Goal: Task Accomplishment & Management: Use online tool/utility

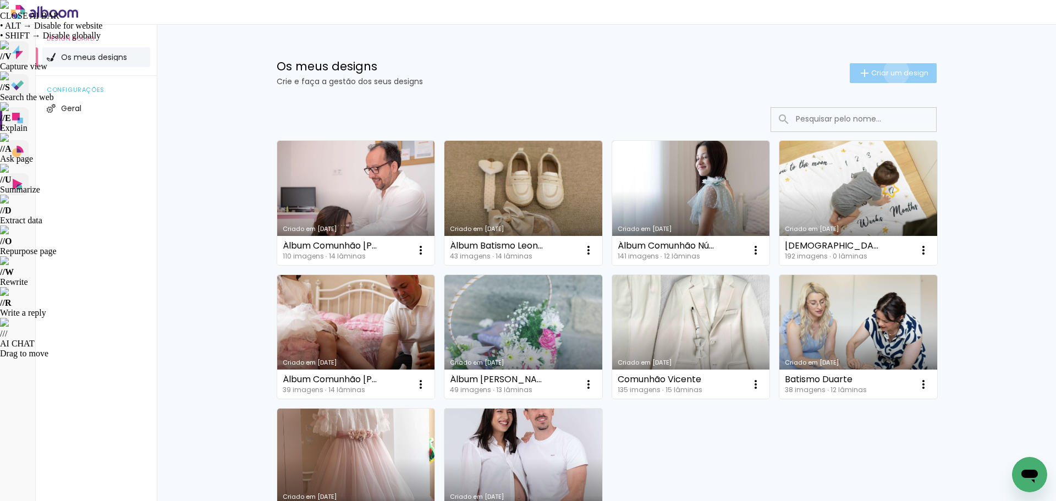
click at [890, 72] on span "Criar um design" at bounding box center [899, 72] width 57 height 7
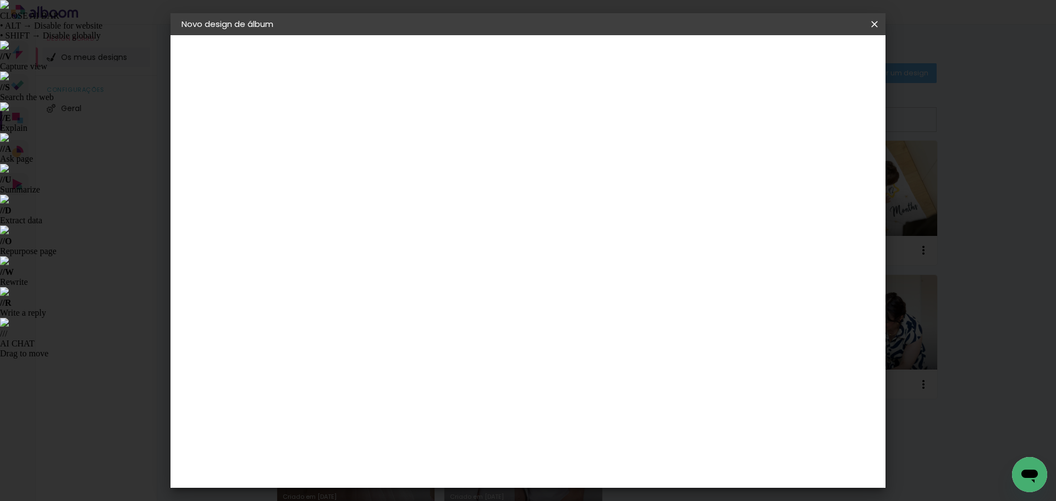
click at [361, 145] on input at bounding box center [361, 147] width 0 height 17
type input "[PERSON_NAME] e [PERSON_NAME]"
type paper-input "[PERSON_NAME] e [PERSON_NAME]"
click at [0, 0] on slot "Avançar" at bounding box center [0, 0] width 0 height 0
click at [0, 0] on slot "Tamanho Livre" at bounding box center [0, 0] width 0 height 0
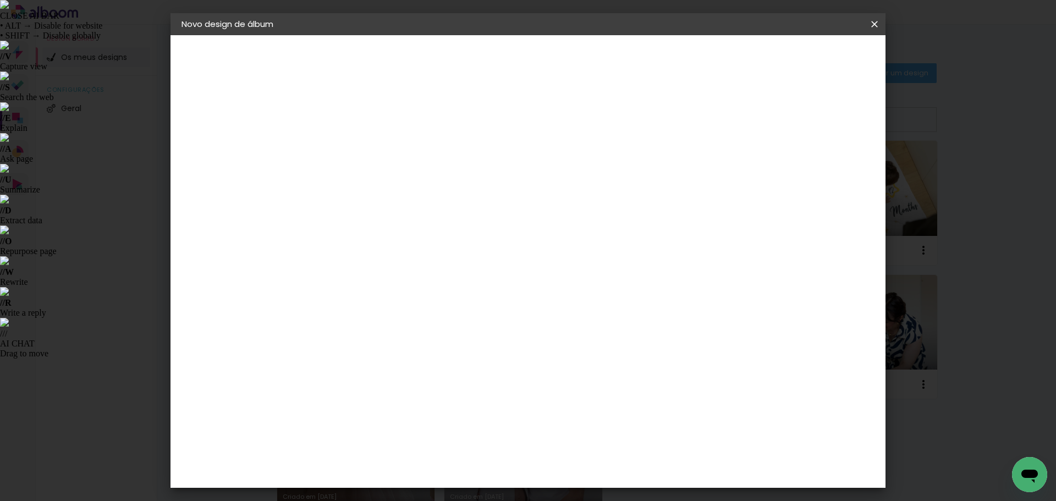
click at [522, 64] on paper-button "Avançar" at bounding box center [496, 58] width 54 height 19
click at [337, 128] on input "2" at bounding box center [354, 126] width 38 height 14
type input "1"
type paper-input "1"
click at [484, 173] on span "30" at bounding box center [481, 172] width 18 height 16
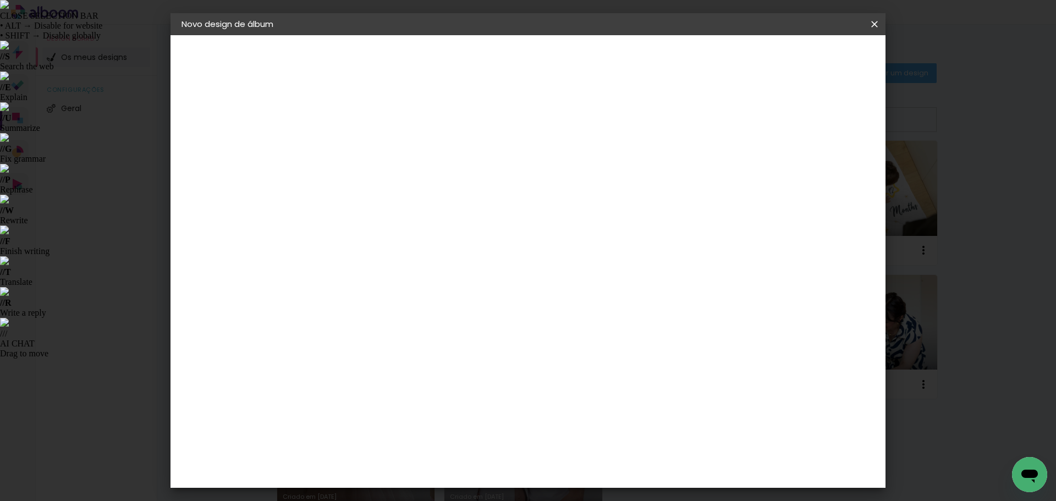
drag, startPoint x: 489, startPoint y: 170, endPoint x: 475, endPoint y: 169, distance: 14.9
click at [475, 169] on span "30" at bounding box center [481, 172] width 18 height 16
click at [340, 312] on input "30" at bounding box center [326, 312] width 29 height 16
drag, startPoint x: 341, startPoint y: 312, endPoint x: 328, endPoint y: 313, distance: 12.7
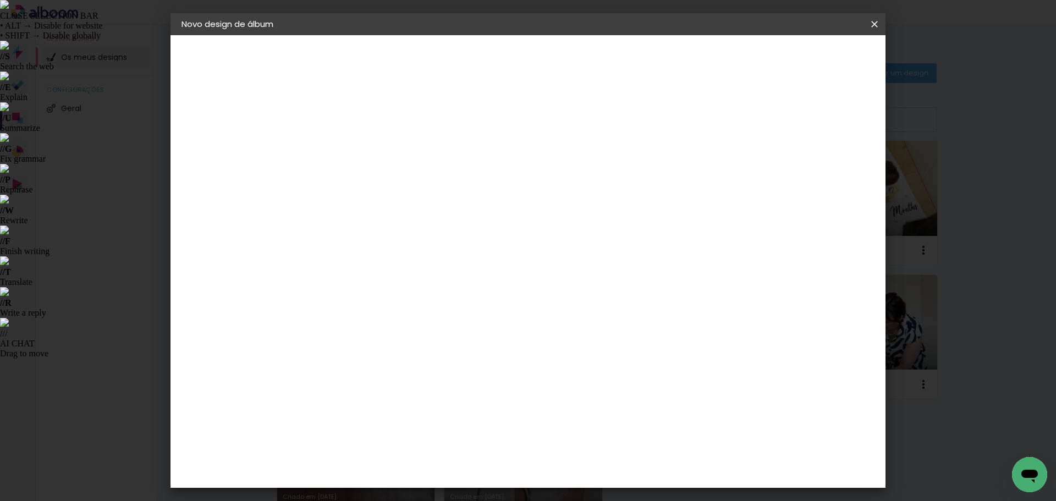
click at [328, 313] on div "30" at bounding box center [333, 312] width 42 height 16
type paper-input "30"
click at [341, 311] on div "cm" at bounding box center [347, 312] width 13 height 16
click at [339, 310] on input "30" at bounding box center [326, 312] width 29 height 16
click at [333, 311] on input "30" at bounding box center [326, 312] width 29 height 16
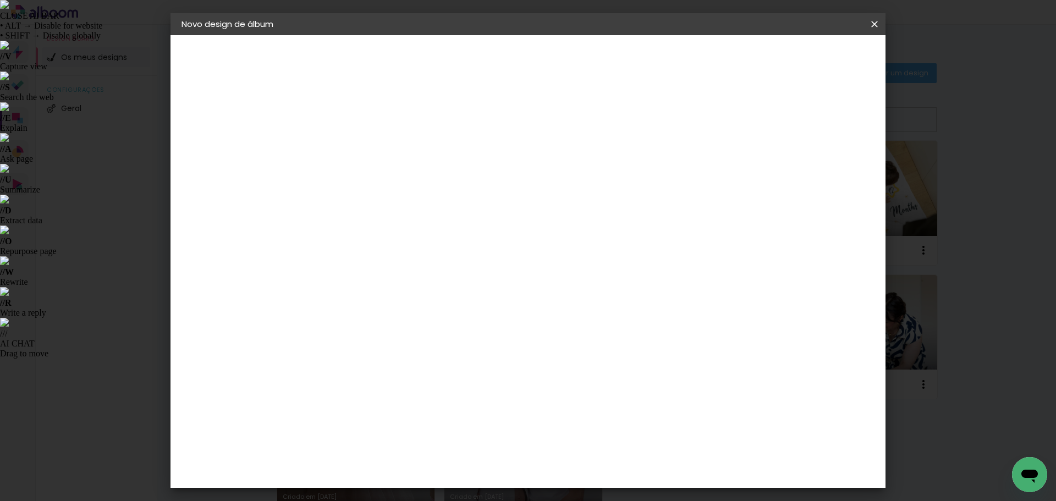
drag, startPoint x: 341, startPoint y: 311, endPoint x: 322, endPoint y: 313, distance: 19.3
click at [322, 313] on div "30" at bounding box center [333, 312] width 42 height 16
click at [335, 311] on input "30" at bounding box center [326, 312] width 29 height 16
type input "15"
type paper-input "15"
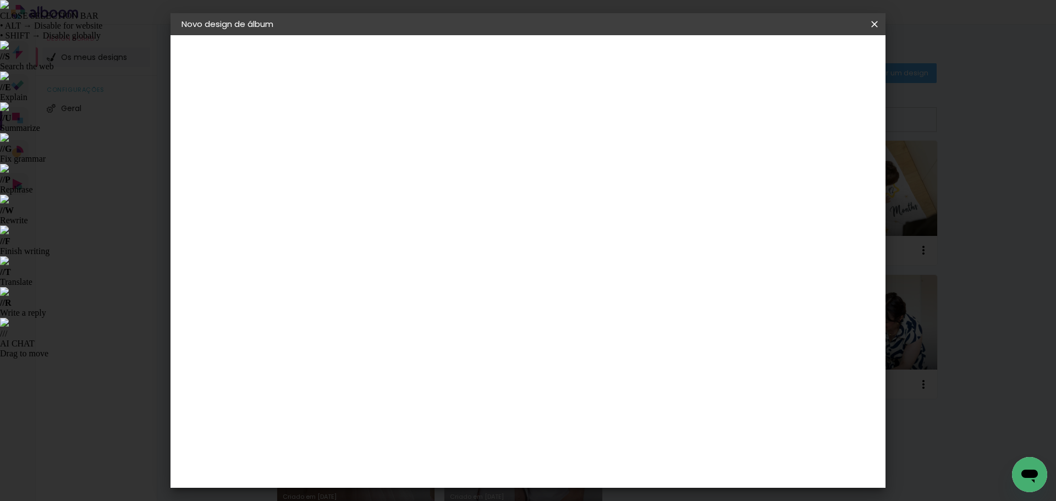
drag, startPoint x: 600, startPoint y: 349, endPoint x: 584, endPoint y: 351, distance: 16.1
click at [584, 351] on input "60" at bounding box center [589, 351] width 29 height 16
type input "15"
type paper-input "15"
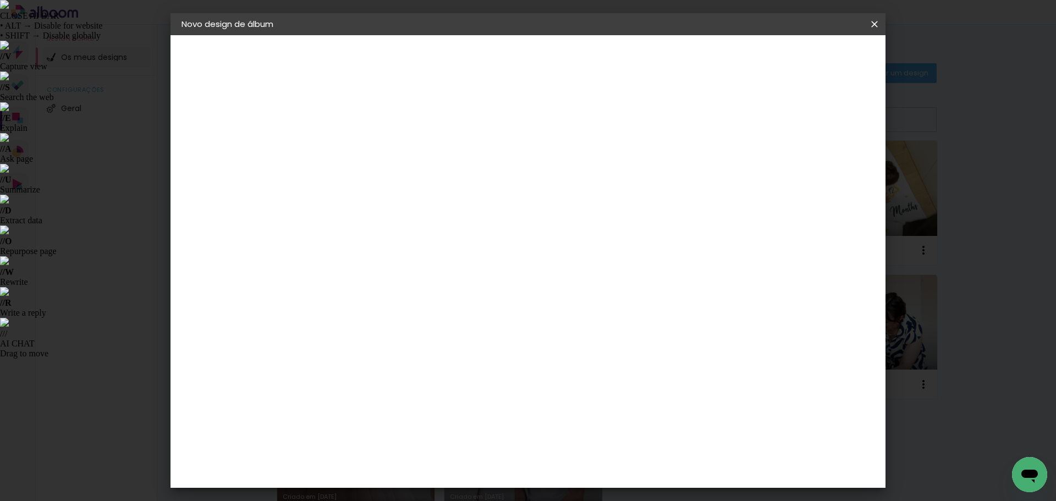
click at [394, 368] on input "15" at bounding box center [382, 365] width 29 height 16
drag, startPoint x: 602, startPoint y: 466, endPoint x: 590, endPoint y: 466, distance: 12.1
click at [590, 466] on input "15" at bounding box center [589, 468] width 29 height 16
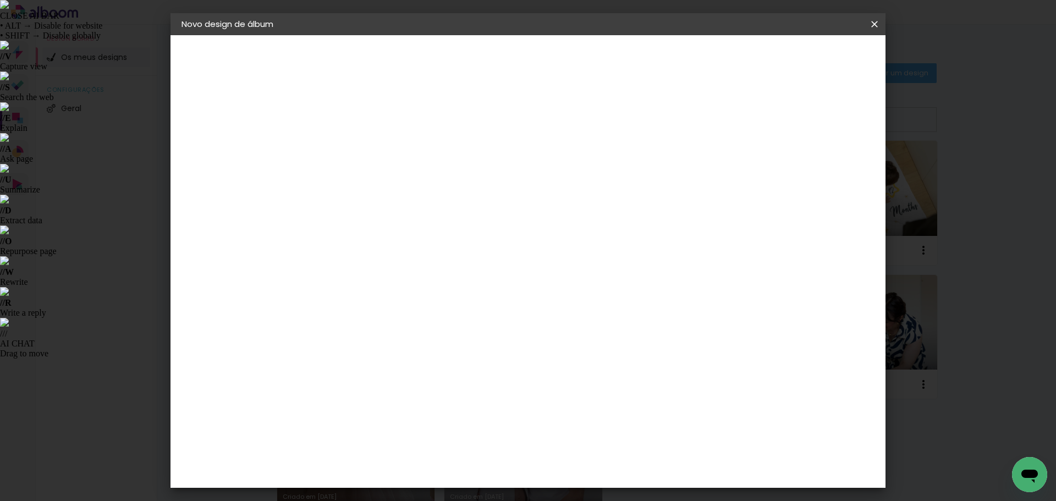
type input "30"
type paper-input "30"
type input "4"
type paper-input "4"
click at [814, 174] on input "4" at bounding box center [813, 166] width 20 height 16
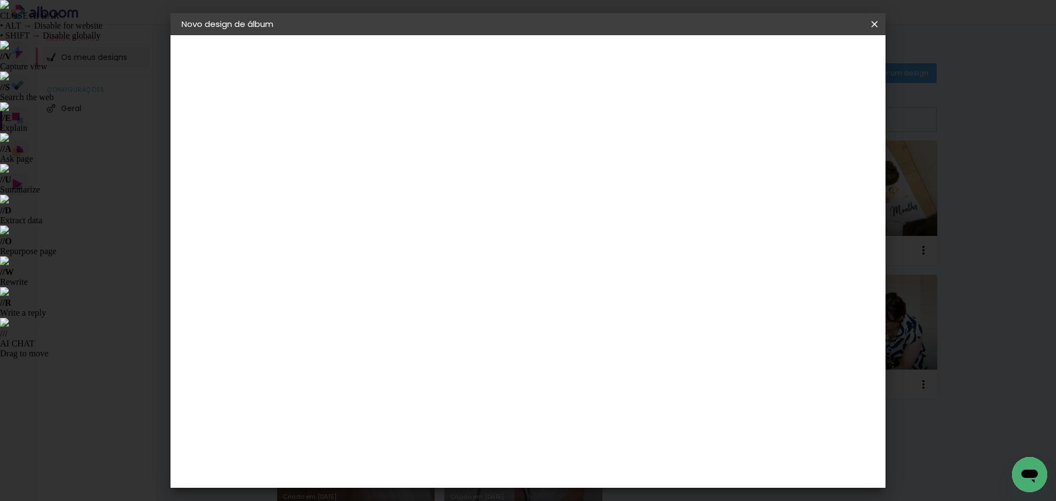
click at [814, 227] on div "15 cm cm cm mm A maioria dos laboratórios sugere 5mm de margem." at bounding box center [573, 183] width 520 height 88
type input "3"
type paper-input "3"
click at [819, 171] on input "3" at bounding box center [813, 166] width 20 height 16
type input "2"
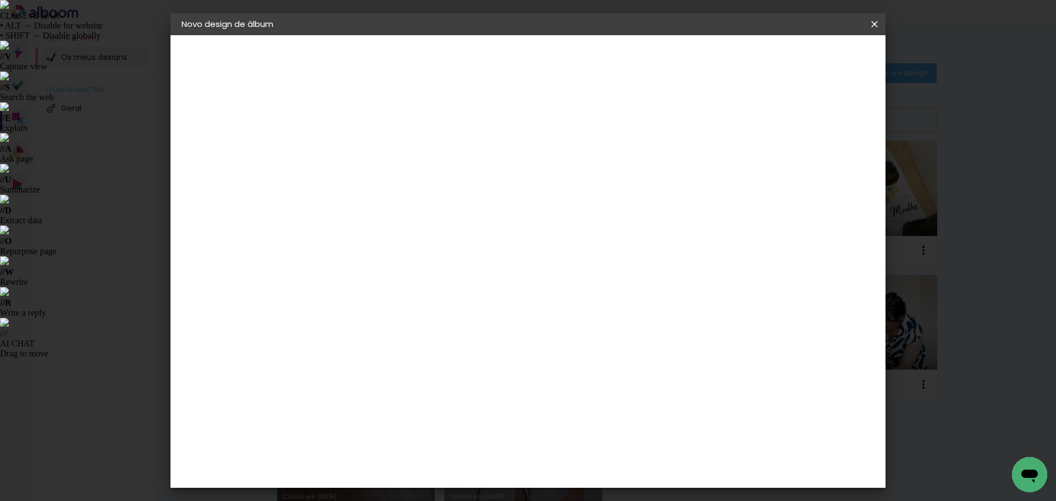
type paper-input "2"
click at [820, 172] on input "2" at bounding box center [819, 166] width 20 height 16
type input "1"
type paper-input "1"
click at [827, 170] on input "1" at bounding box center [819, 166] width 20 height 16
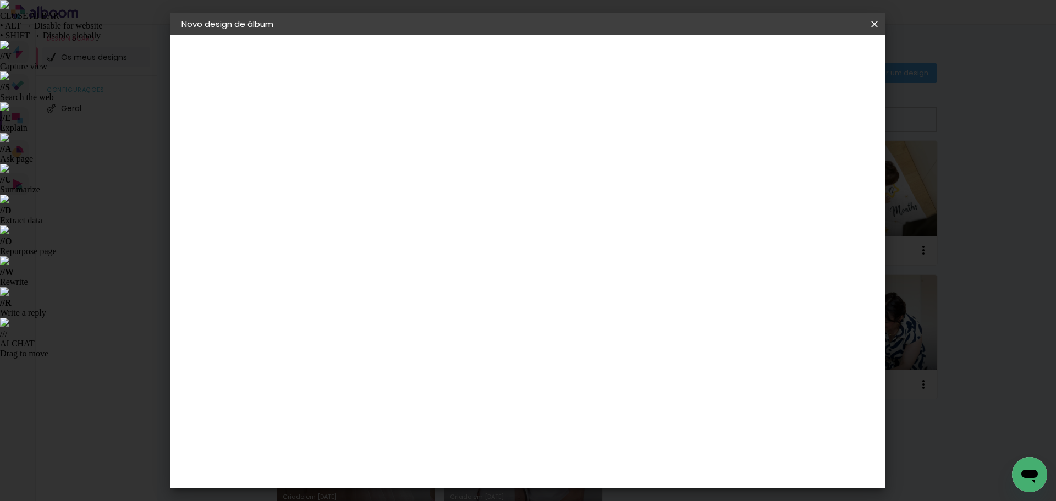
type input "0"
click at [827, 170] on input "0" at bounding box center [825, 166] width 20 height 16
click at [806, 59] on span "Iniciar design" at bounding box center [781, 58] width 50 height 8
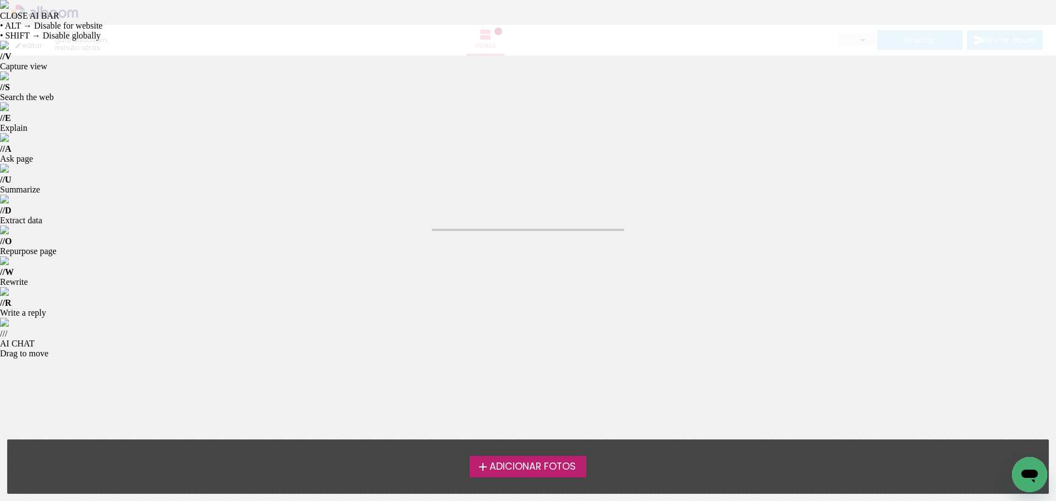
click at [519, 468] on span "Adicionar Fotos" at bounding box center [532, 467] width 86 height 10
click at [0, 0] on input "file" at bounding box center [0, 0] width 0 height 0
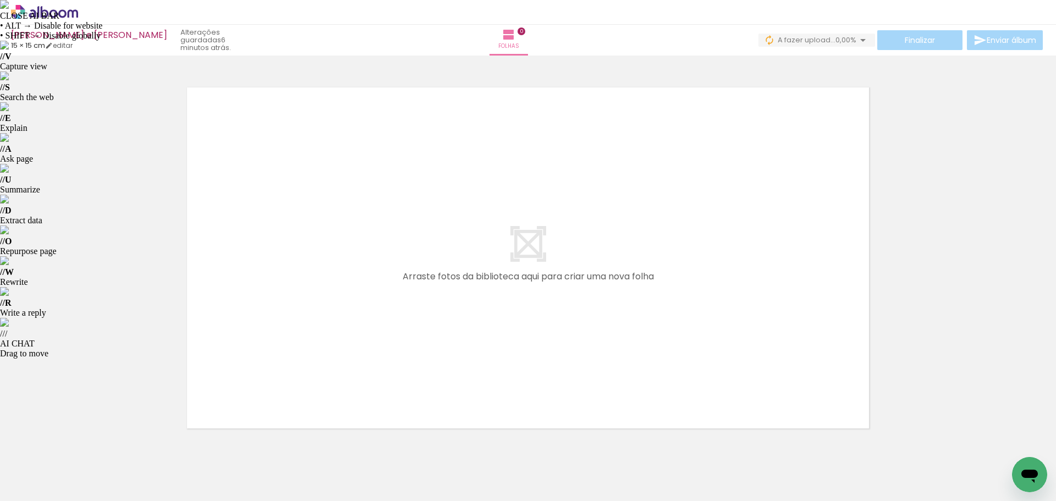
scroll to position [0, 885]
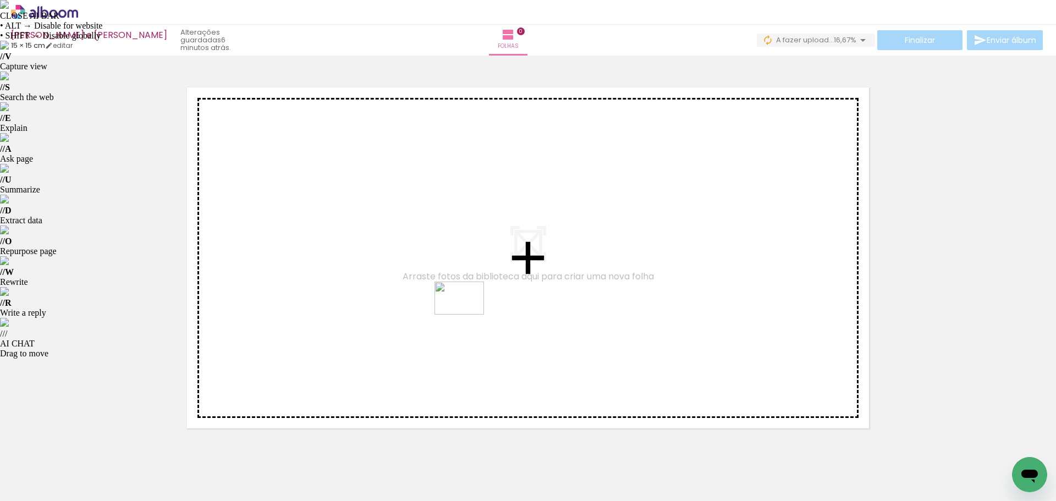
drag, startPoint x: 399, startPoint y: 467, endPoint x: 467, endPoint y: 315, distance: 166.9
click at [467, 315] on quentale-workspace at bounding box center [528, 250] width 1056 height 501
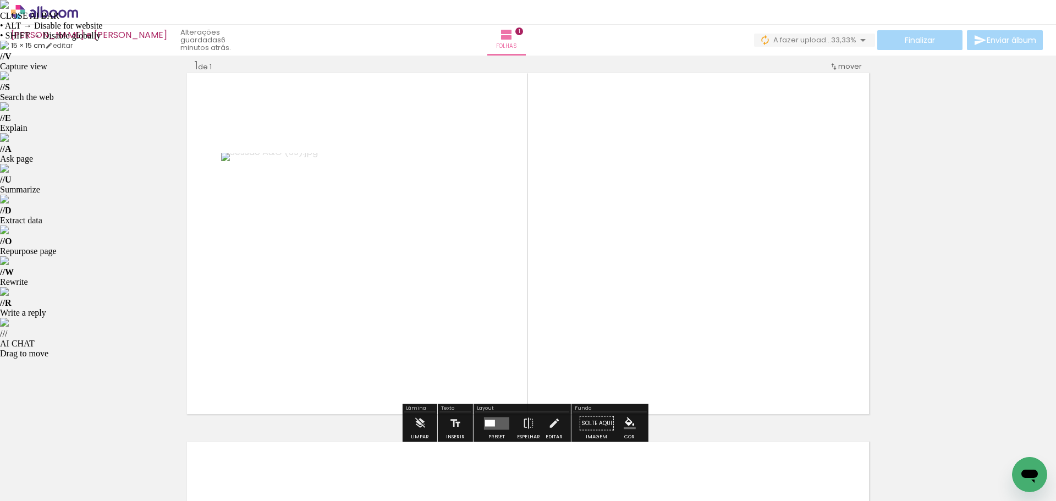
scroll to position [69, 0]
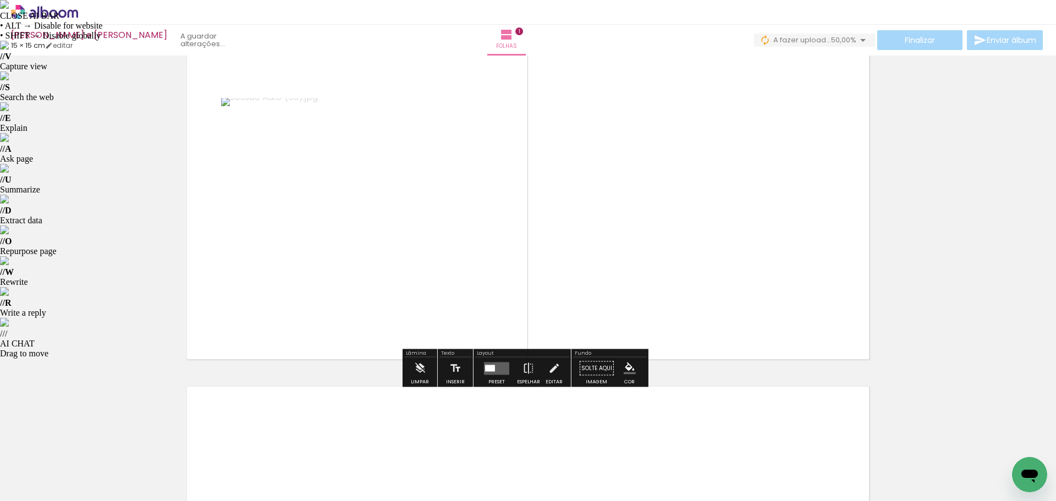
click at [495, 368] on quentale-layouter at bounding box center [496, 368] width 25 height 13
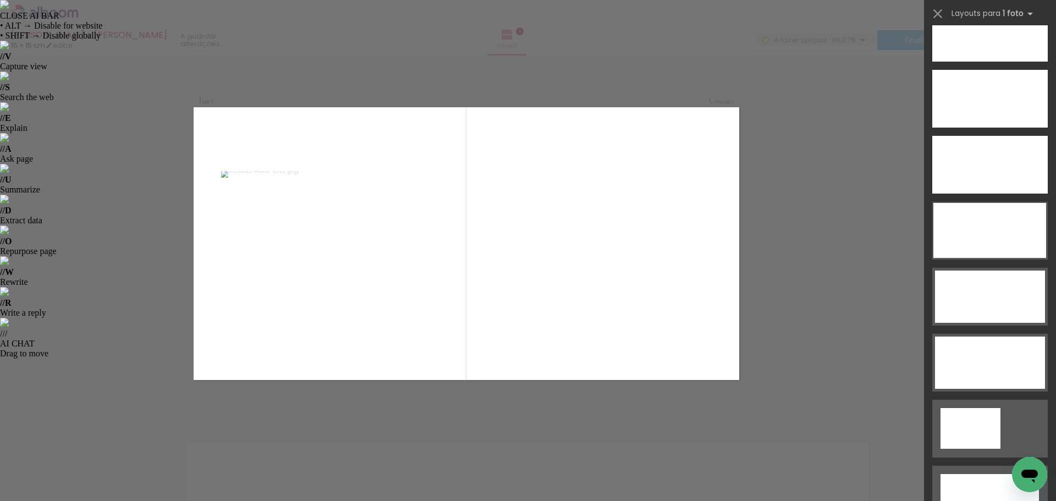
scroll to position [3235, 0]
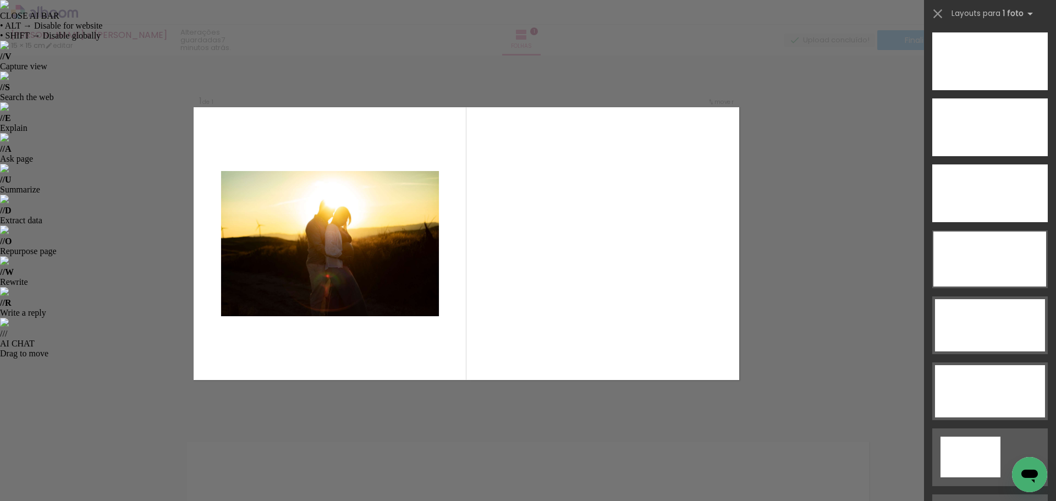
click at [814, 262] on div "Confirmar Cancelar" at bounding box center [528, 422] width 1056 height 763
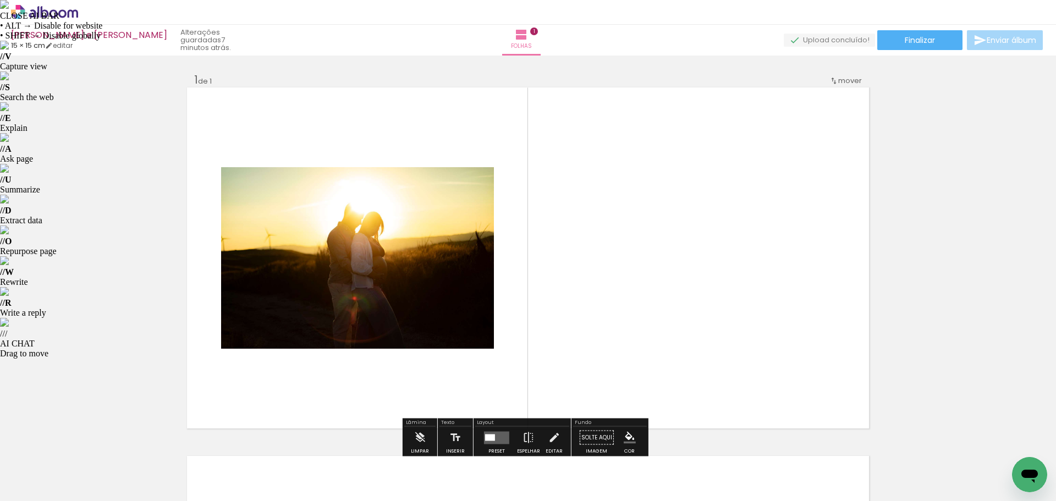
scroll to position [55, 0]
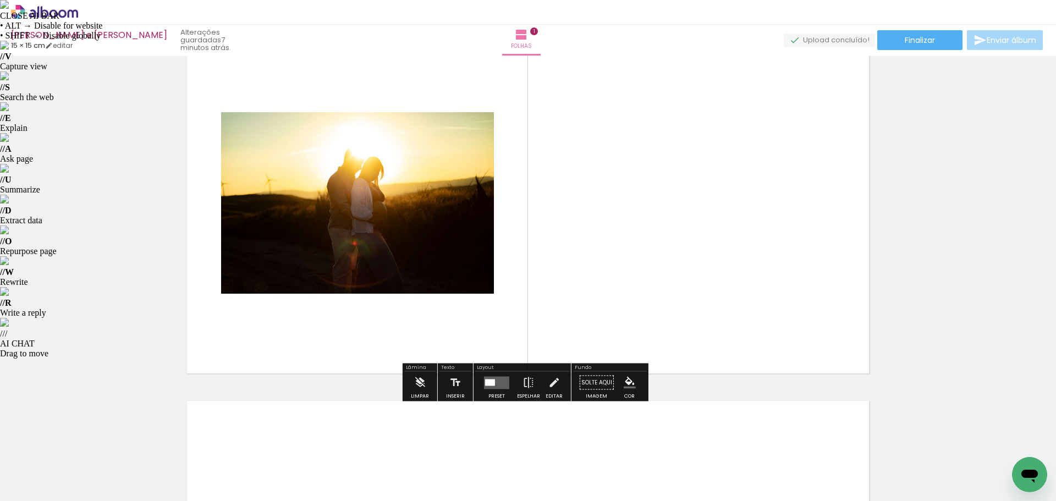
click at [398, 268] on quentale-photo at bounding box center [357, 202] width 273 height 181
click at [493, 391] on div at bounding box center [497, 383] width 30 height 22
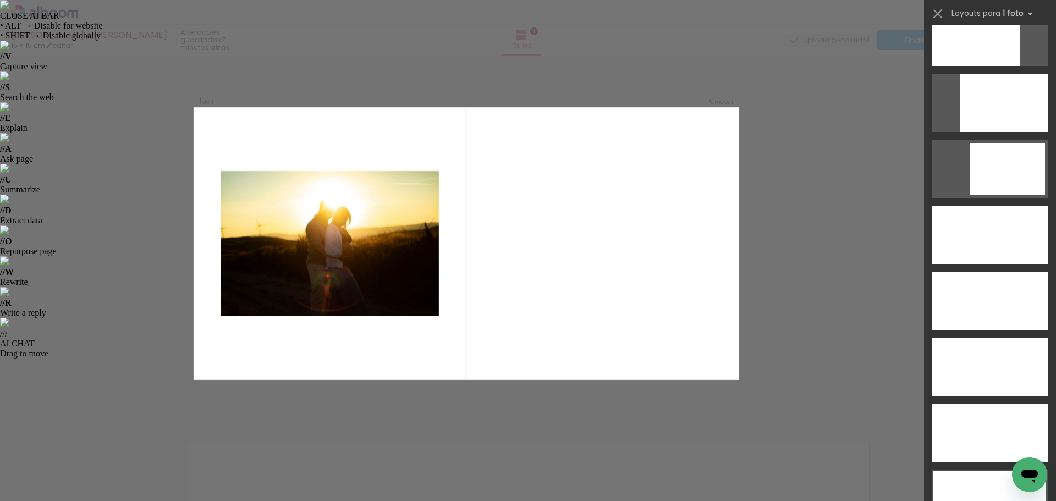
scroll to position [3418, 0]
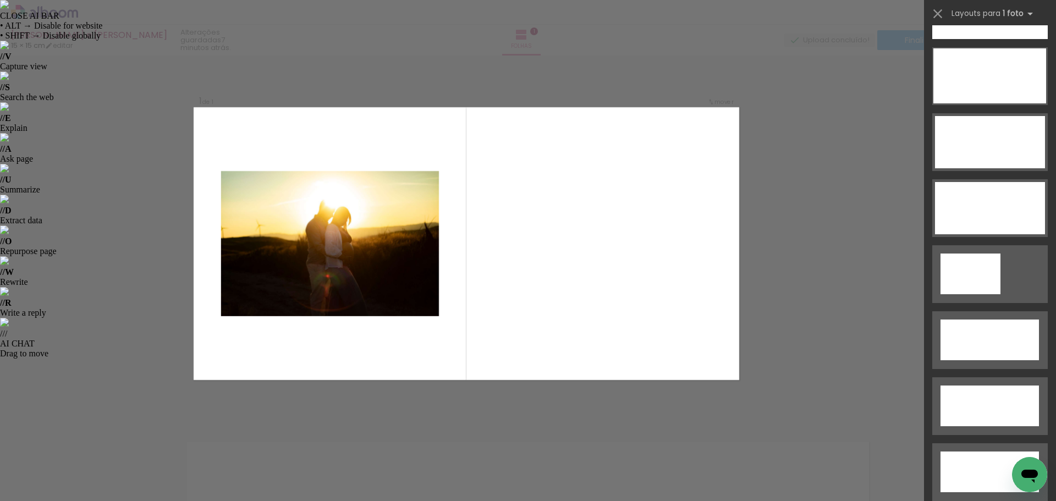
drag, startPoint x: 1051, startPoint y: 67, endPoint x: 24, endPoint y: 31, distance: 1028.4
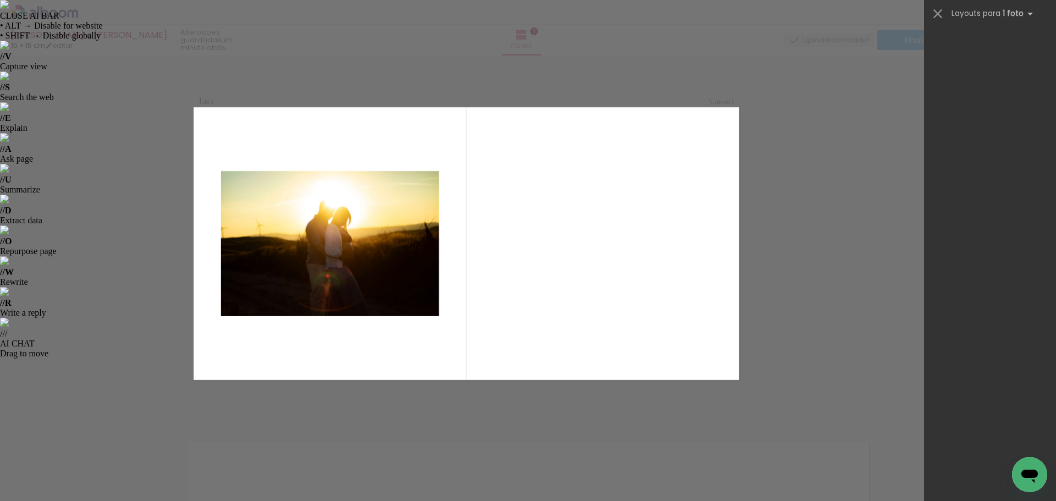
scroll to position [0, 0]
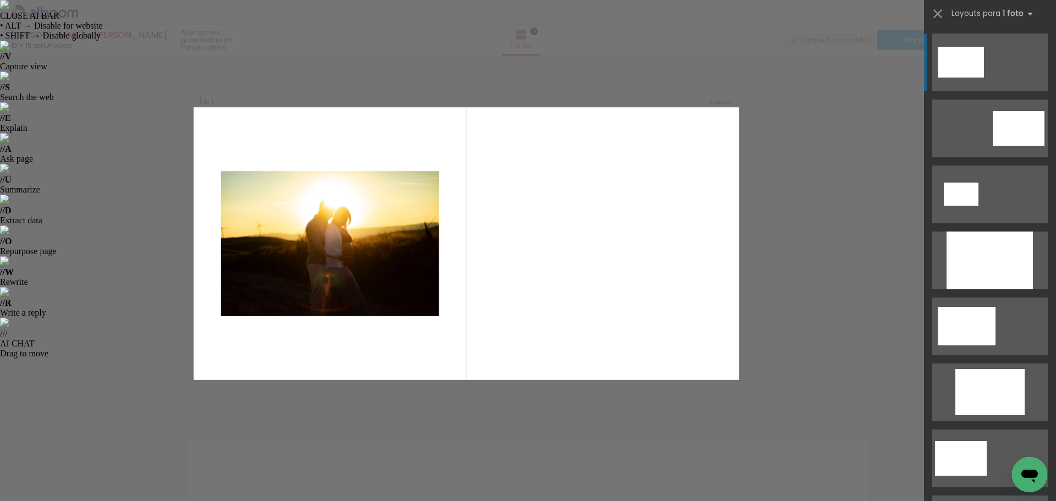
click at [779, 258] on div "Confirmar Cancelar" at bounding box center [528, 422] width 1056 height 763
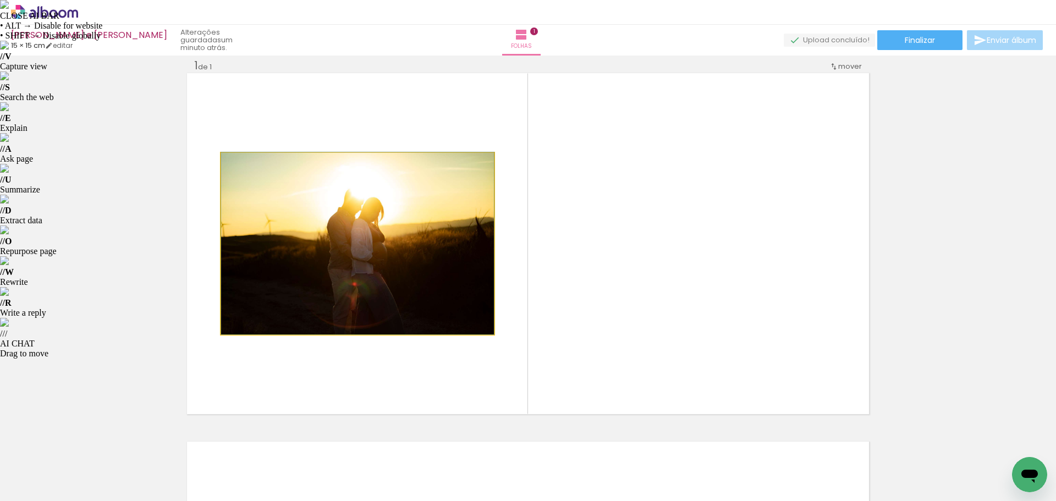
click at [455, 252] on quentale-photo at bounding box center [357, 243] width 273 height 181
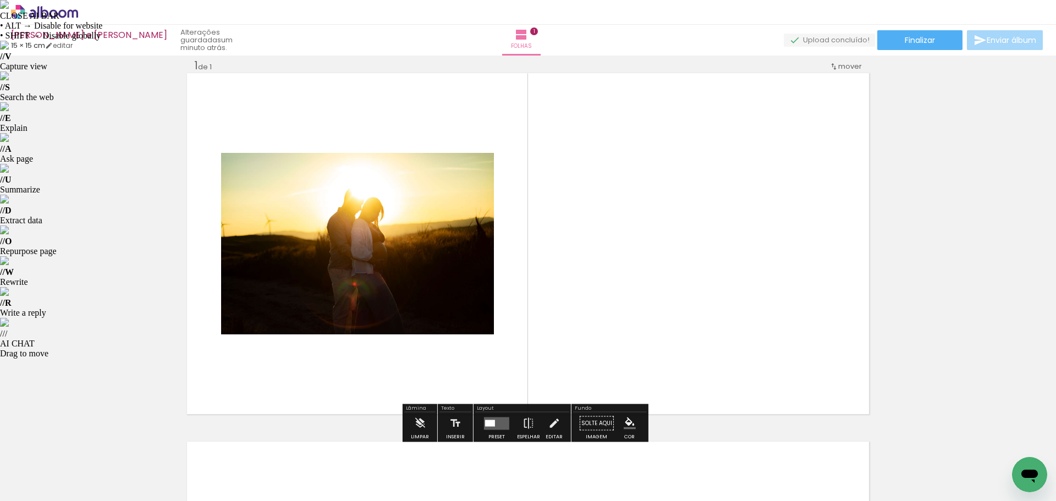
click at [487, 428] on quentale-layouter at bounding box center [496, 423] width 25 height 13
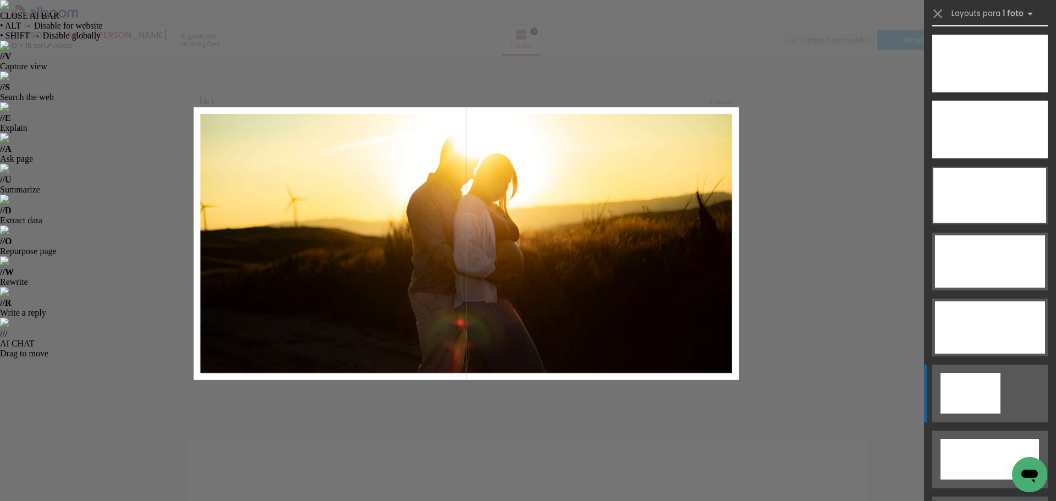
scroll to position [3198, 0]
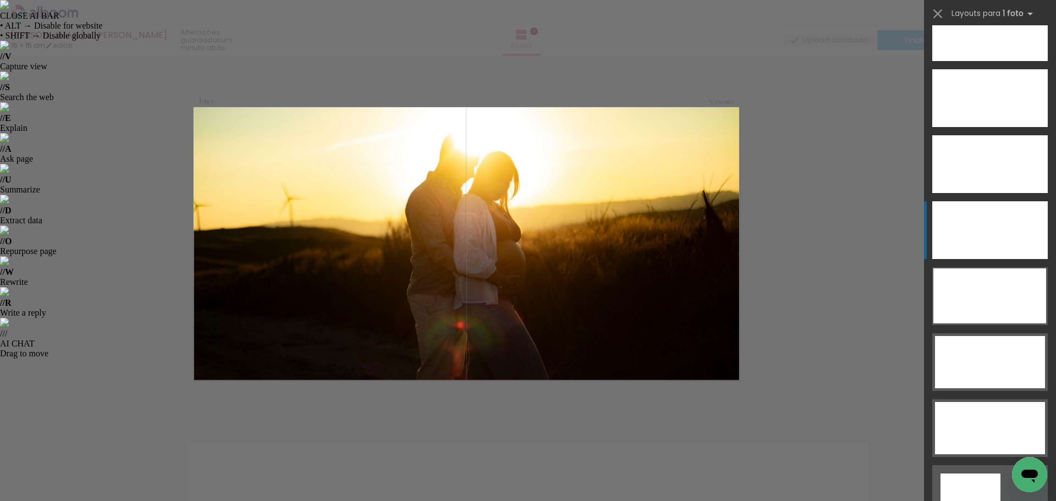
click at [983, 234] on div at bounding box center [989, 230] width 115 height 58
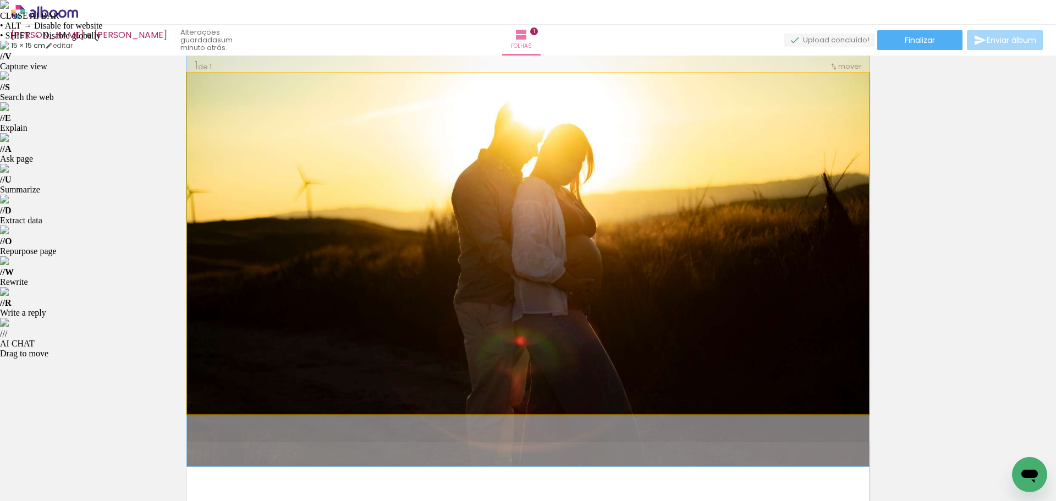
drag, startPoint x: 642, startPoint y: 290, endPoint x: 648, endPoint y: 286, distance: 7.5
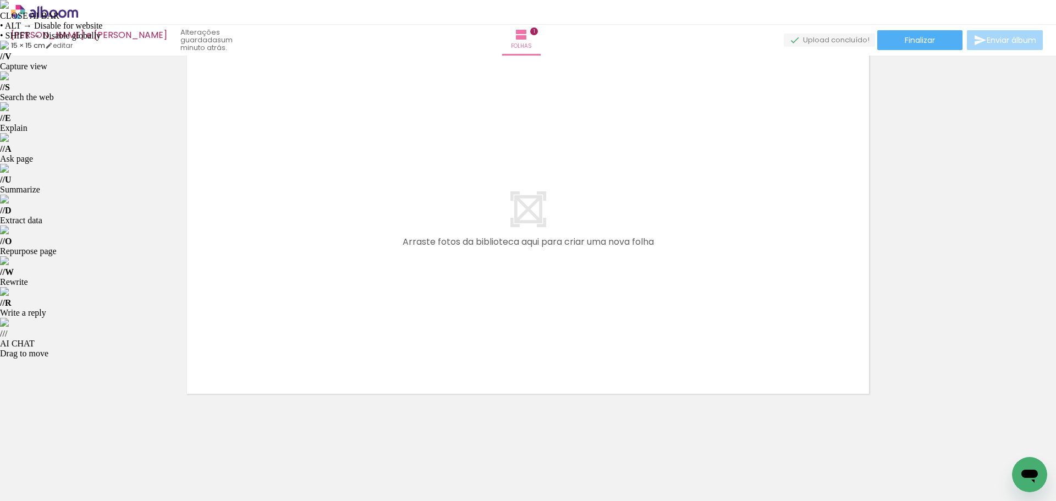
scroll to position [0, 0]
drag, startPoint x: 183, startPoint y: 457, endPoint x: 148, endPoint y: 448, distance: 35.7
click at [308, 280] on quentale-workspace at bounding box center [528, 250] width 1056 height 501
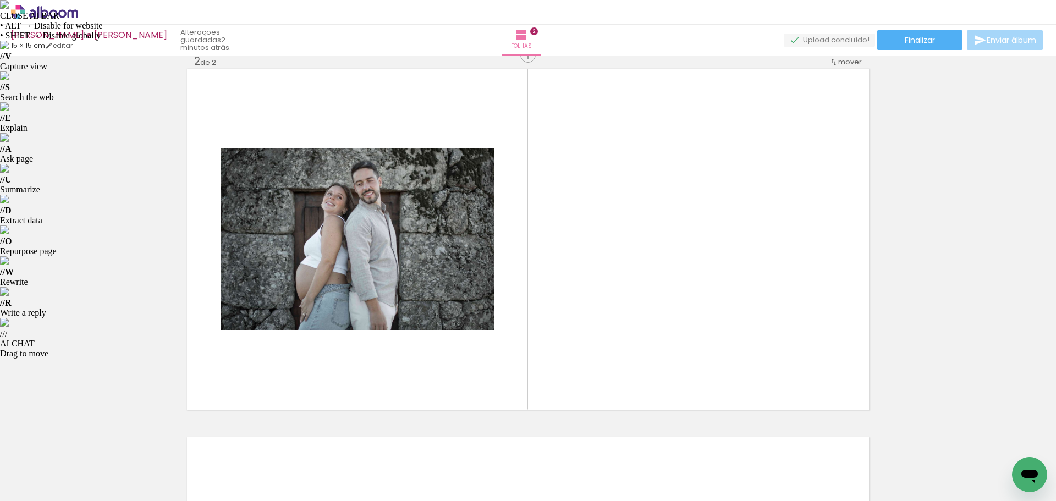
scroll to position [383, 0]
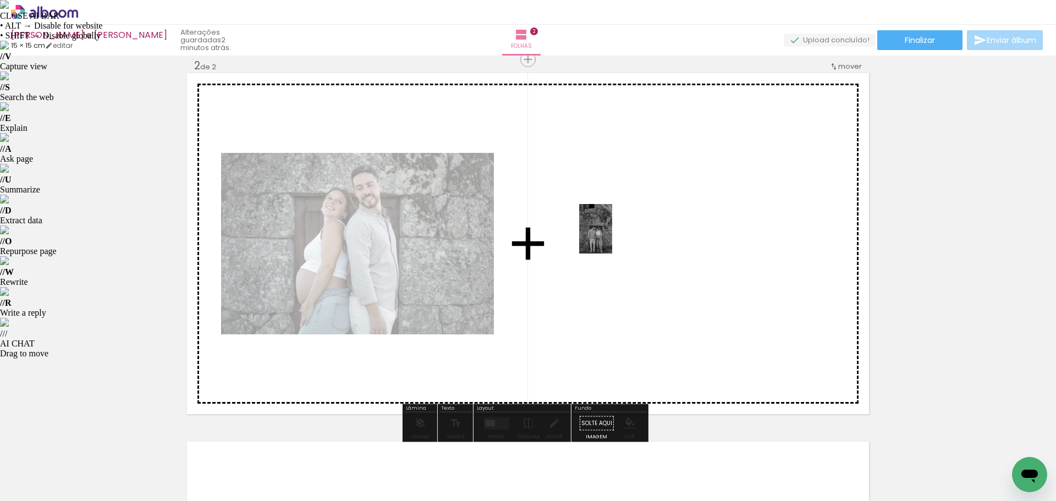
drag, startPoint x: 124, startPoint y: 464, endPoint x: 614, endPoint y: 236, distance: 539.5
click at [614, 236] on quentale-workspace at bounding box center [528, 250] width 1056 height 501
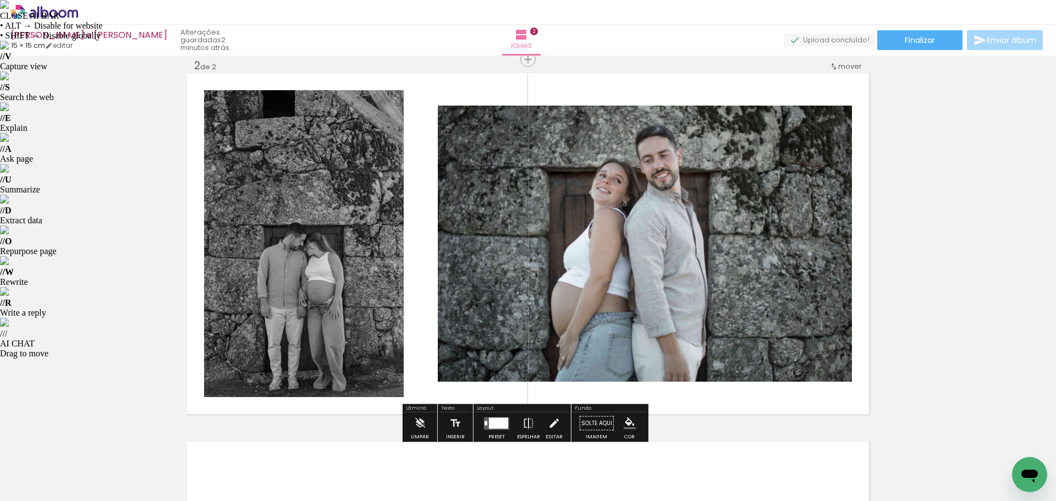
click at [494, 425] on div at bounding box center [498, 422] width 19 height 11
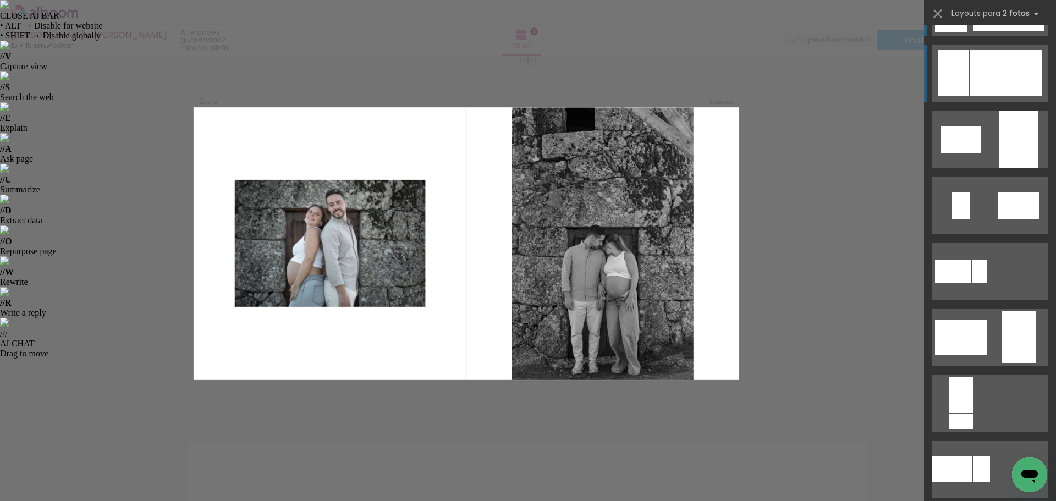
scroll to position [330, 0]
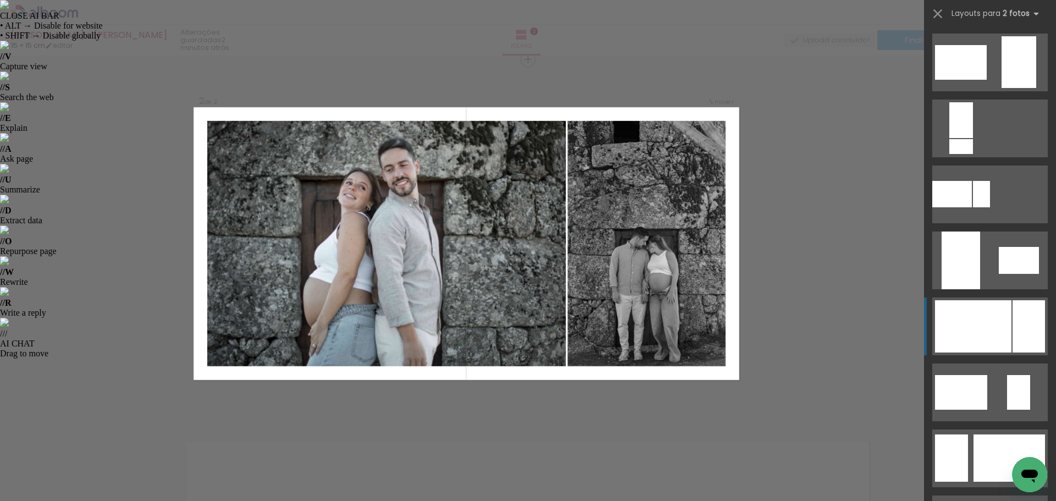
click at [994, 307] on div at bounding box center [973, 326] width 76 height 52
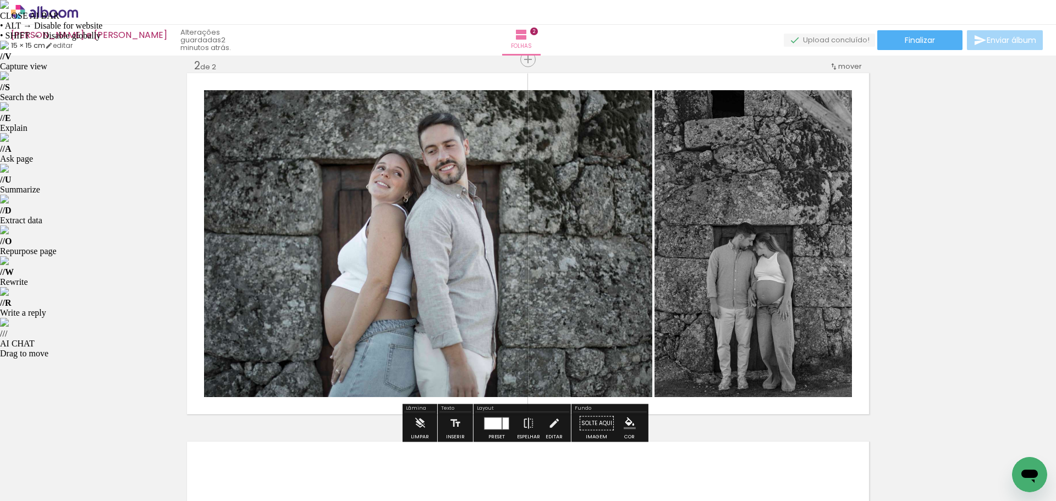
click at [0, 0] on slot "P&B" at bounding box center [0, 0] width 0 height 0
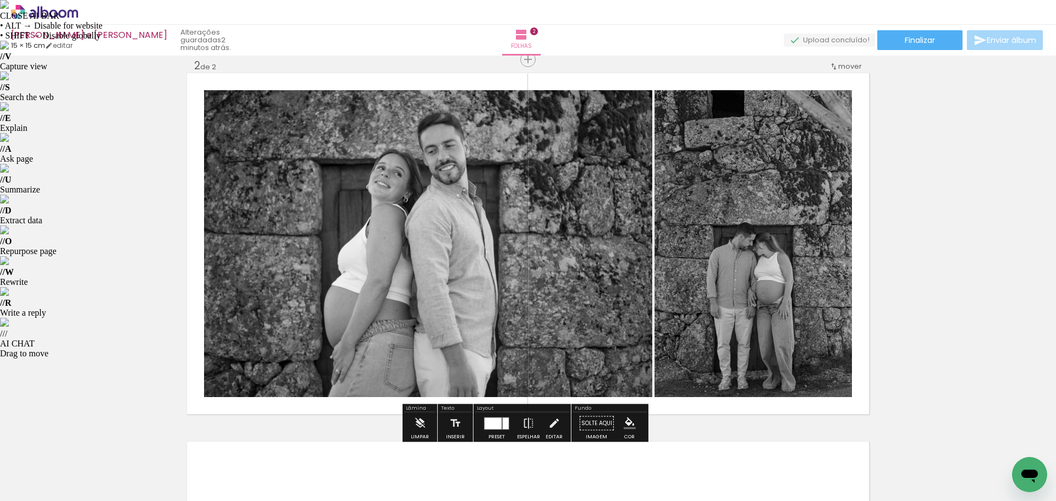
click at [917, 164] on div "Inserir folha 1 de 2 Inserir folha 2 de 2" at bounding box center [528, 230] width 1056 height 1106
click at [0, 0] on slot "P&B" at bounding box center [0, 0] width 0 height 0
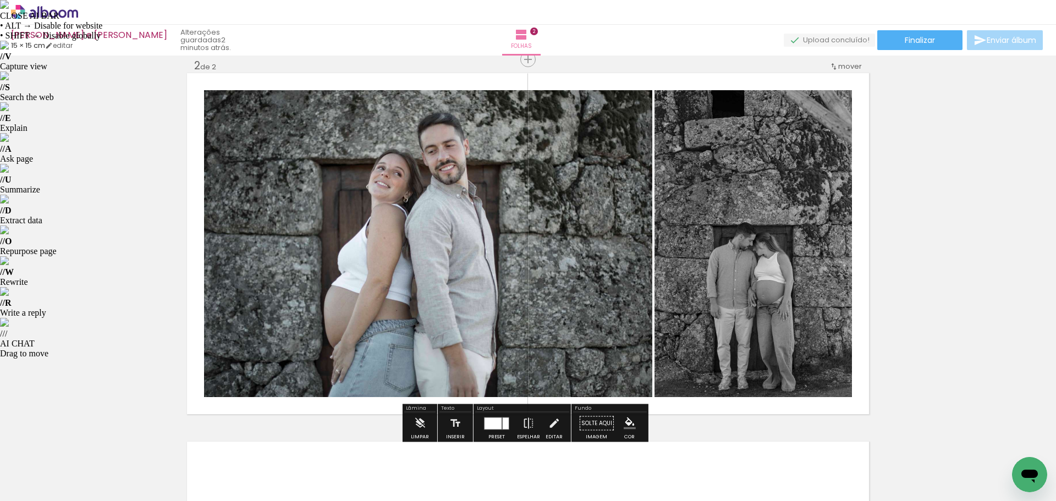
click at [120, 211] on div "Inserir folha 1 de 2 Inserir folha 2 de 2" at bounding box center [528, 230] width 1056 height 1106
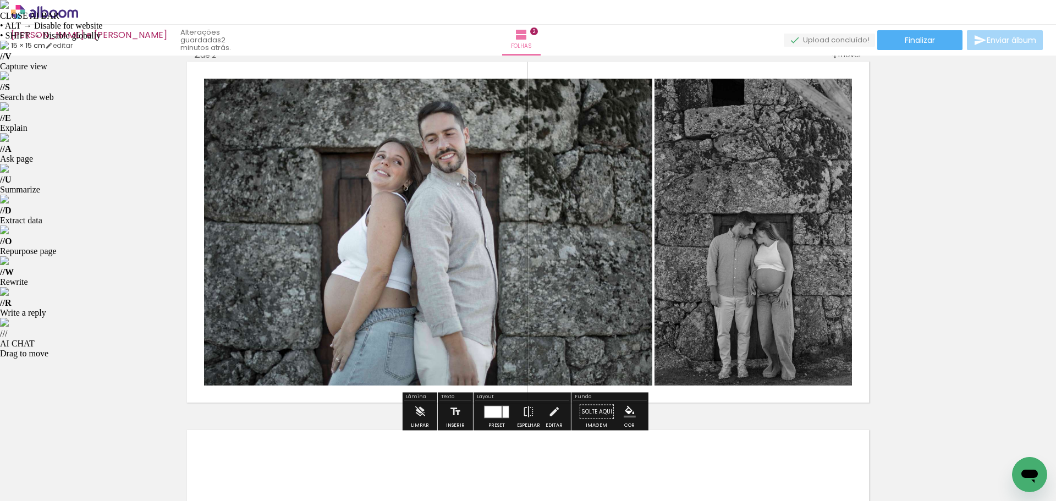
scroll to position [383, 0]
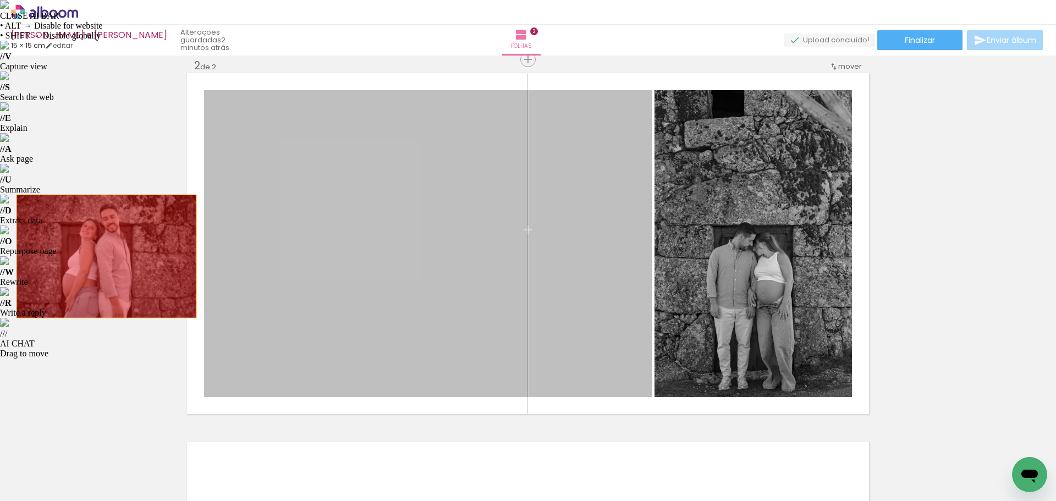
drag, startPoint x: 396, startPoint y: 263, endPoint x: 212, endPoint y: 250, distance: 184.1
click at [76, 257] on div "Inserir folha 1 de 2 Inserir folha 2 de 2" at bounding box center [528, 230] width 1056 height 1106
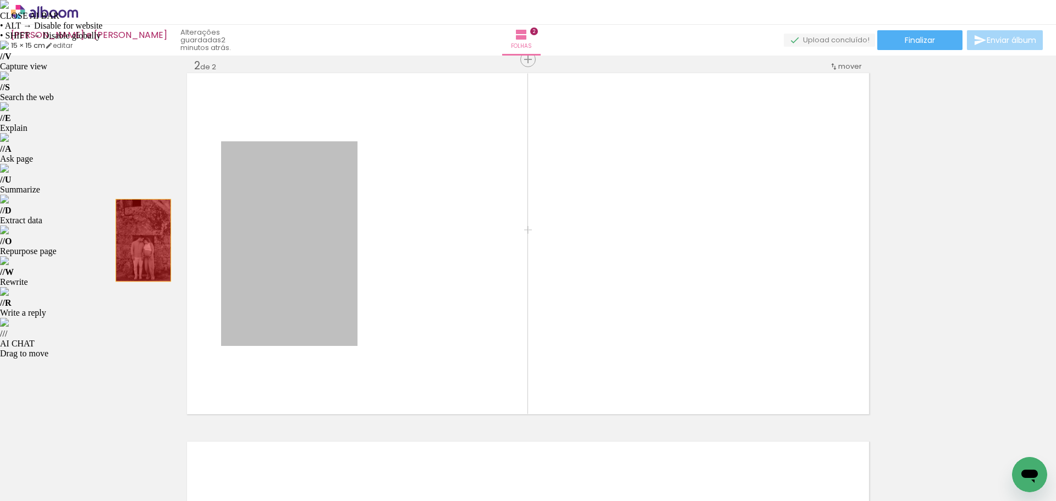
drag, startPoint x: 306, startPoint y: 241, endPoint x: 107, endPoint y: 240, distance: 199.1
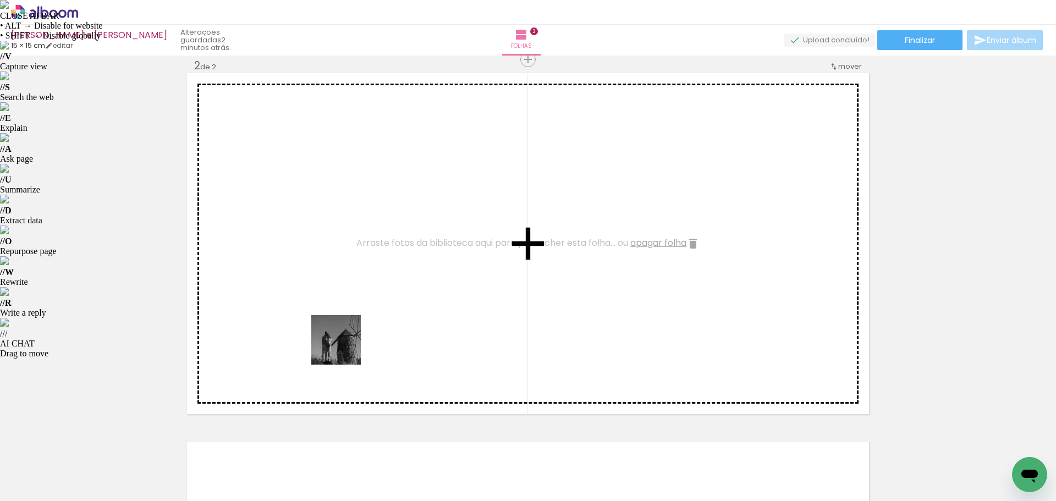
drag, startPoint x: 236, startPoint y: 471, endPoint x: 346, endPoint y: 339, distance: 172.2
click at [346, 339] on quentale-workspace at bounding box center [528, 250] width 1056 height 501
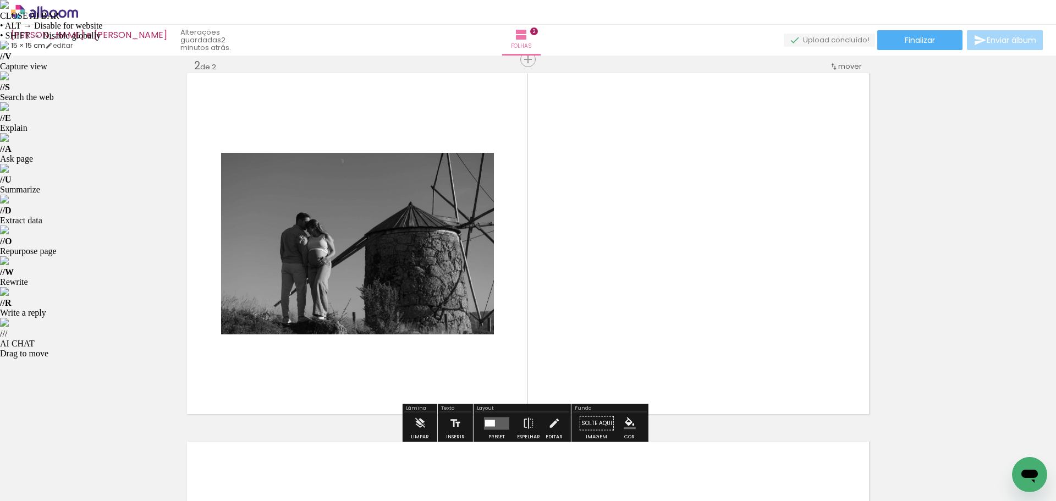
scroll to position [0, 14]
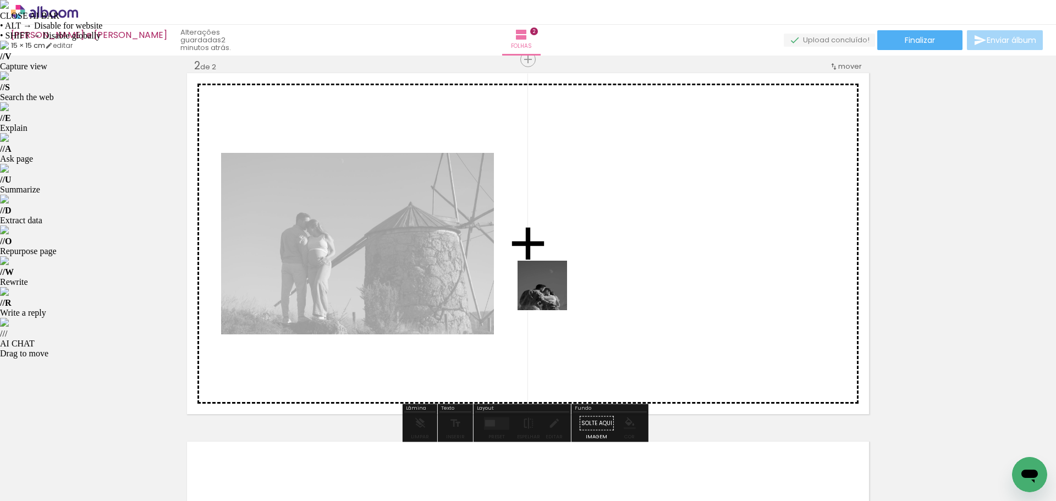
drag, startPoint x: 466, startPoint y: 466, endPoint x: 578, endPoint y: 263, distance: 231.6
click at [578, 263] on quentale-workspace at bounding box center [528, 250] width 1056 height 501
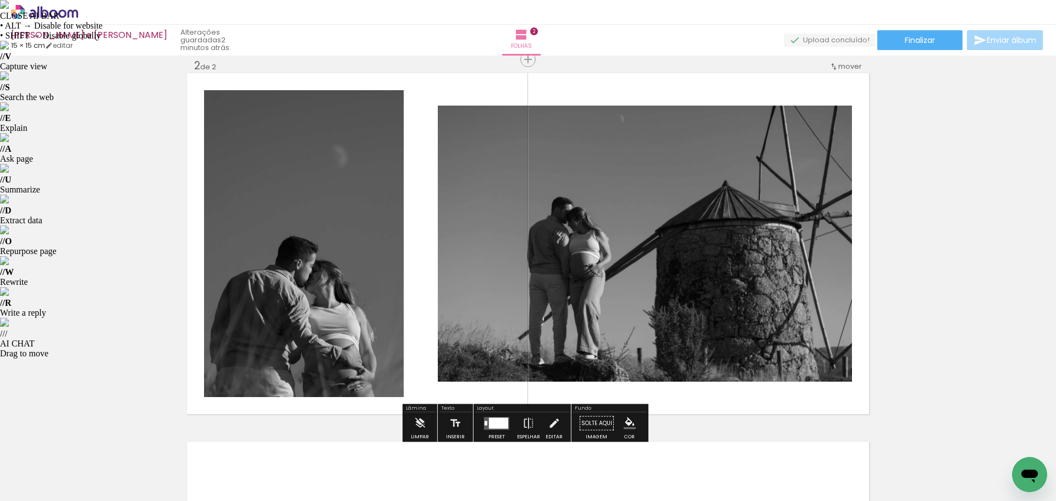
click at [499, 420] on div at bounding box center [498, 422] width 19 height 11
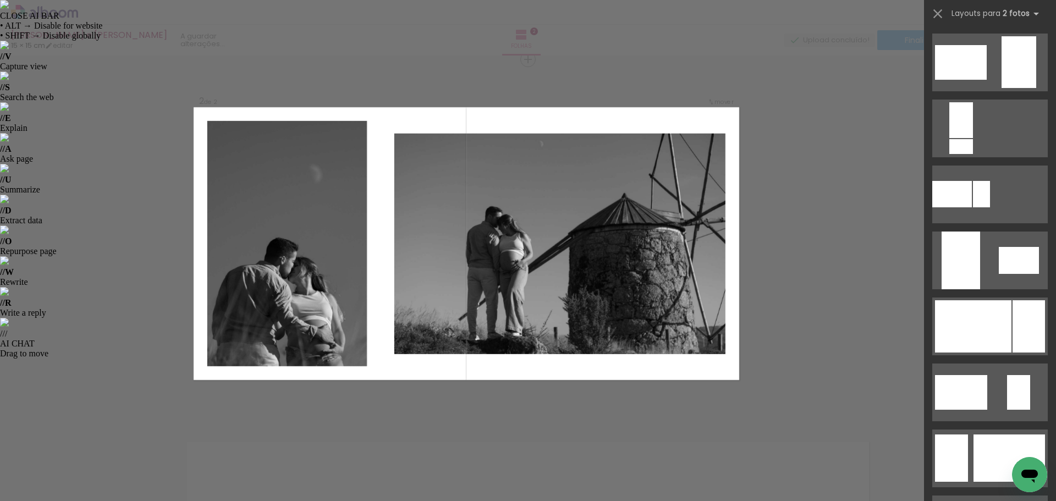
scroll to position [0, 0]
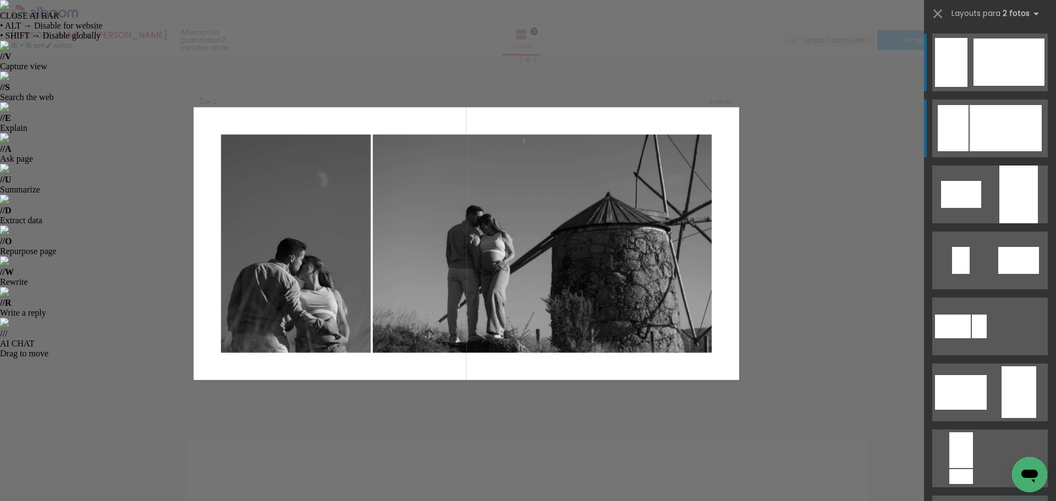
click at [990, 129] on div at bounding box center [1005, 128] width 72 height 46
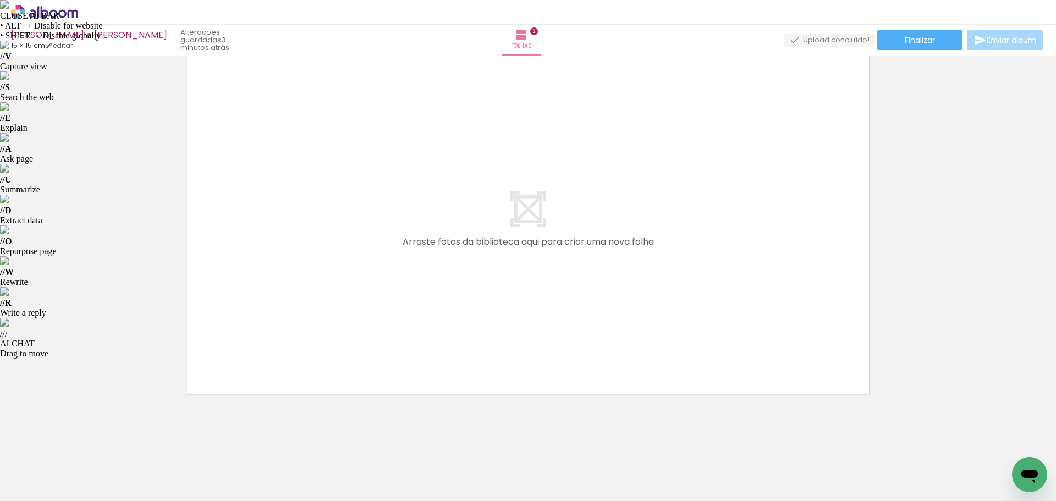
scroll to position [0, 458]
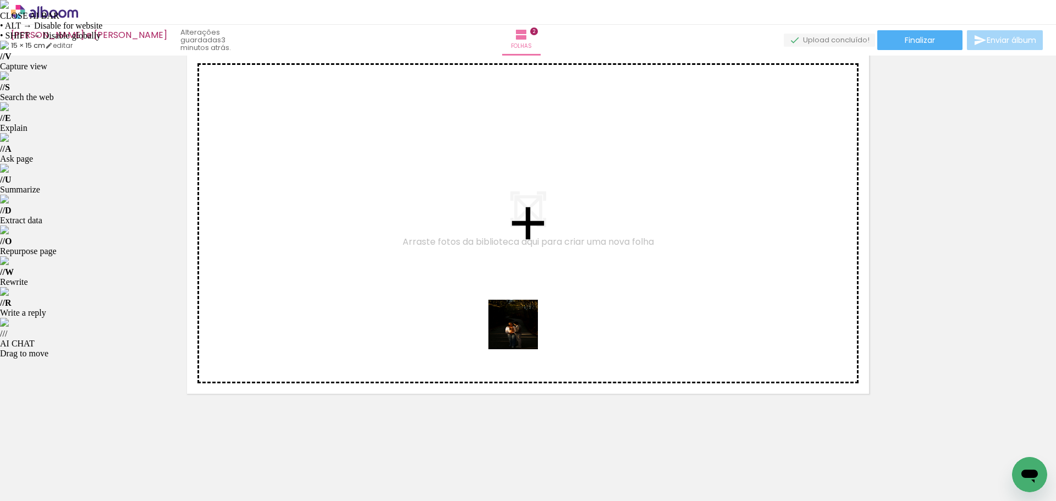
drag, startPoint x: 520, startPoint y: 471, endPoint x: 520, endPoint y: 306, distance: 164.4
click at [520, 306] on quentale-workspace at bounding box center [528, 250] width 1056 height 501
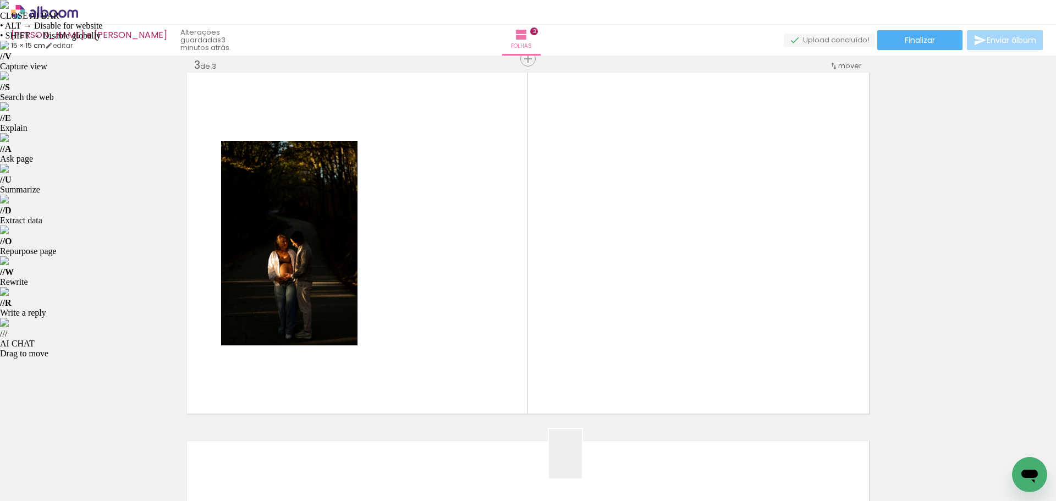
scroll to position [751, 0]
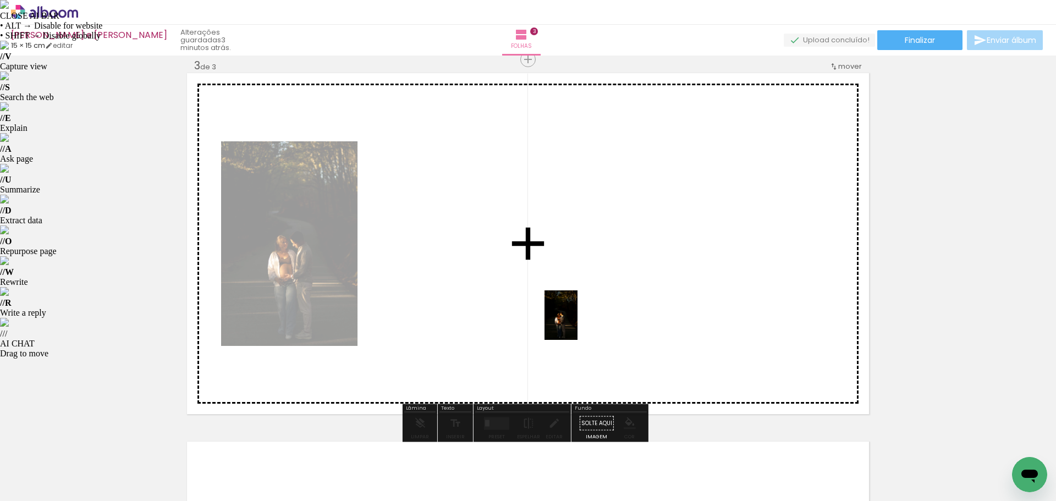
drag, startPoint x: 582, startPoint y: 462, endPoint x: 577, endPoint y: 323, distance: 138.6
click at [577, 323] on quentale-workspace at bounding box center [528, 250] width 1056 height 501
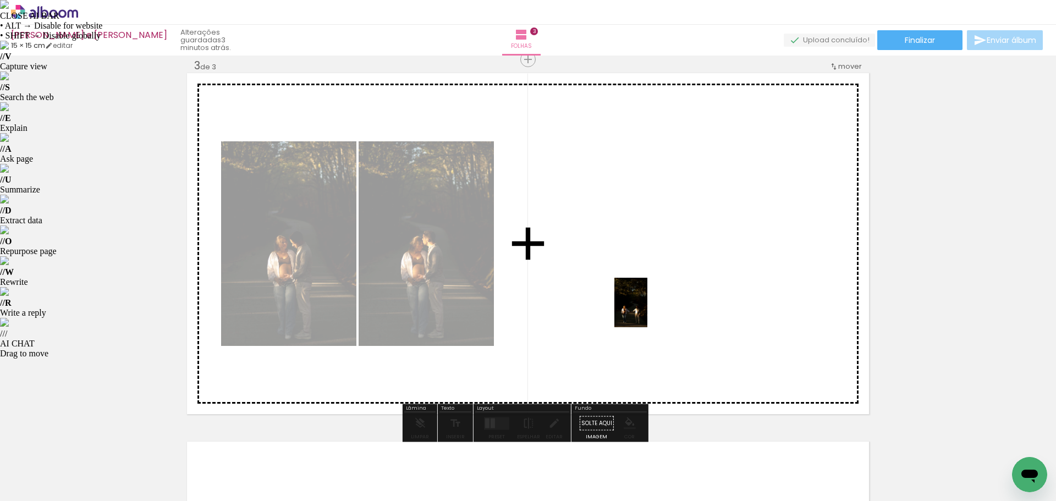
drag, startPoint x: 643, startPoint y: 458, endPoint x: 647, endPoint y: 311, distance: 146.9
click at [647, 311] on quentale-workspace at bounding box center [528, 250] width 1056 height 501
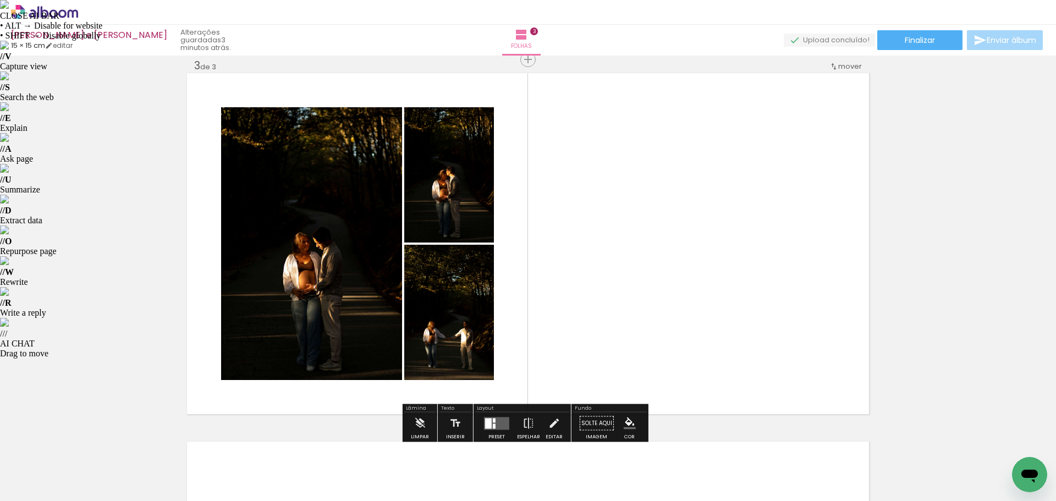
click at [494, 426] on quentale-layouter at bounding box center [496, 423] width 25 height 13
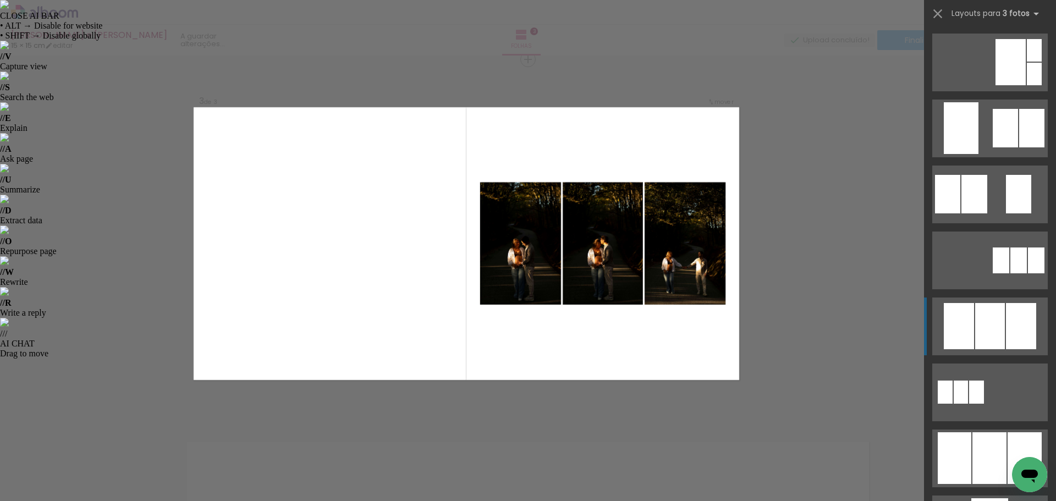
scroll to position [440, 0]
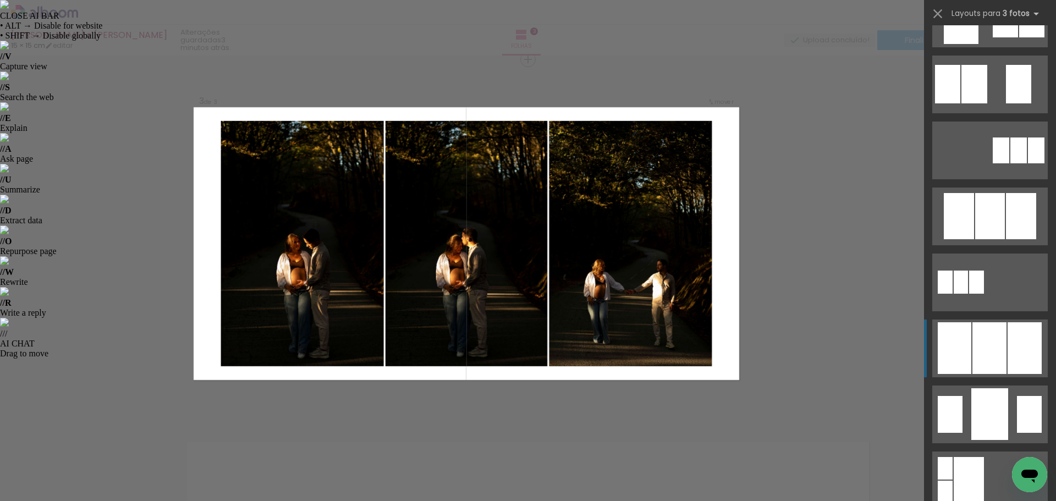
click at [989, 346] on div at bounding box center [989, 348] width 34 height 52
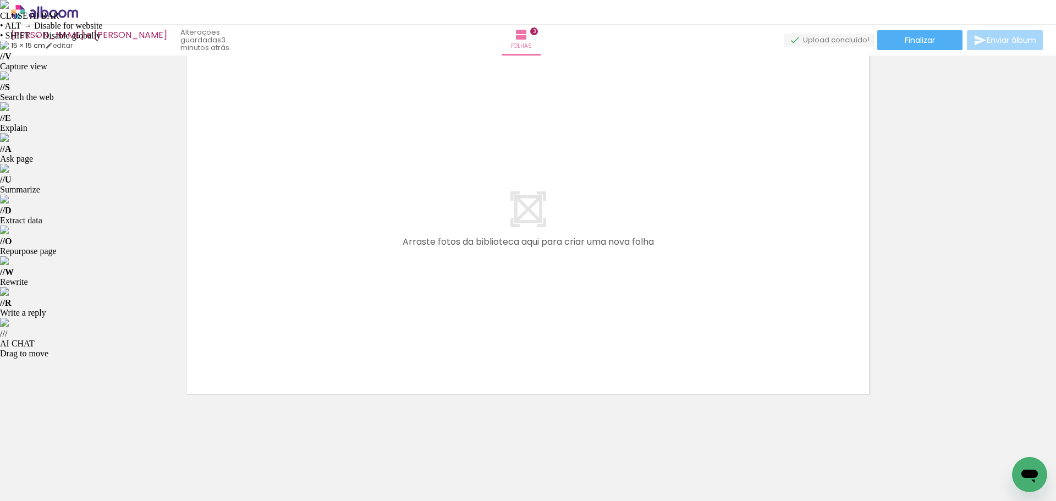
scroll to position [1123, 0]
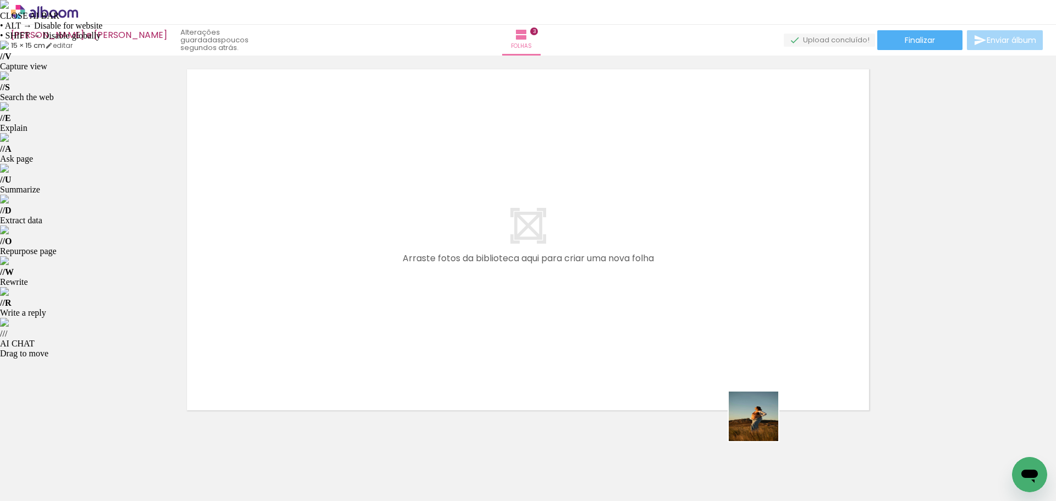
drag, startPoint x: 764, startPoint y: 475, endPoint x: 733, endPoint y: 324, distance: 154.3
click at [733, 324] on quentale-workspace at bounding box center [528, 250] width 1056 height 501
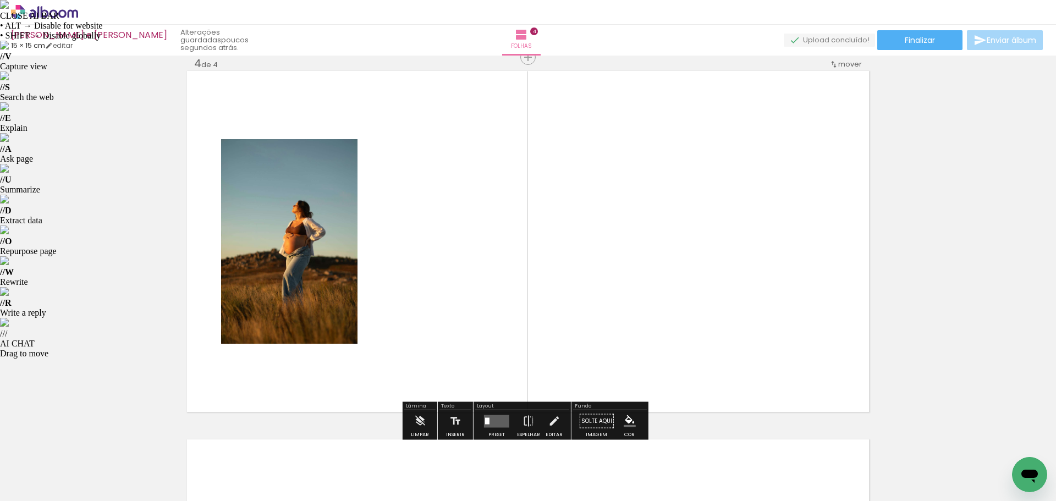
scroll to position [1120, 0]
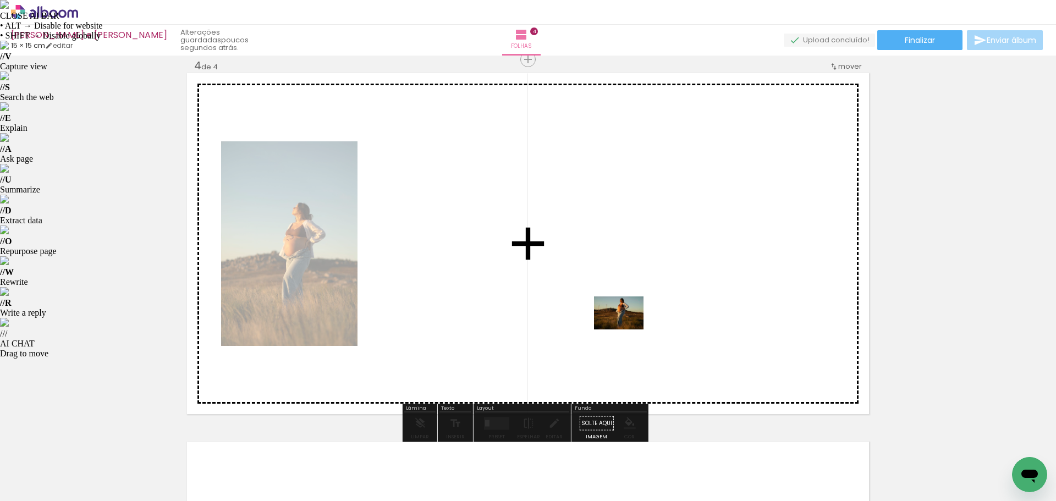
drag, startPoint x: 712, startPoint y: 465, endPoint x: 627, endPoint y: 329, distance: 159.6
click at [627, 329] on quentale-workspace at bounding box center [528, 250] width 1056 height 501
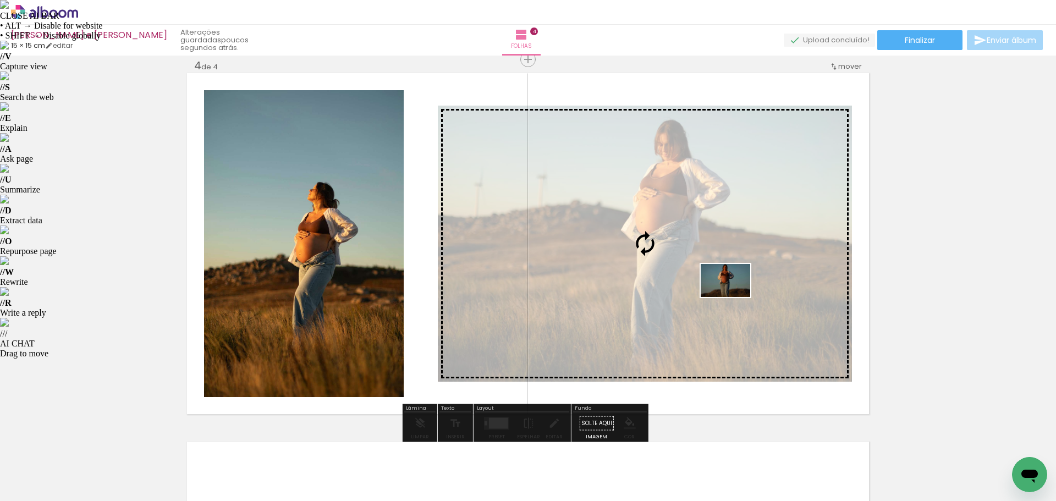
drag, startPoint x: 836, startPoint y: 467, endPoint x: 734, endPoint y: 297, distance: 198.8
click at [734, 297] on quentale-workspace at bounding box center [528, 250] width 1056 height 501
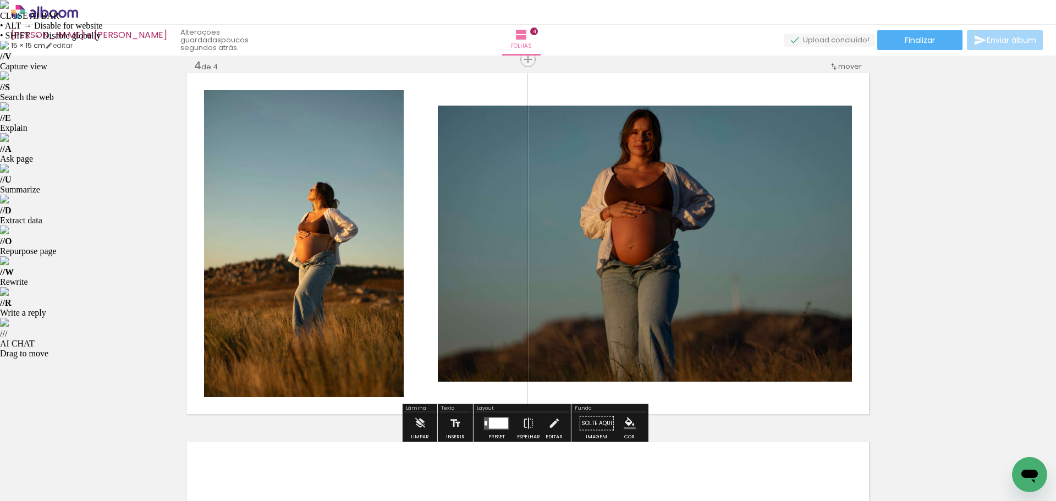
click at [484, 426] on quentale-layouter at bounding box center [496, 423] width 25 height 13
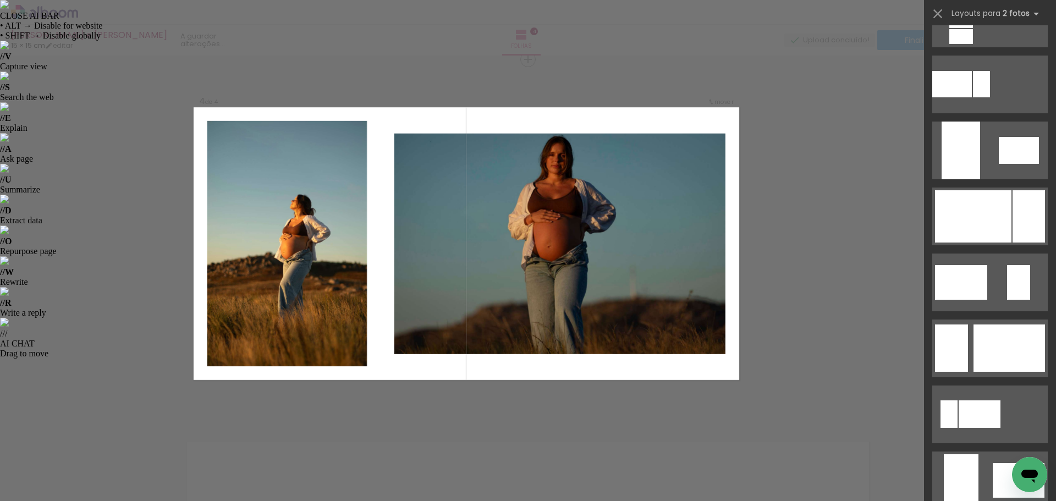
scroll to position [0, 0]
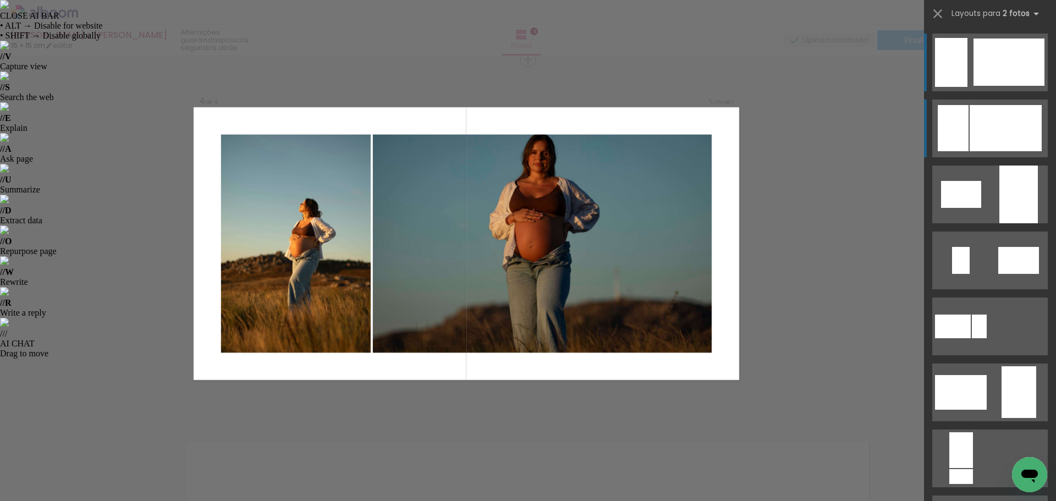
click at [984, 137] on div at bounding box center [1005, 128] width 72 height 46
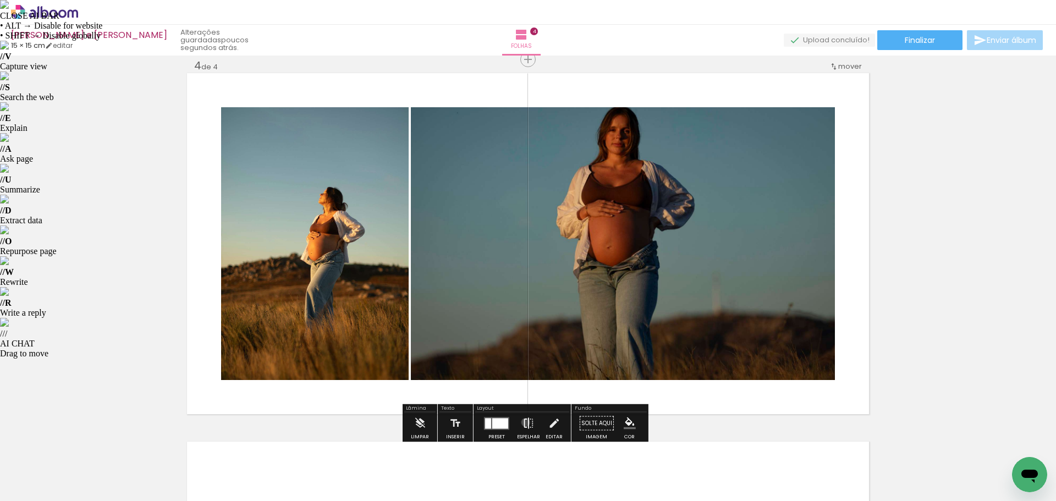
click at [523, 422] on iron-icon at bounding box center [528, 423] width 12 height 22
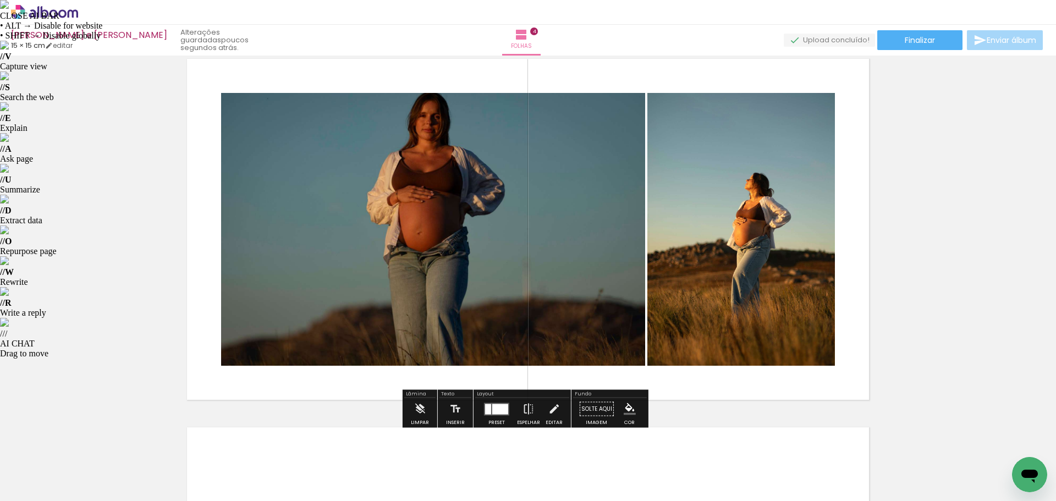
scroll to position [1175, 0]
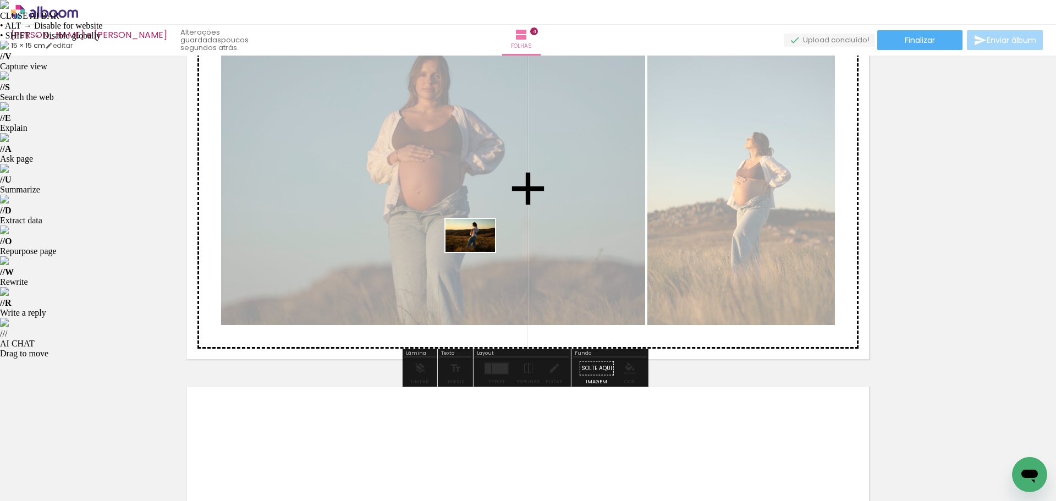
drag, startPoint x: 652, startPoint y: 475, endPoint x: 478, endPoint y: 252, distance: 282.1
click at [478, 252] on quentale-workspace at bounding box center [528, 250] width 1056 height 501
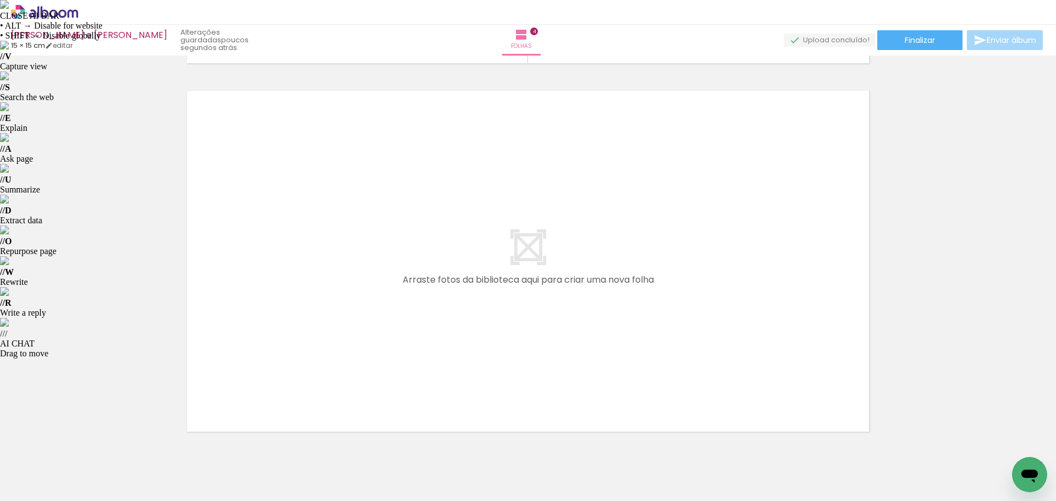
scroll to position [1508, 0]
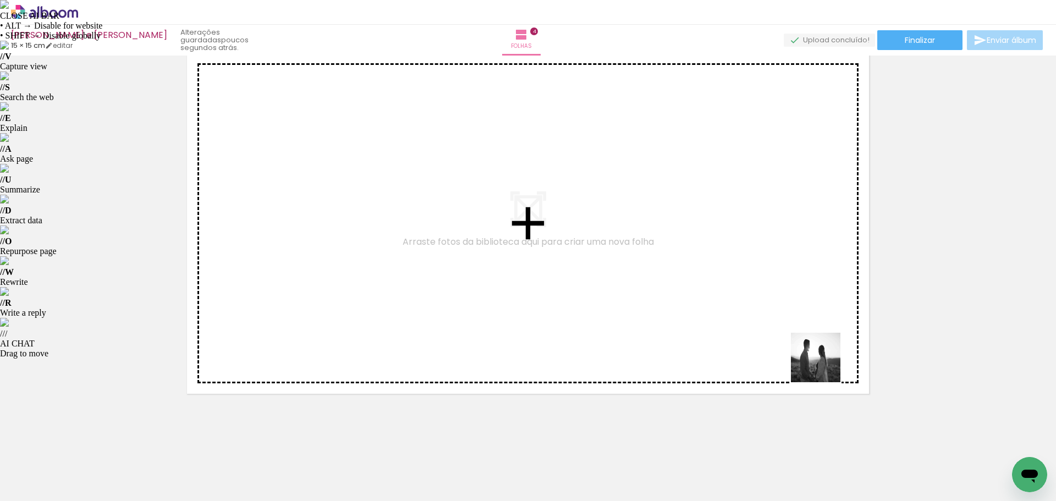
drag, startPoint x: 890, startPoint y: 467, endPoint x: 716, endPoint y: 293, distance: 245.7
click at [716, 290] on quentale-workspace at bounding box center [528, 250] width 1056 height 501
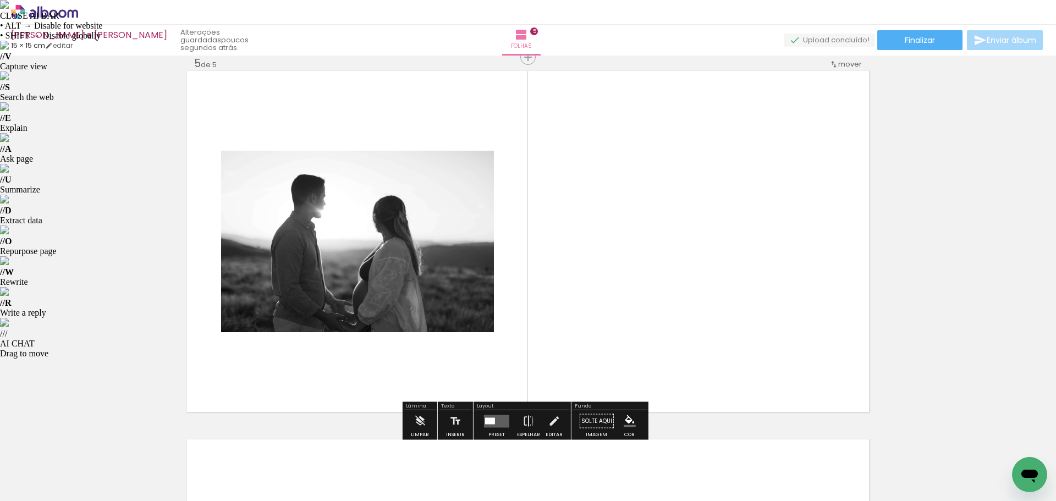
scroll to position [1488, 0]
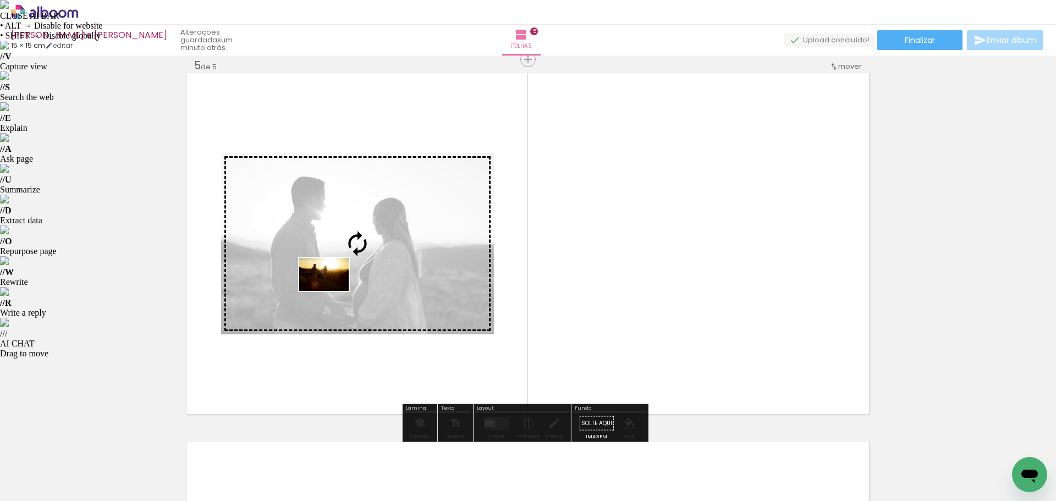
drag, startPoint x: 285, startPoint y: 467, endPoint x: 332, endPoint y: 291, distance: 182.6
click at [332, 291] on quentale-workspace at bounding box center [528, 250] width 1056 height 501
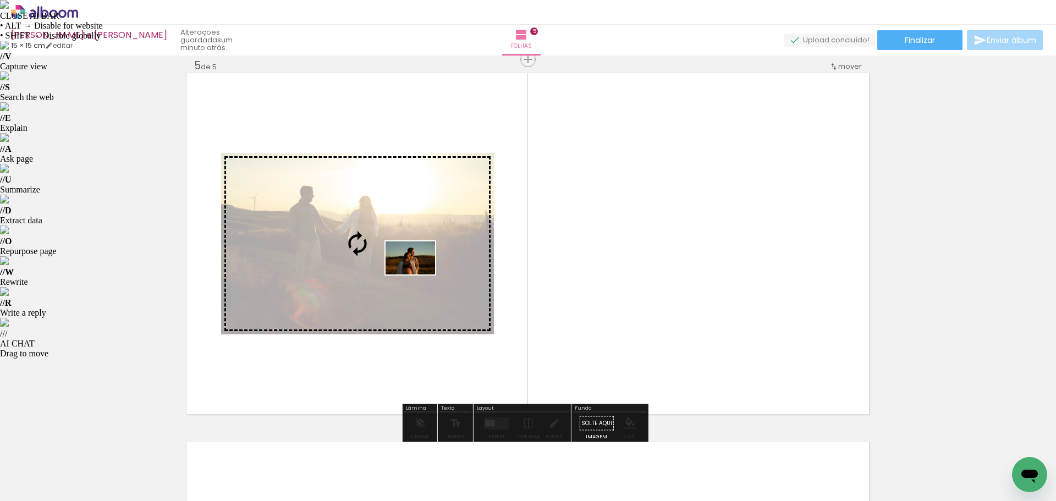
drag, startPoint x: 994, startPoint y: 466, endPoint x: 418, endPoint y: 274, distance: 606.7
click at [418, 274] on quentale-workspace at bounding box center [528, 250] width 1056 height 501
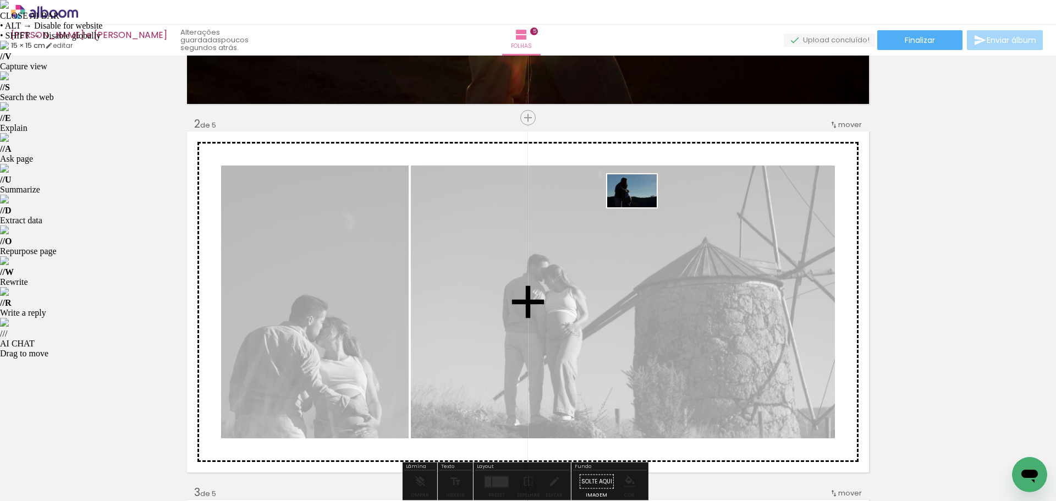
scroll to position [0, 0]
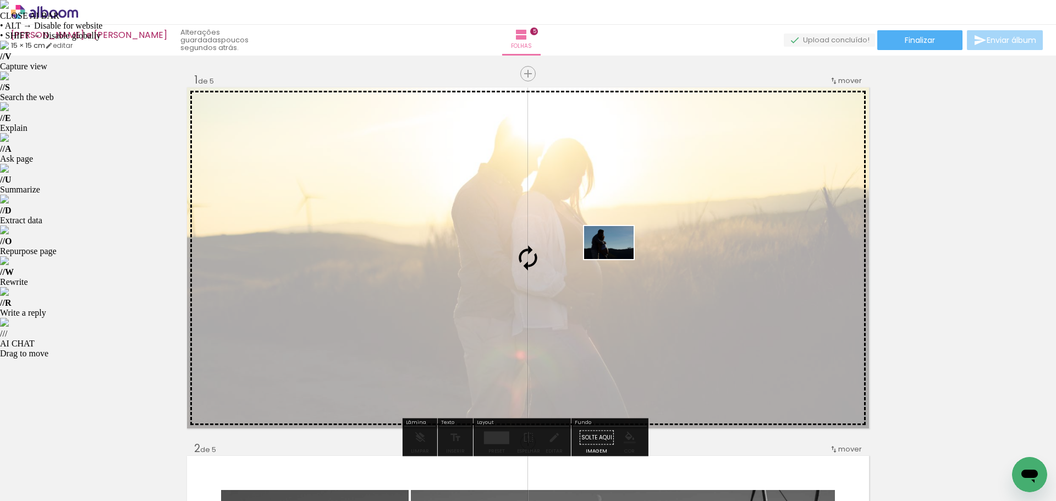
drag, startPoint x: 532, startPoint y: 467, endPoint x: 617, endPoint y: 259, distance: 225.2
click at [617, 259] on quentale-workspace at bounding box center [528, 250] width 1056 height 501
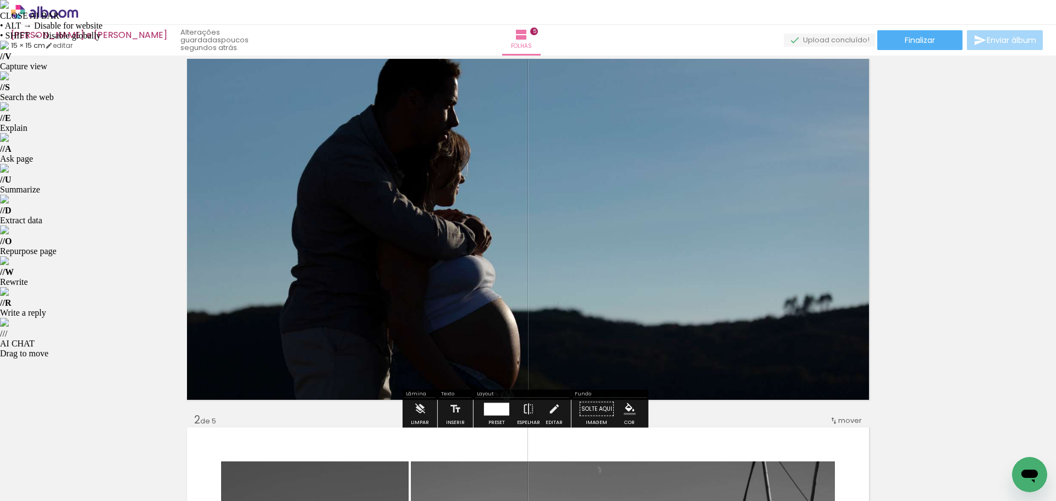
scroll to position [55, 0]
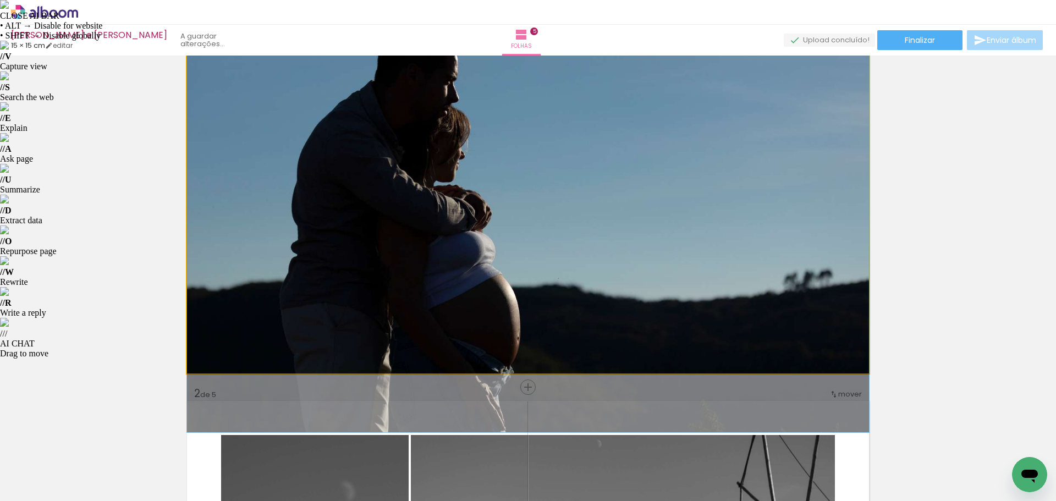
drag, startPoint x: 635, startPoint y: 238, endPoint x: 641, endPoint y: 240, distance: 6.4
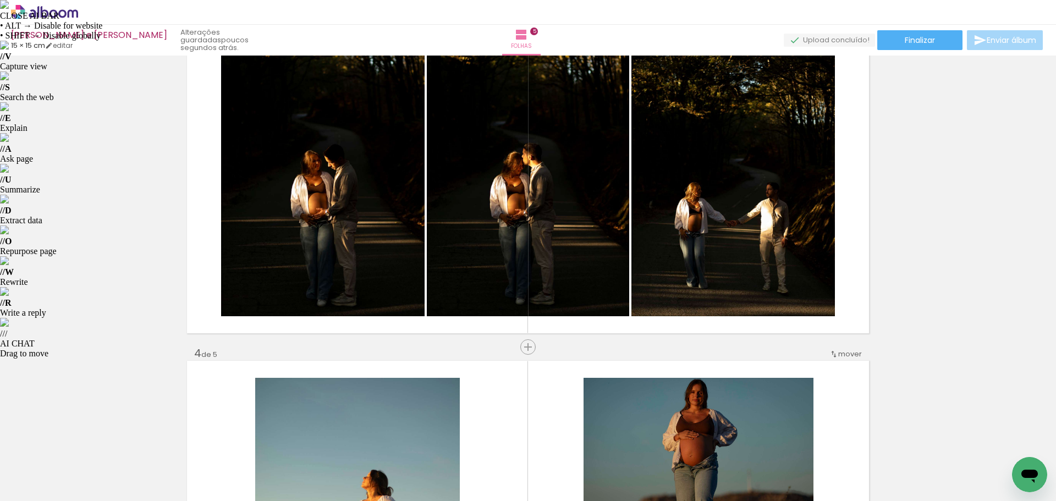
scroll to position [770, 0]
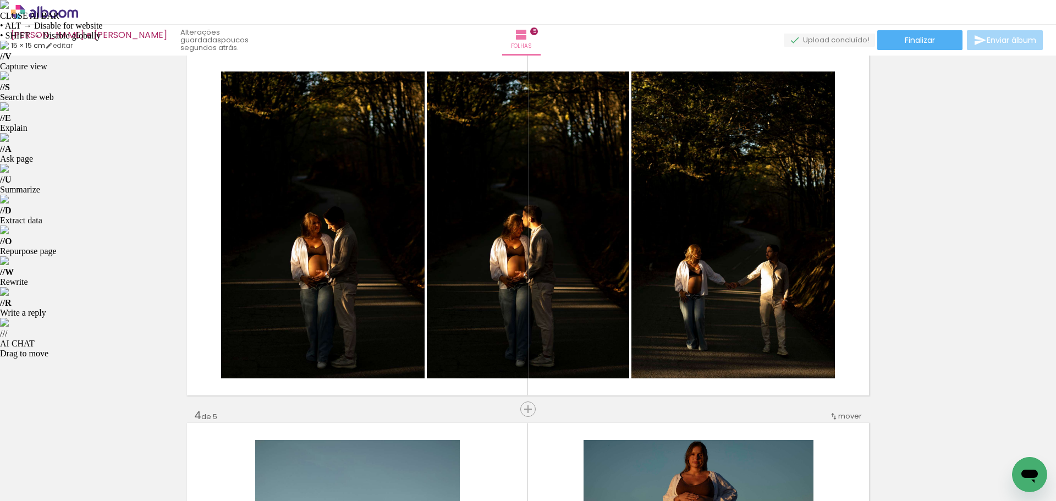
click at [844, 413] on span "mover" at bounding box center [850, 416] width 24 height 10
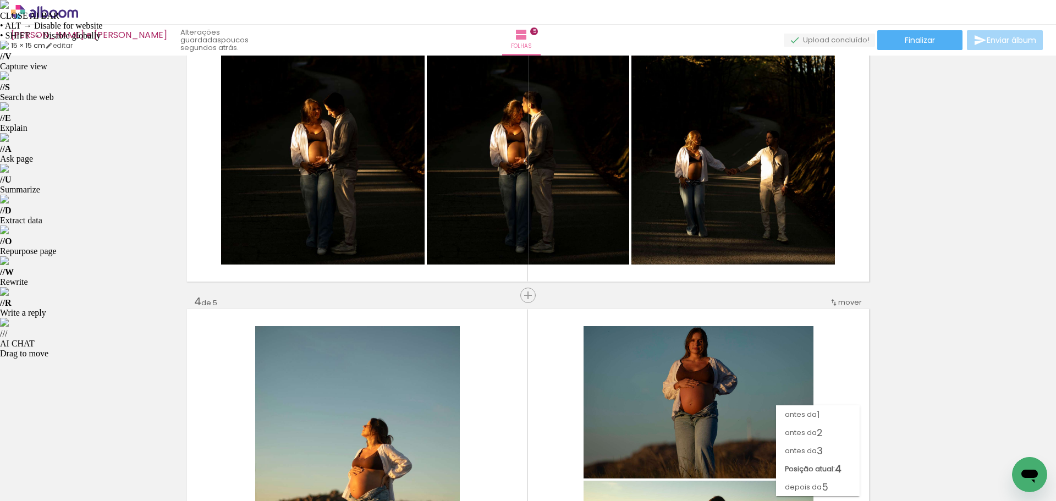
click at [915, 297] on div "Inserir folha 1 de 5 Inserir folha 2 de 5 Inserir folha 3 de 5 Inserir folha 4 …" at bounding box center [528, 281] width 1056 height 2211
click at [840, 304] on span "mover" at bounding box center [850, 302] width 24 height 10
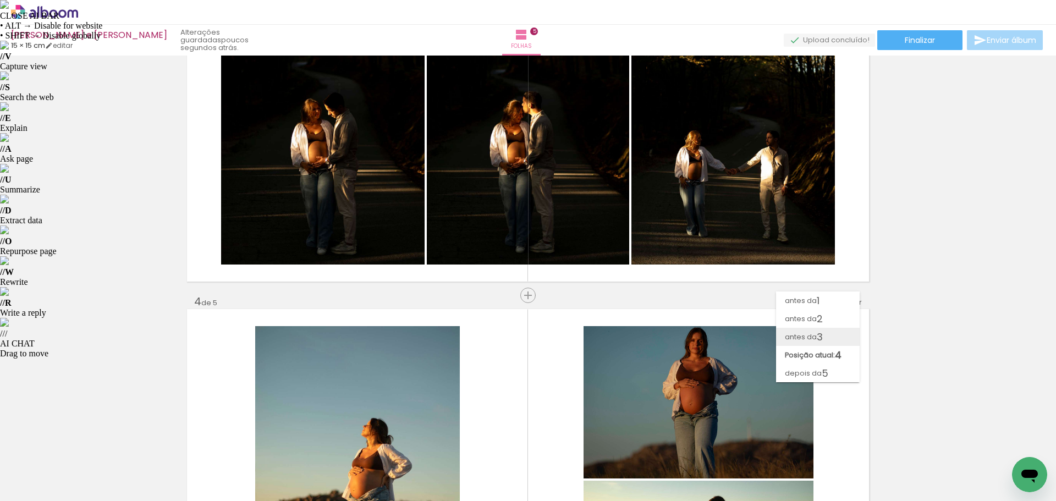
click at [823, 336] on span "3" at bounding box center [820, 337] width 6 height 18
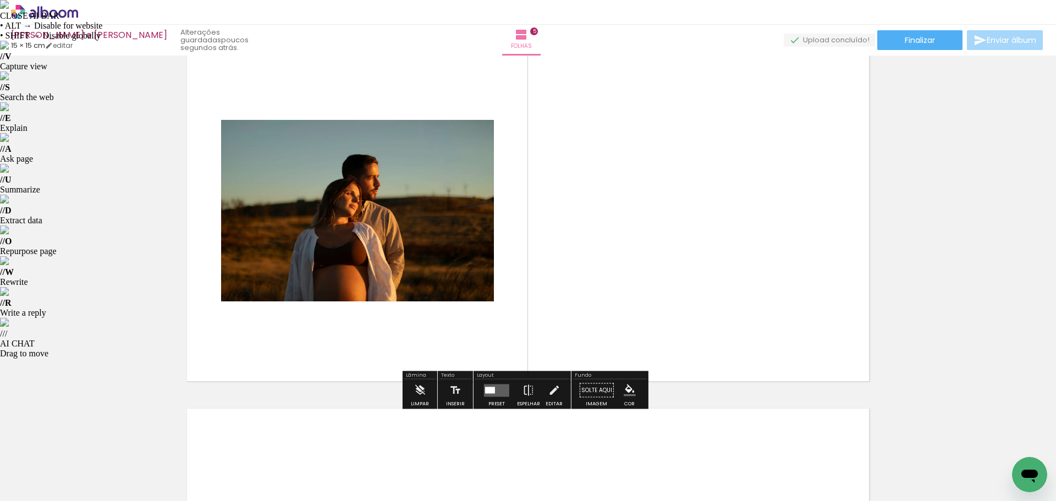
scroll to position [0, 670]
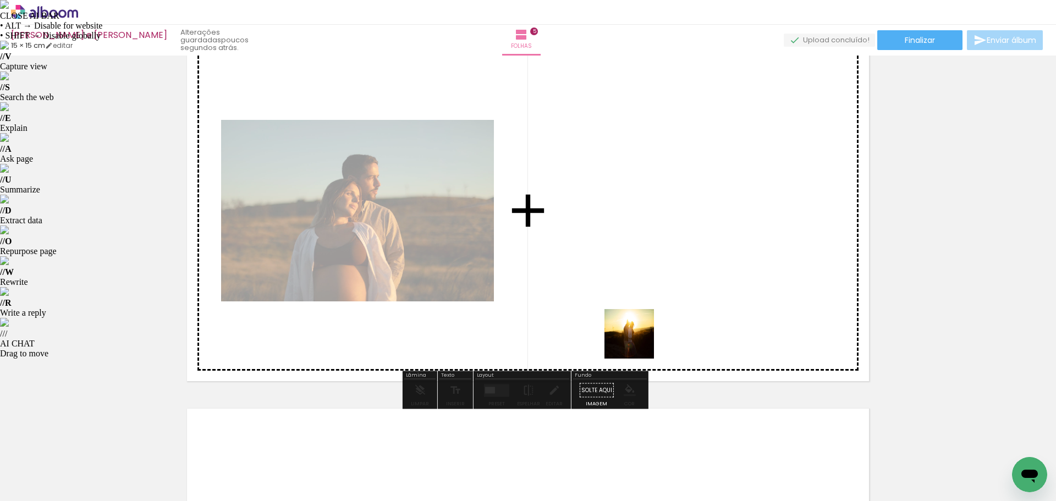
drag, startPoint x: 610, startPoint y: 473, endPoint x: 645, endPoint y: 303, distance: 173.5
click at [645, 303] on quentale-workspace at bounding box center [528, 250] width 1056 height 501
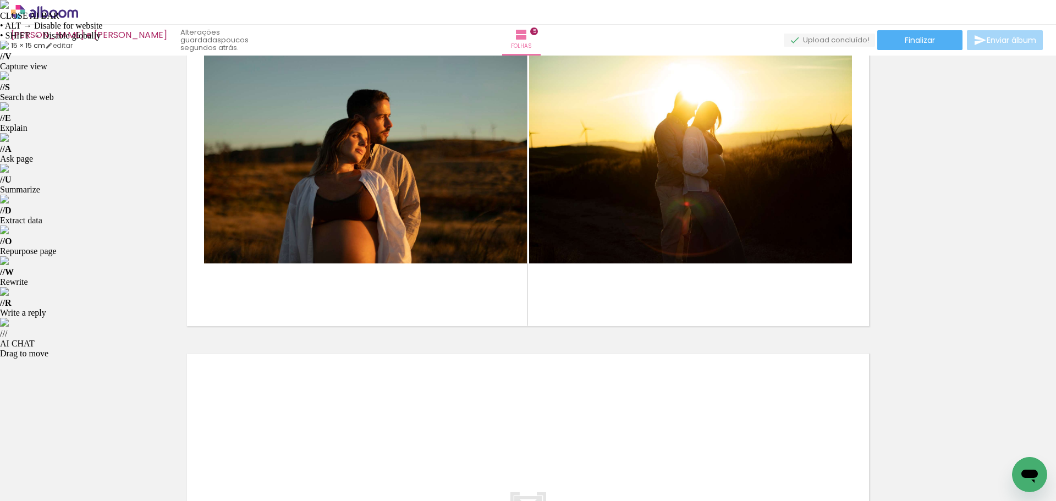
scroll to position [0, 885]
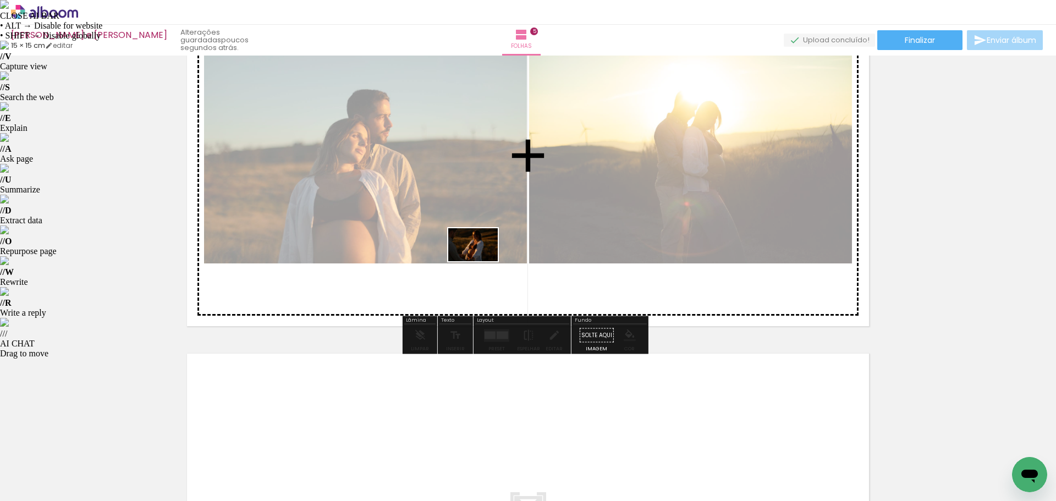
drag, startPoint x: 955, startPoint y: 467, endPoint x: 481, endPoint y: 261, distance: 516.4
click at [481, 261] on quentale-workspace at bounding box center [528, 250] width 1056 height 501
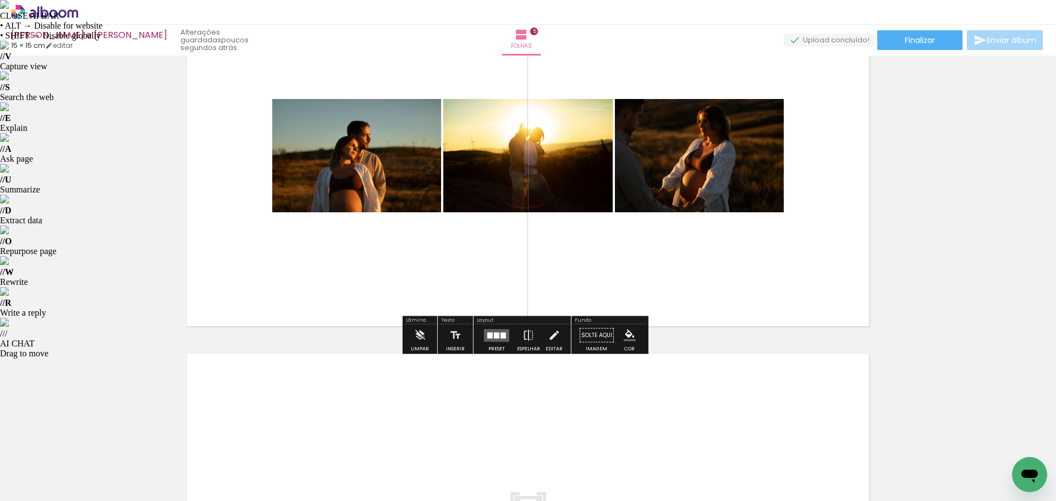
click at [500, 337] on div at bounding box center [502, 335] width 5 height 6
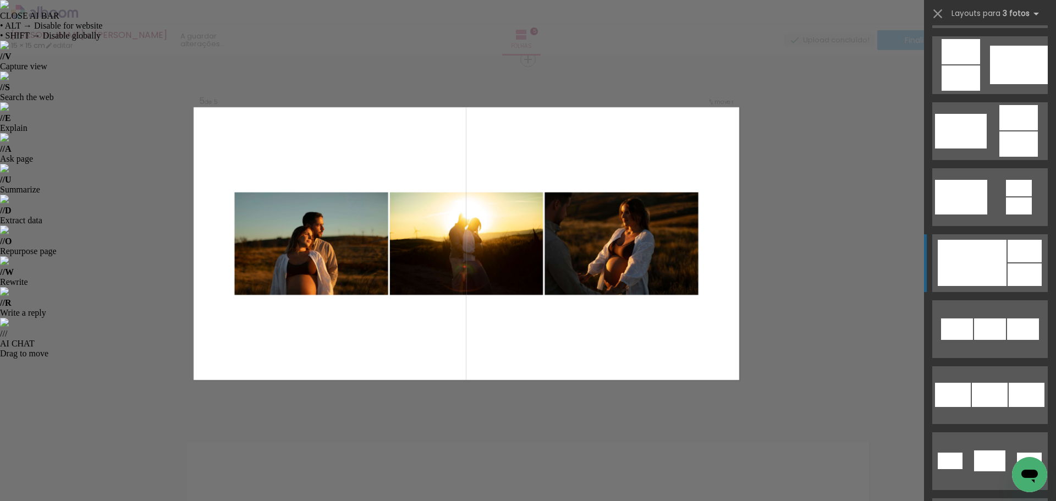
scroll to position [330, 0]
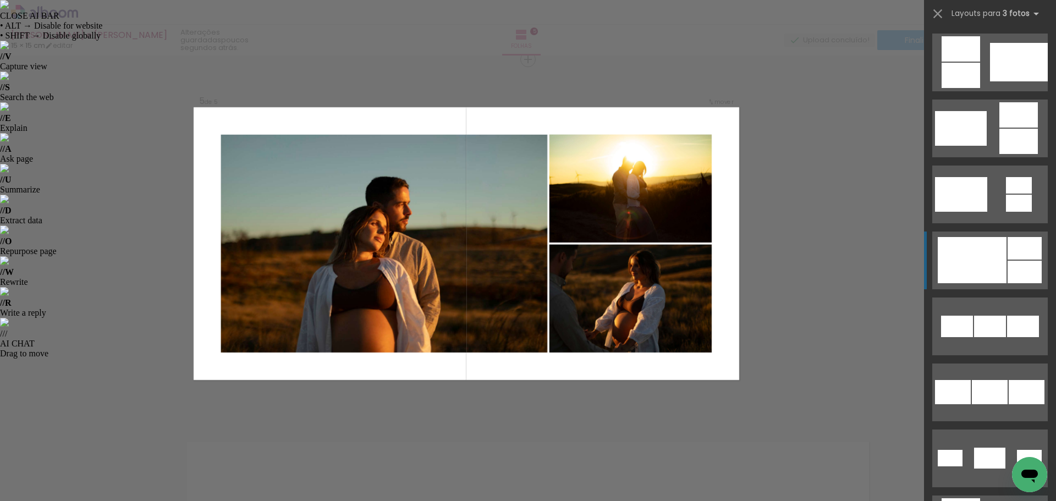
click at [980, 260] on div at bounding box center [972, 260] width 69 height 46
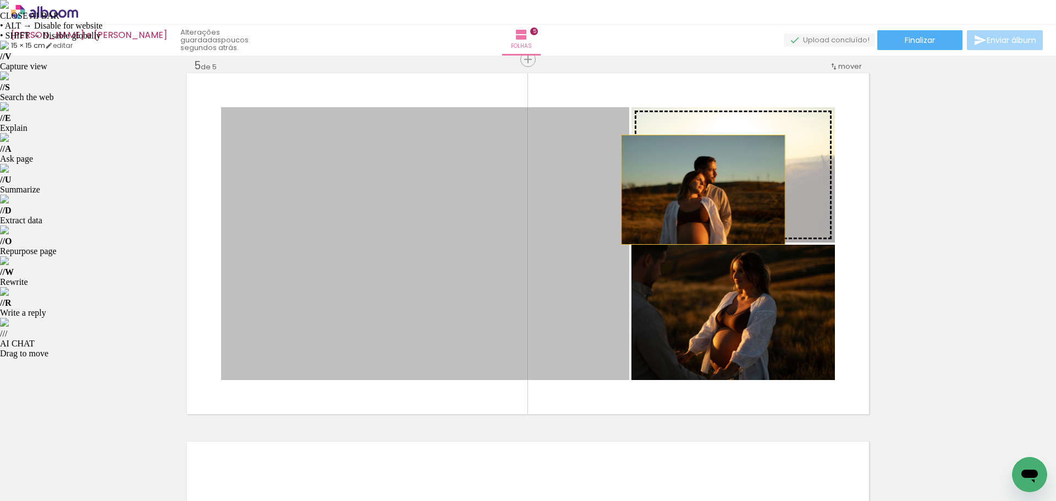
drag, startPoint x: 561, startPoint y: 276, endPoint x: 699, endPoint y: 190, distance: 162.3
click at [0, 0] on slot at bounding box center [0, 0] width 0 height 0
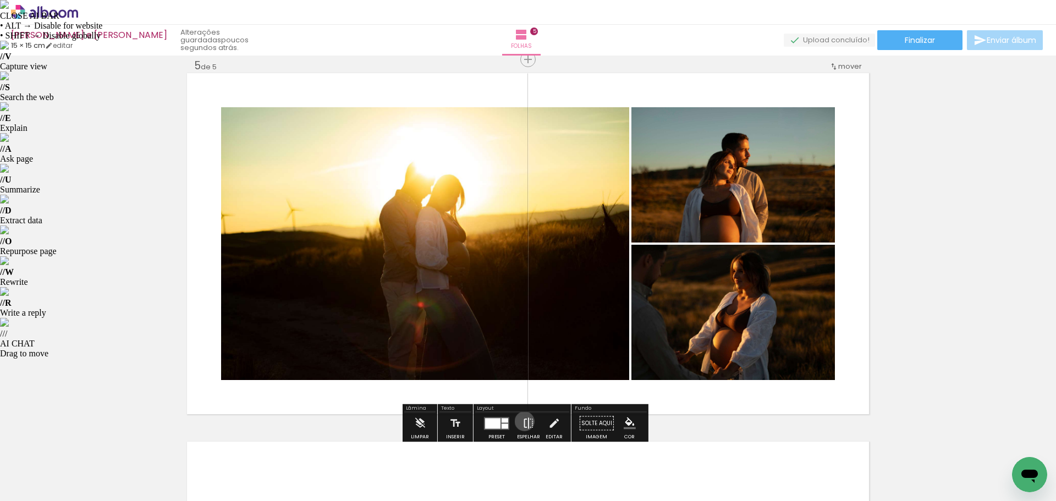
click at [522, 421] on iron-icon at bounding box center [528, 423] width 12 height 22
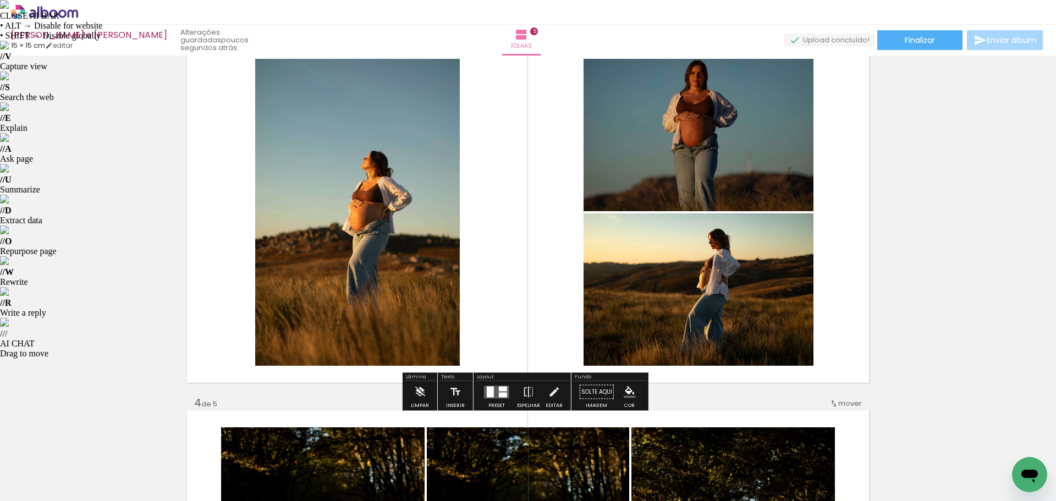
scroll to position [770, 0]
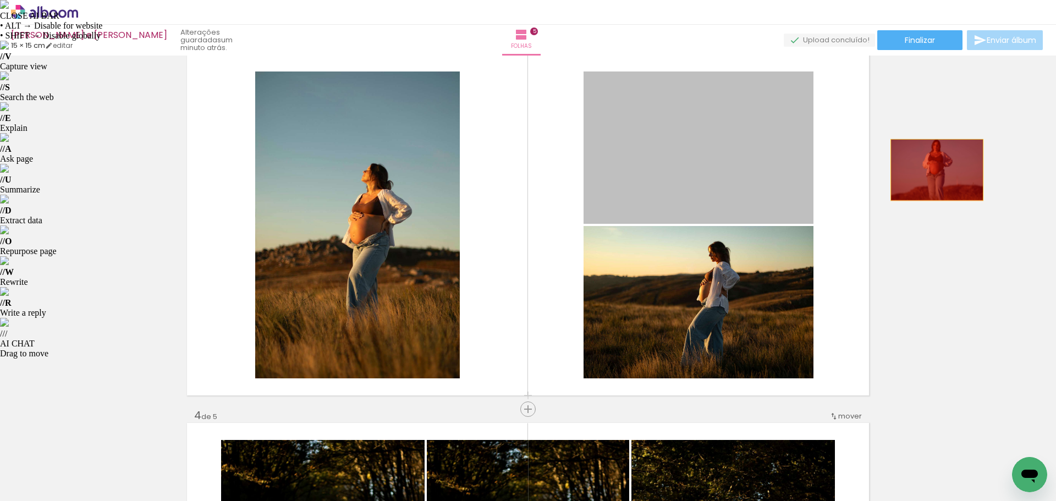
drag, startPoint x: 702, startPoint y: 152, endPoint x: 933, endPoint y: 170, distance: 231.1
click at [933, 170] on div "Inserir folha 1 de 5 Inserir folha 2 de 5 Inserir folha 3 de 5 Inserir folha 4 …" at bounding box center [528, 395] width 1056 height 2211
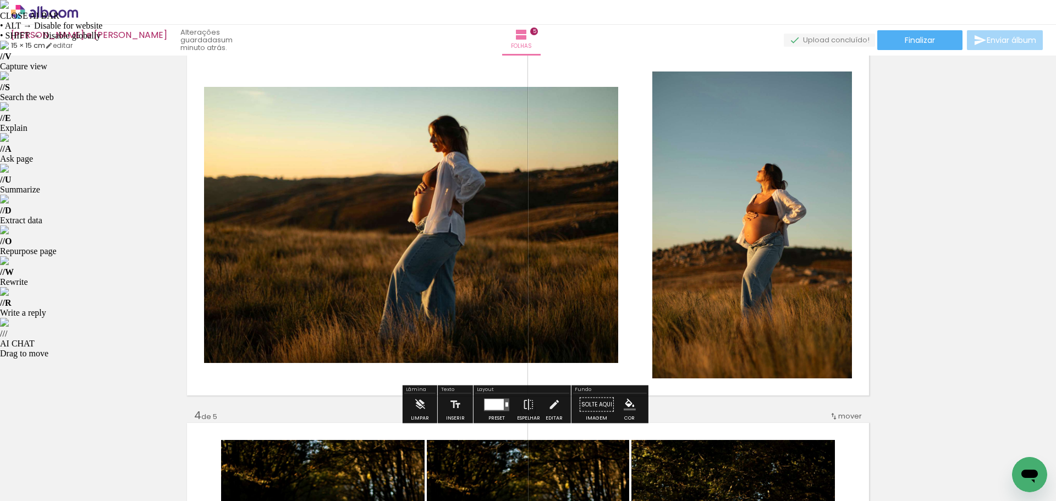
click at [500, 403] on div at bounding box center [493, 404] width 19 height 11
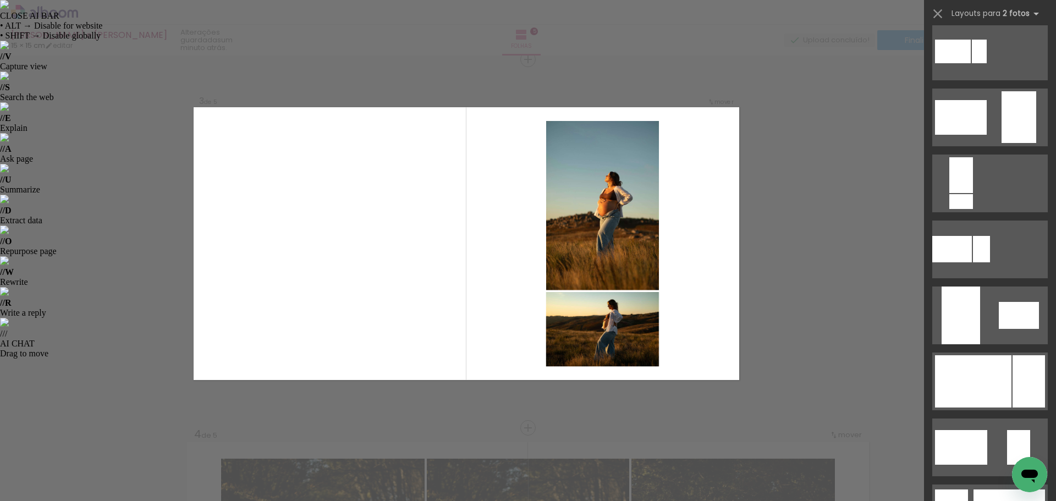
scroll to position [385, 0]
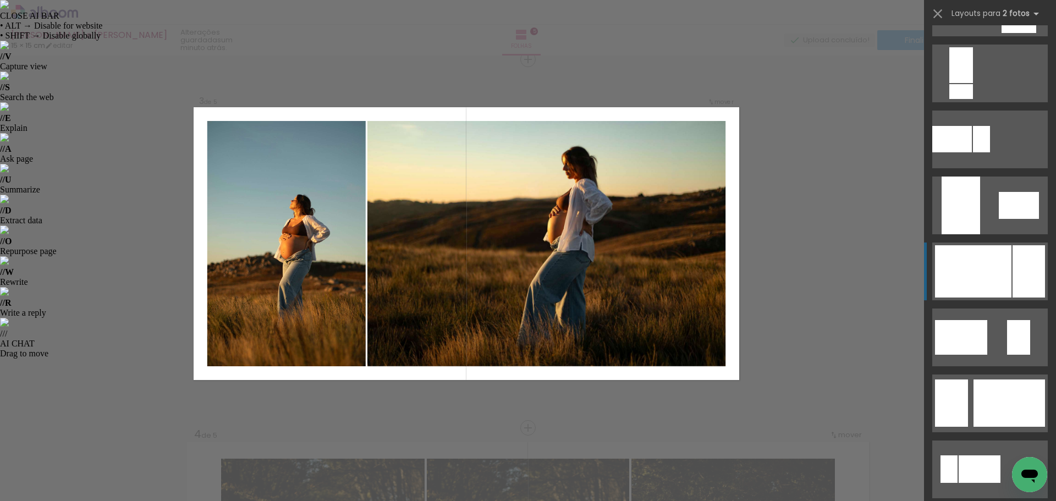
click at [1001, 267] on div at bounding box center [973, 271] width 76 height 52
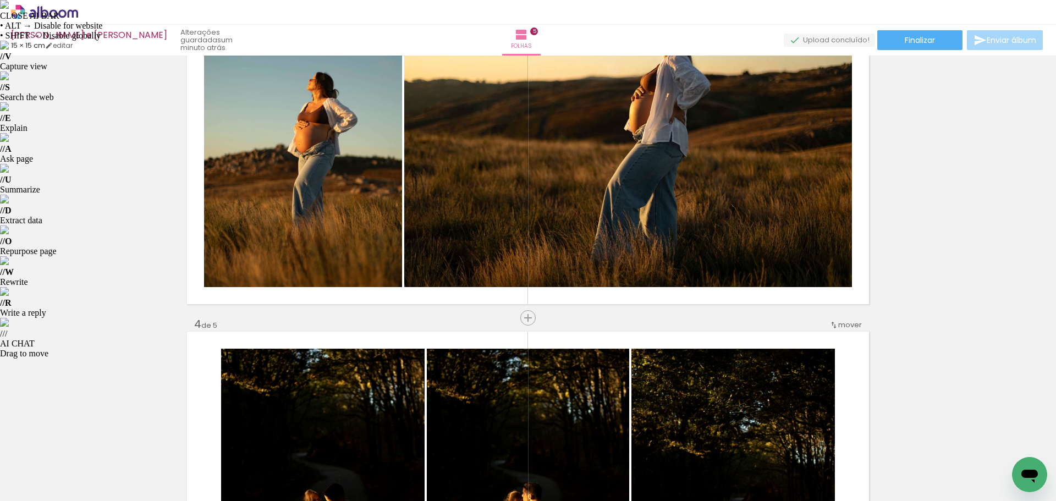
scroll to position [916, 0]
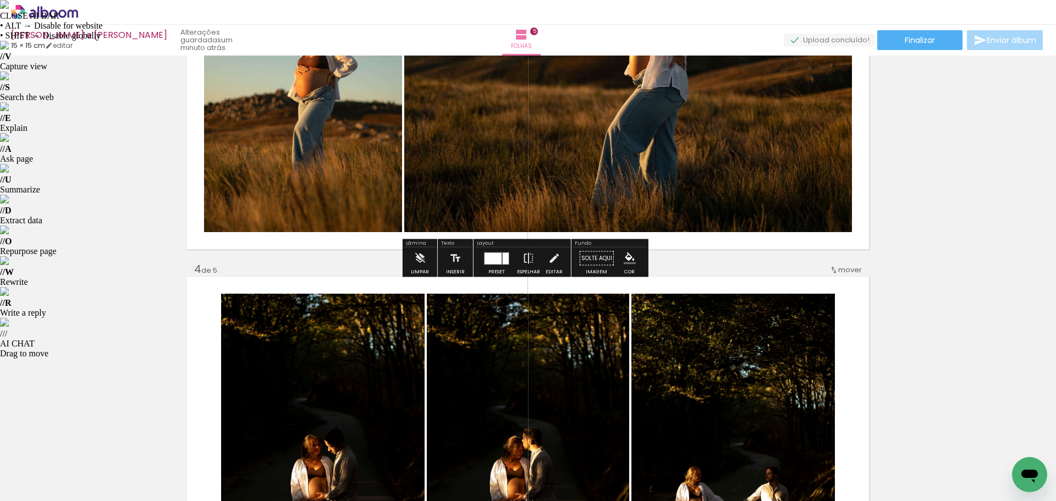
click at [970, 229] on div "Inserir folha 1 de 5 Inserir folha 2 de 5 Inserir folha 3 de 5 Inserir folha 4 …" at bounding box center [528, 248] width 1056 height 2211
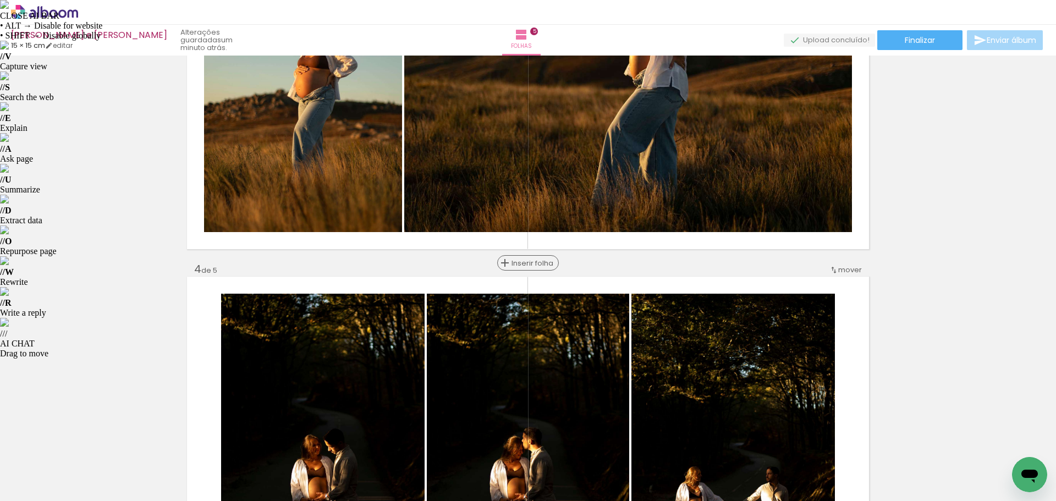
click at [517, 260] on span "Inserir folha" at bounding box center [532, 263] width 43 height 7
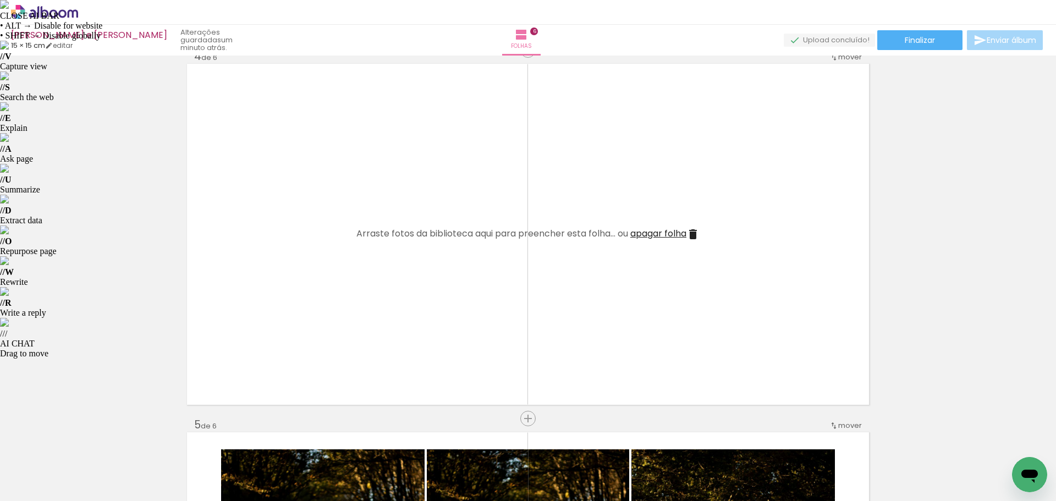
scroll to position [1136, 0]
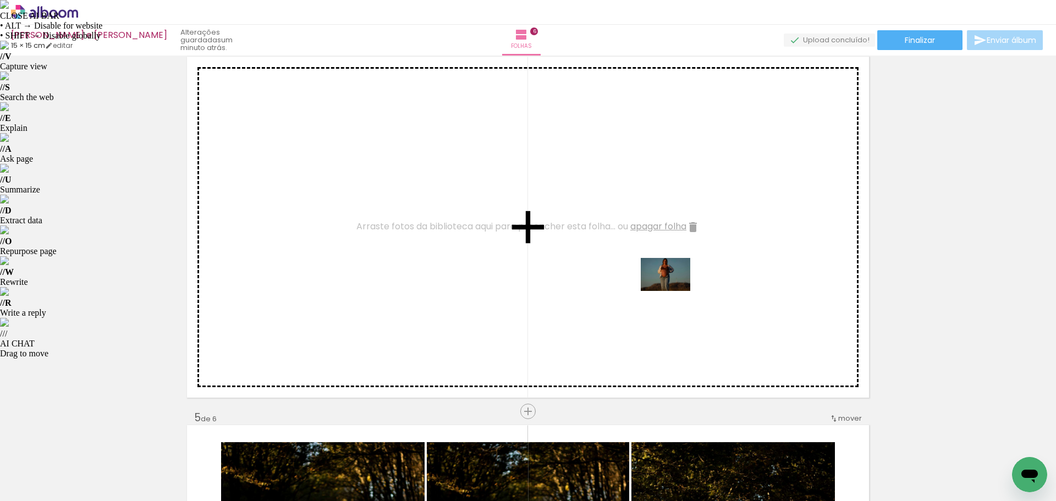
drag, startPoint x: 817, startPoint y: 459, endPoint x: 673, endPoint y: 290, distance: 221.6
click at [673, 290] on quentale-workspace at bounding box center [528, 250] width 1056 height 501
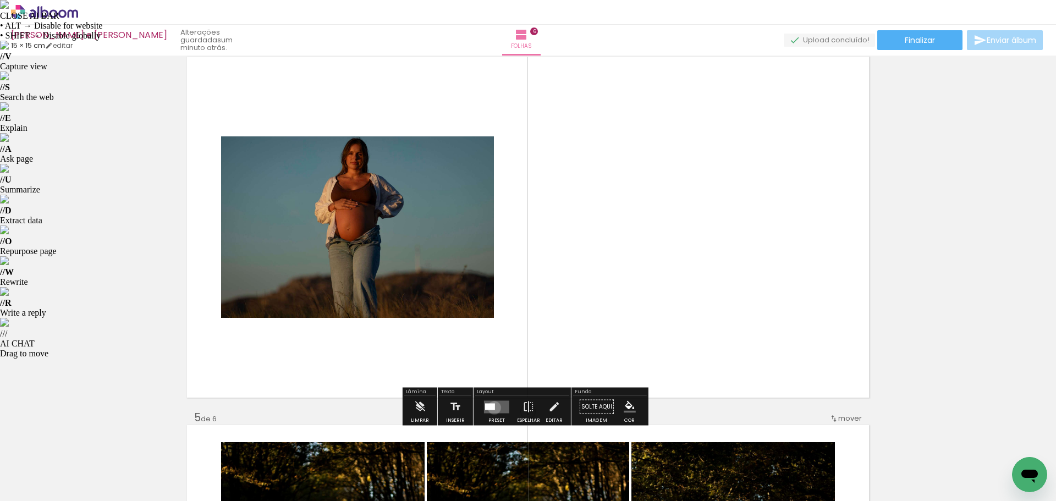
click at [492, 407] on div at bounding box center [490, 406] width 10 height 7
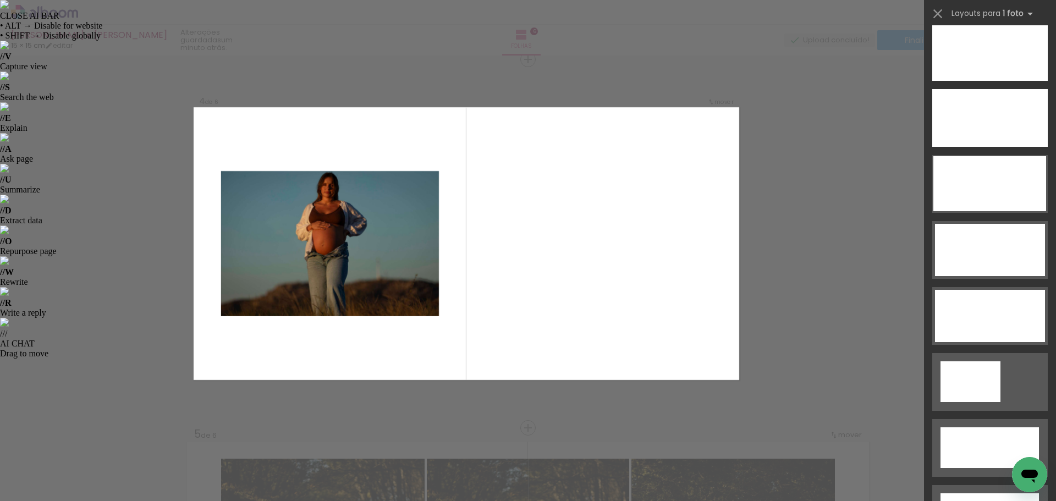
scroll to position [3319, 0]
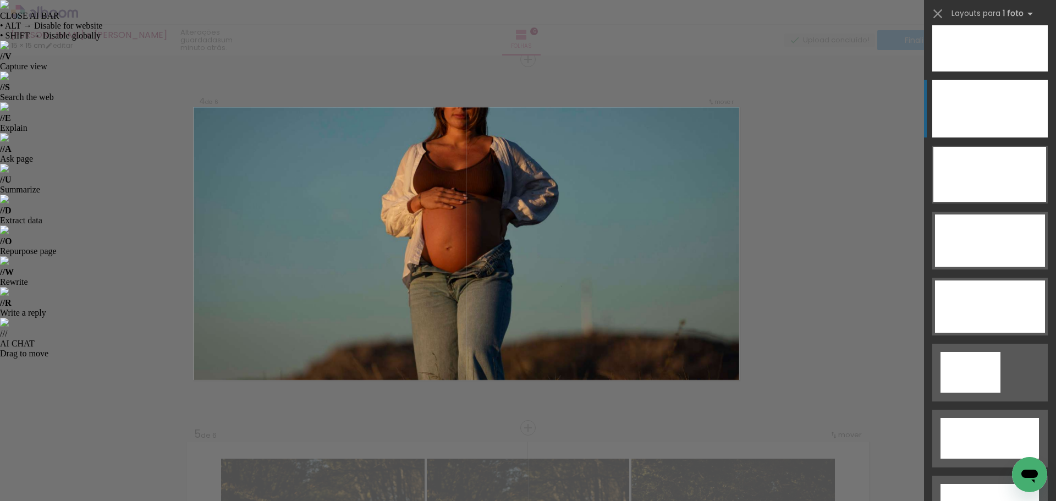
click at [989, 107] on div at bounding box center [989, 109] width 115 height 58
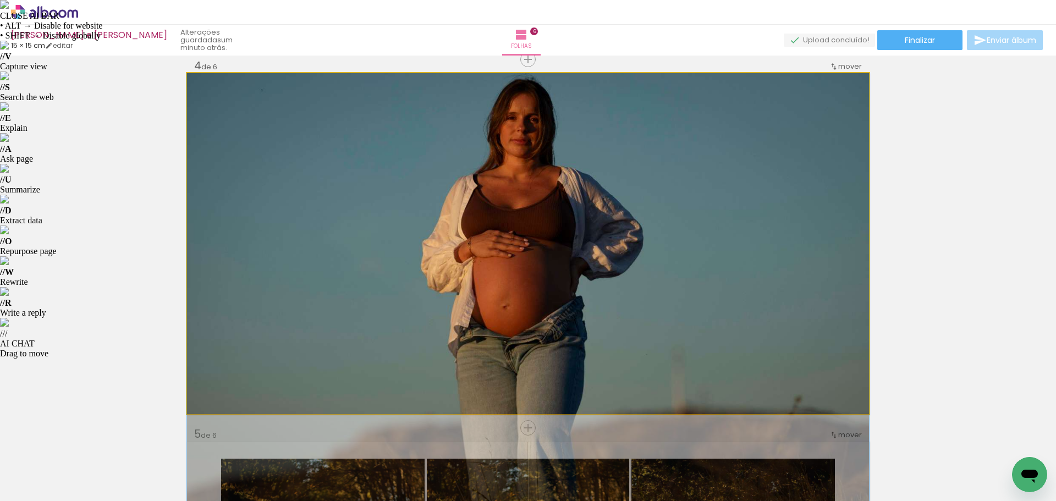
drag, startPoint x: 513, startPoint y: 230, endPoint x: 527, endPoint y: 303, distance: 74.5
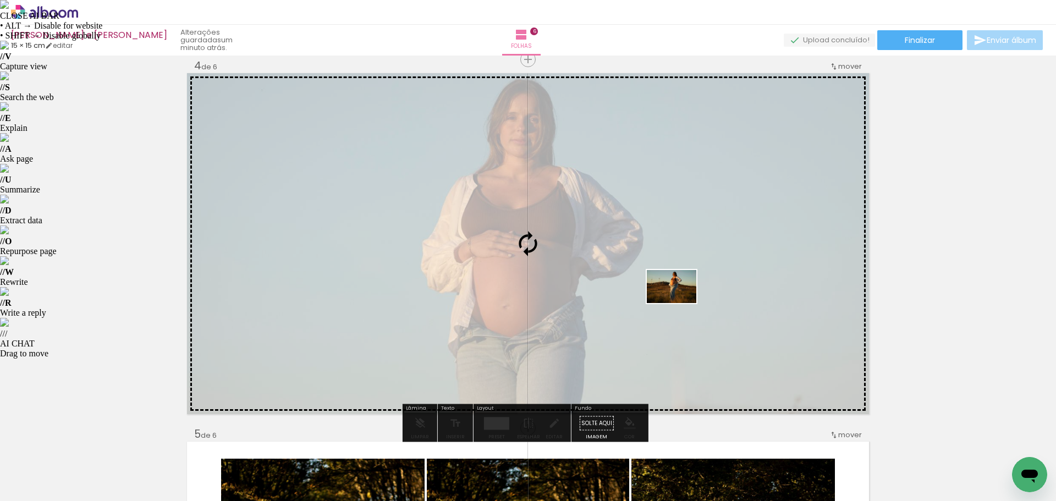
drag, startPoint x: 704, startPoint y: 464, endPoint x: 680, endPoint y: 303, distance: 162.4
click at [680, 303] on quentale-workspace at bounding box center [528, 250] width 1056 height 501
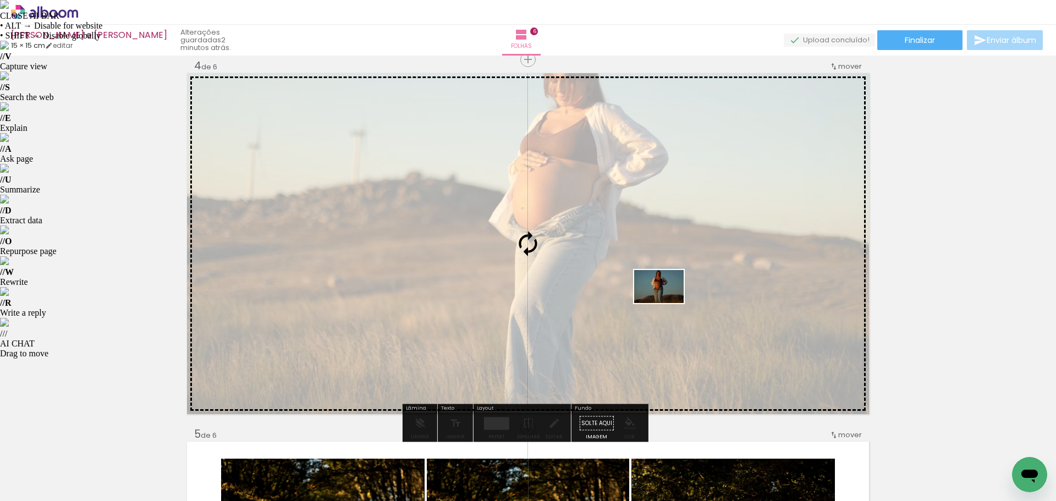
drag, startPoint x: 831, startPoint y: 469, endPoint x: 667, endPoint y: 303, distance: 233.7
click at [667, 303] on quentale-workspace at bounding box center [528, 250] width 1056 height 501
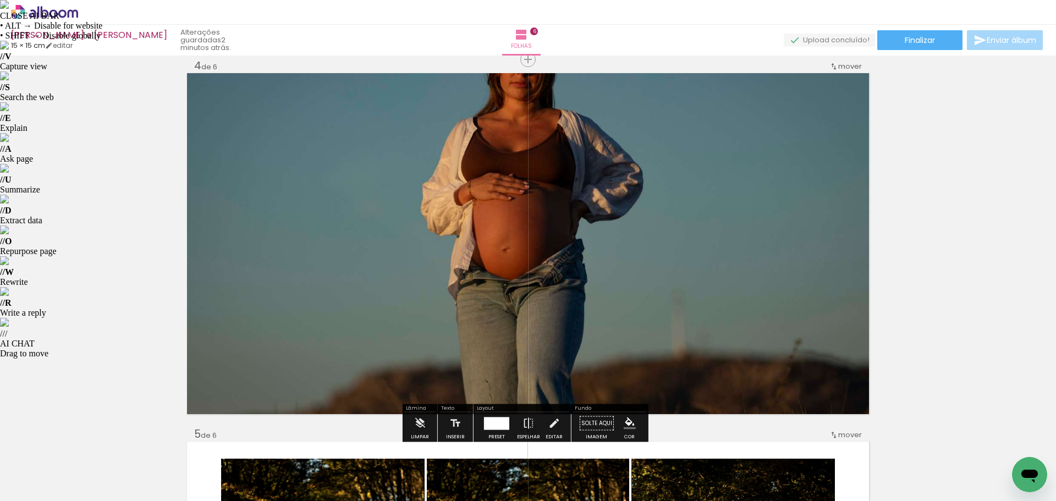
click at [493, 422] on div at bounding box center [496, 423] width 25 height 13
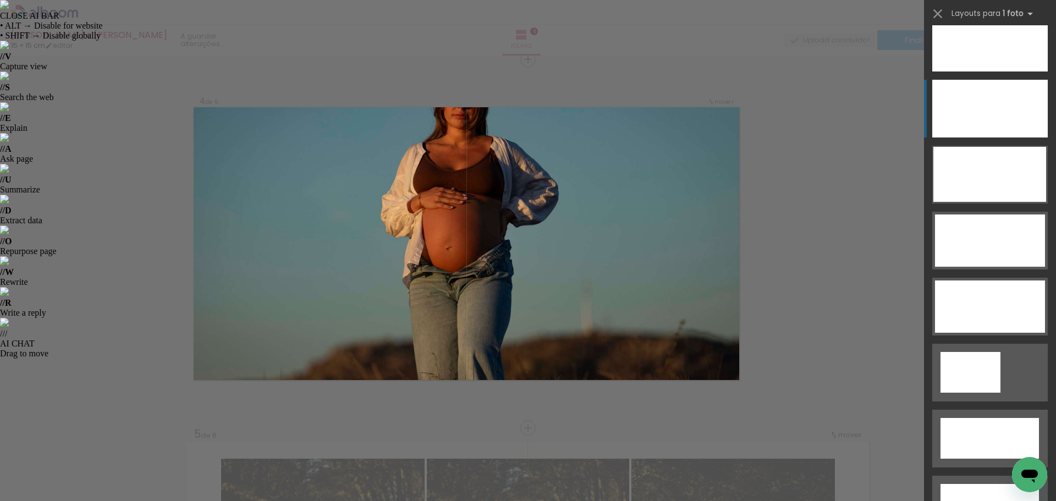
scroll to position [3365, 0]
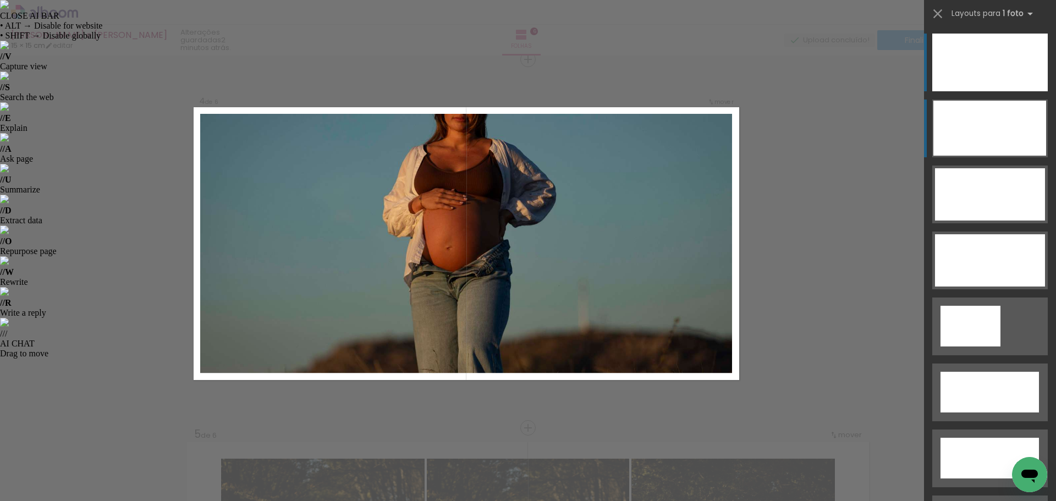
click at [982, 131] on div at bounding box center [989, 128] width 113 height 55
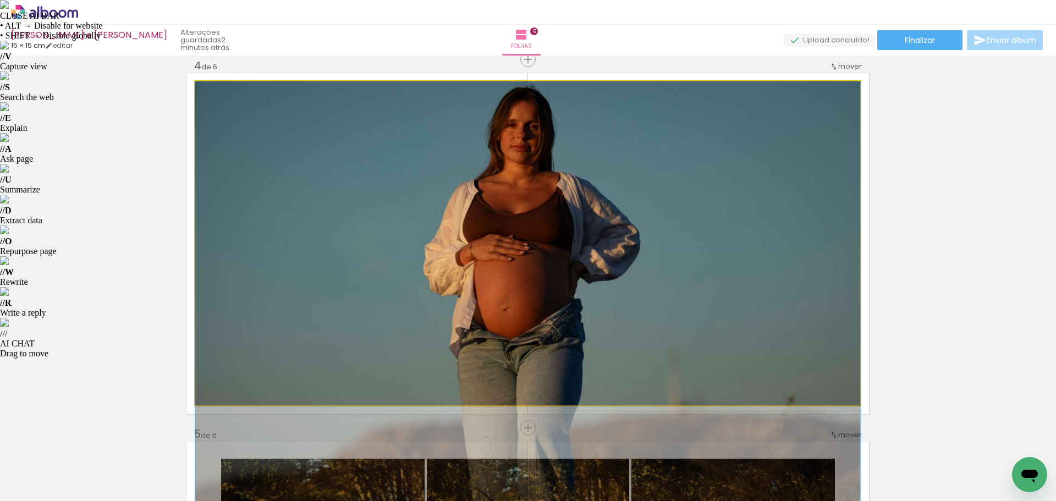
drag, startPoint x: 603, startPoint y: 194, endPoint x: 612, endPoint y: 264, distance: 70.4
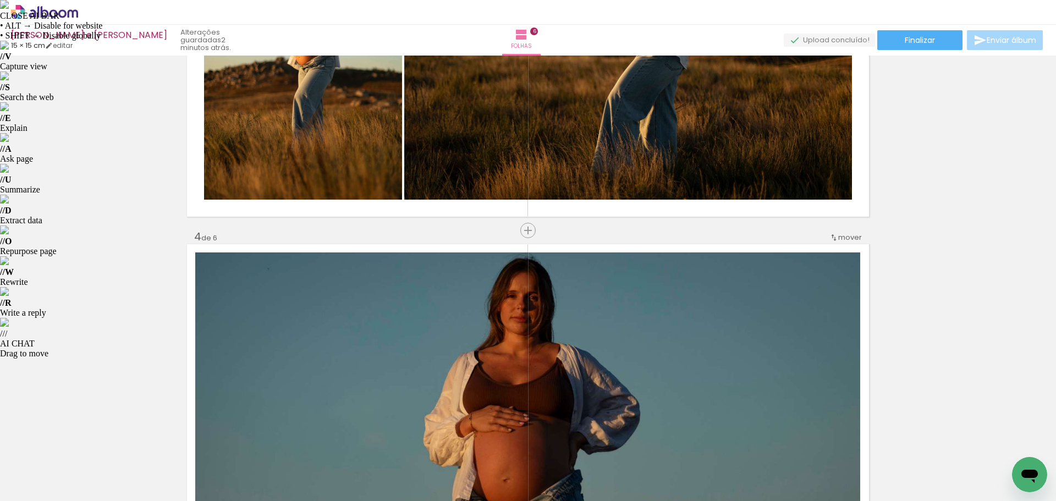
scroll to position [955, 0]
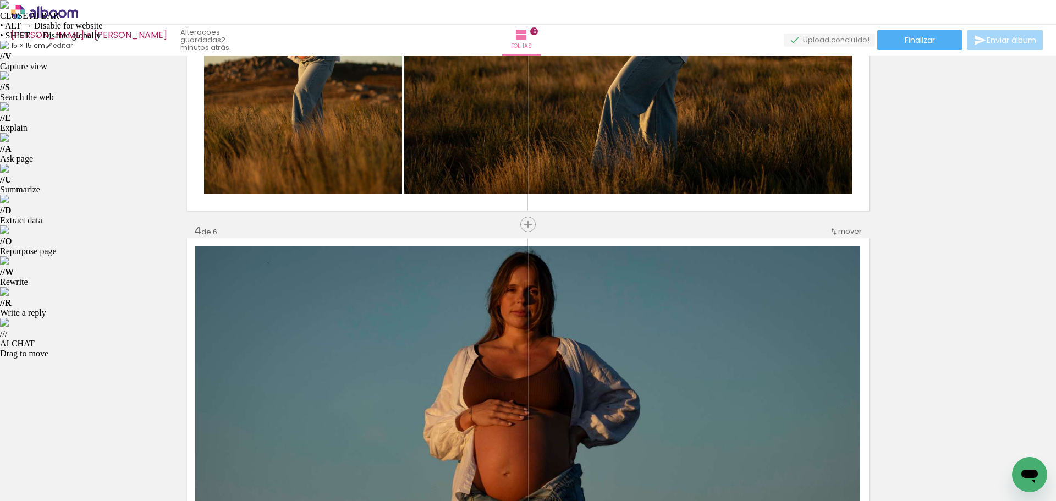
click at [832, 281] on quentale-photo at bounding box center [527, 408] width 665 height 324
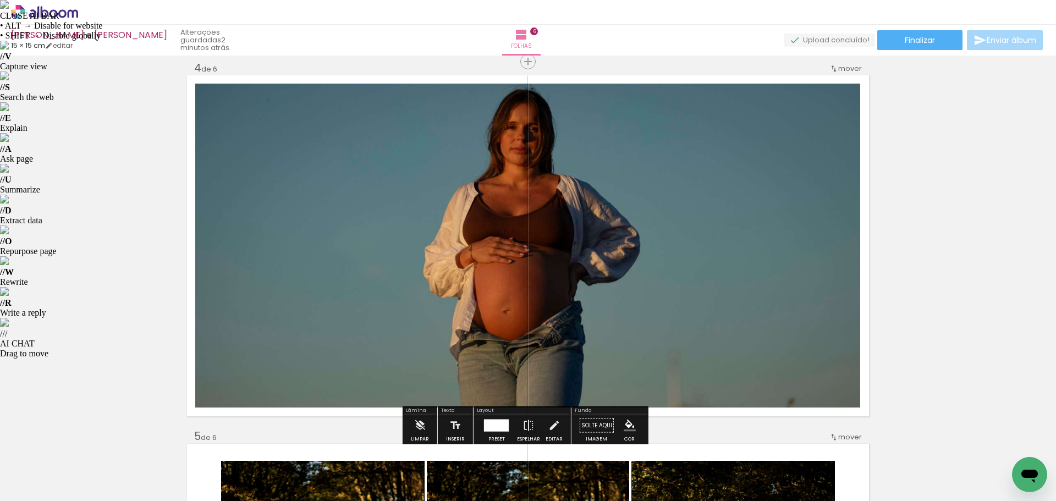
scroll to position [1120, 0]
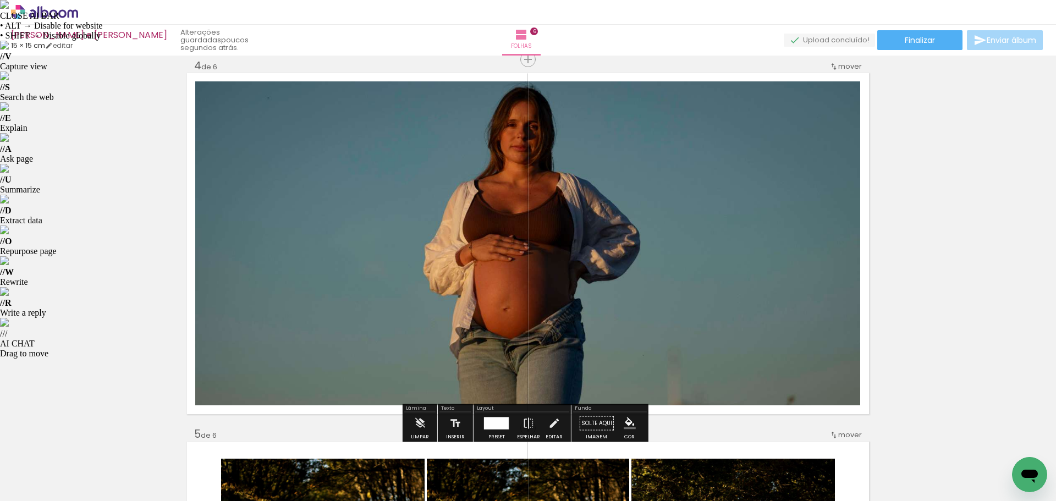
click at [499, 421] on div at bounding box center [496, 423] width 25 height 12
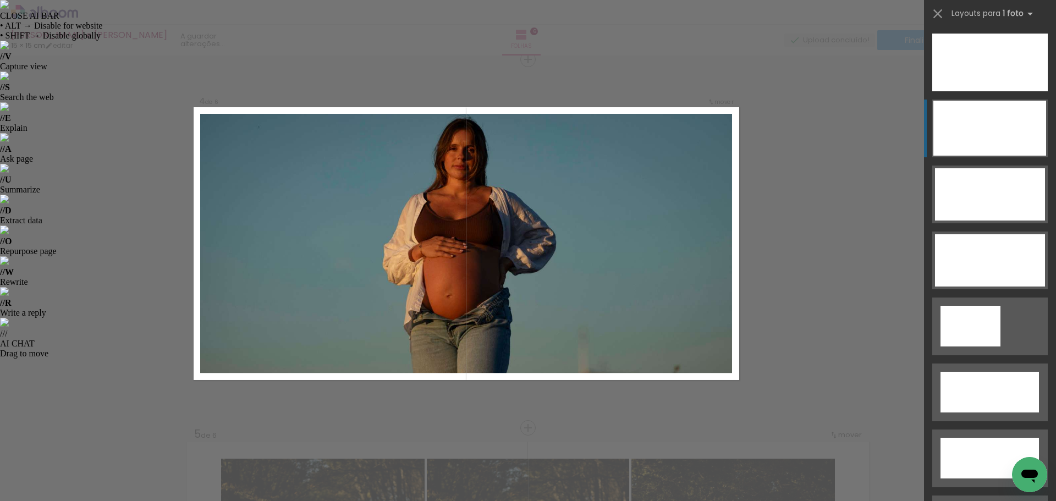
scroll to position [3418, 0]
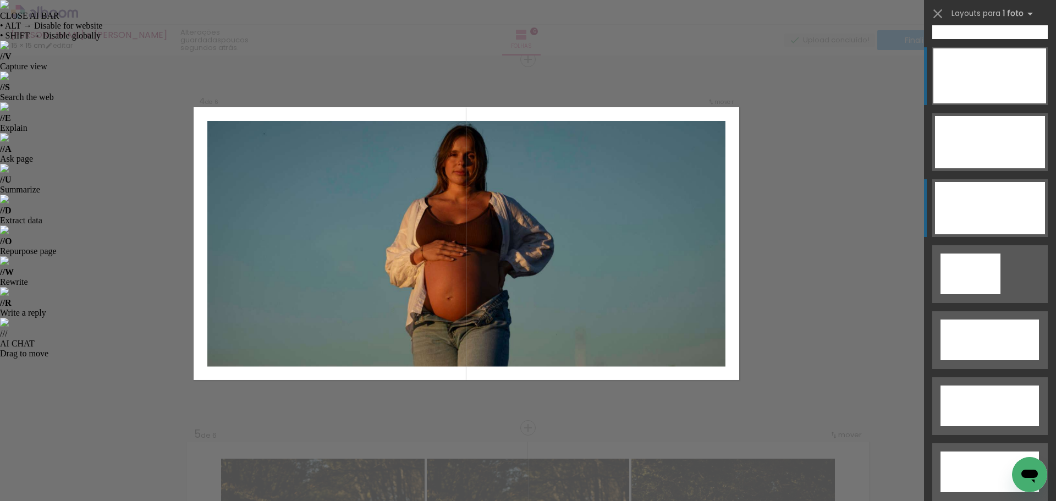
click at [1016, 204] on div at bounding box center [990, 208] width 110 height 52
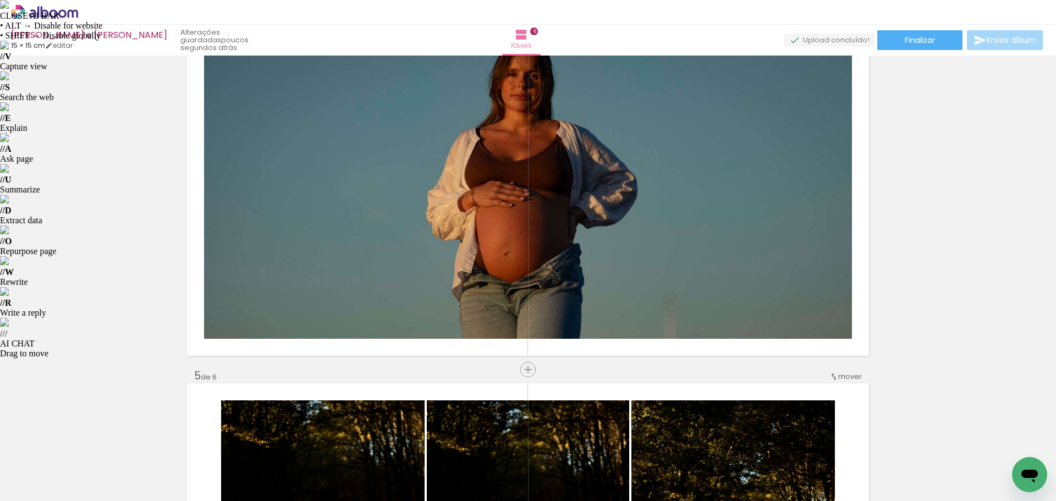
scroll to position [1230, 0]
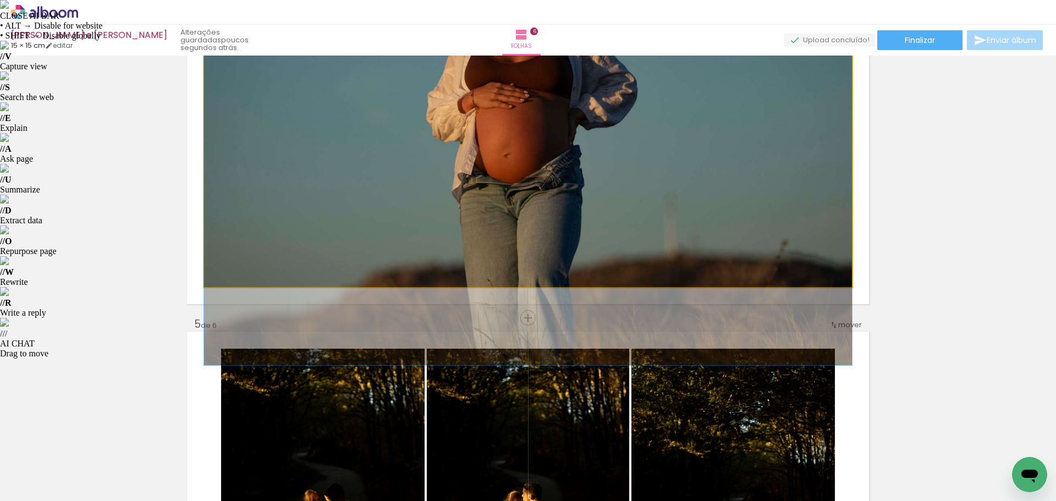
drag, startPoint x: 711, startPoint y: 248, endPoint x: 721, endPoint y: 206, distance: 43.6
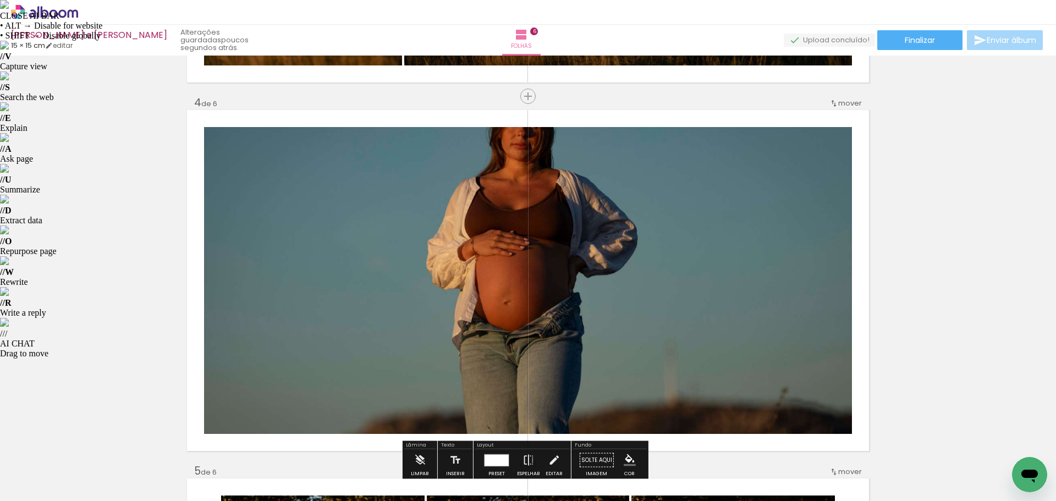
scroll to position [1065, 0]
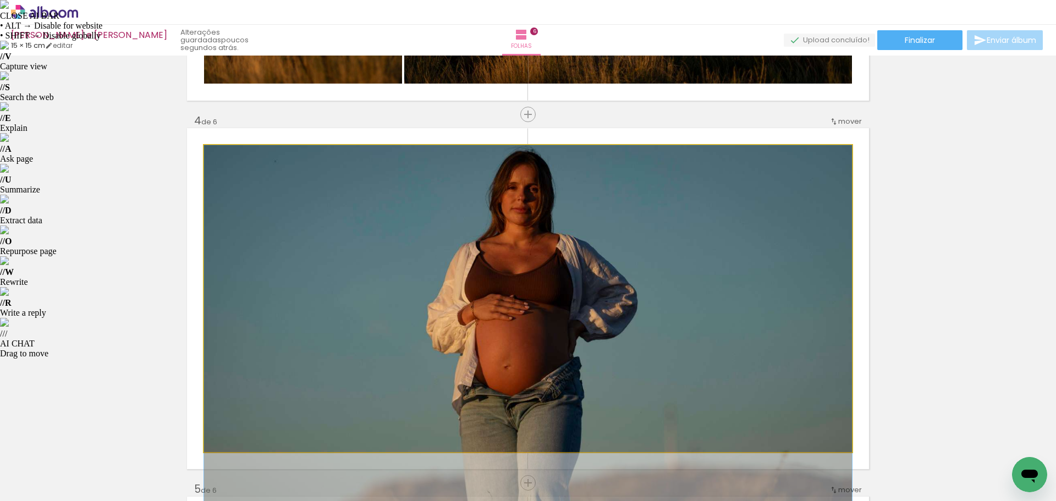
drag, startPoint x: 718, startPoint y: 256, endPoint x: 719, endPoint y: 329, distance: 73.1
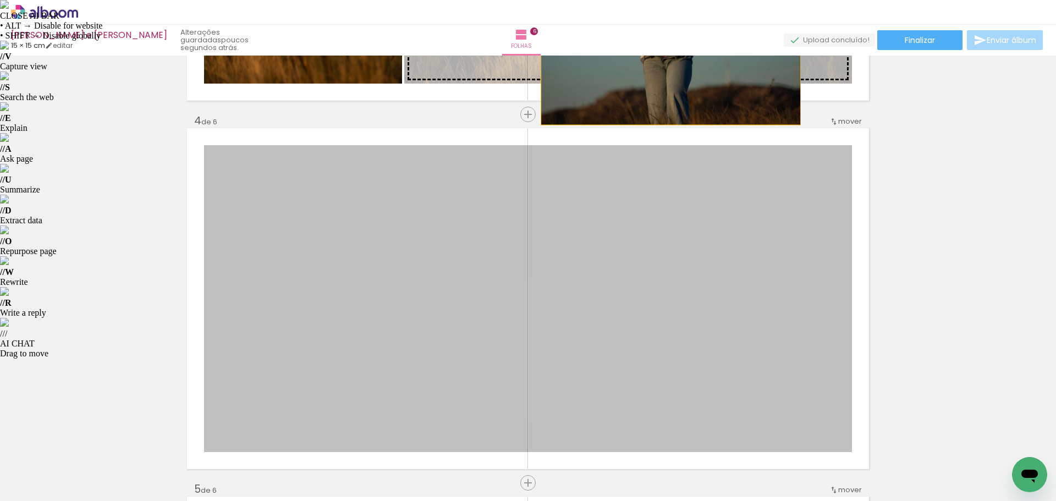
drag, startPoint x: 615, startPoint y: 261, endPoint x: 666, endPoint y: 63, distance: 204.5
click at [666, 63] on div "Inserir folha 1 de 6 Inserir folha 2 de 6 Inserir folha 3 de 6 Inserir folha 4 …" at bounding box center [528, 285] width 1056 height 2580
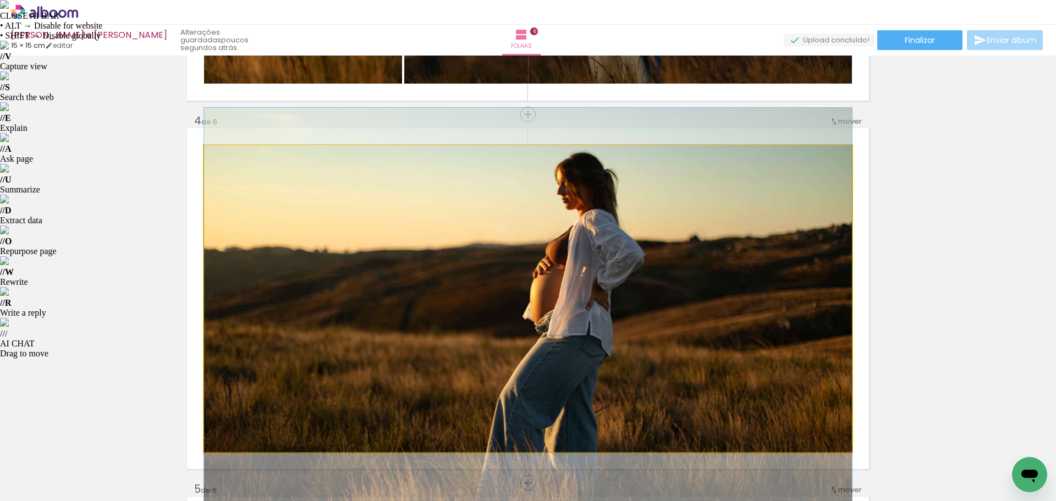
drag, startPoint x: 624, startPoint y: 274, endPoint x: 625, endPoint y: 300, distance: 25.3
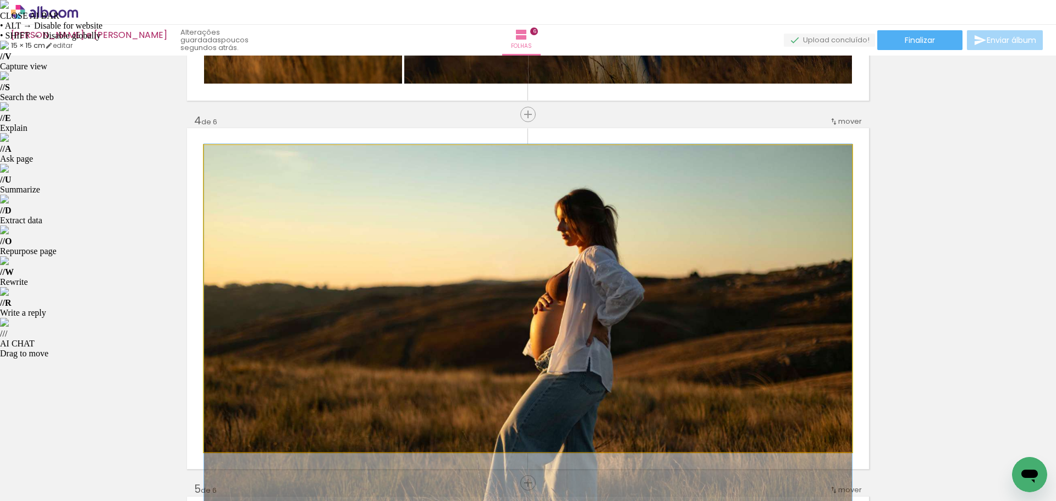
drag, startPoint x: 707, startPoint y: 267, endPoint x: 709, endPoint y: 303, distance: 36.4
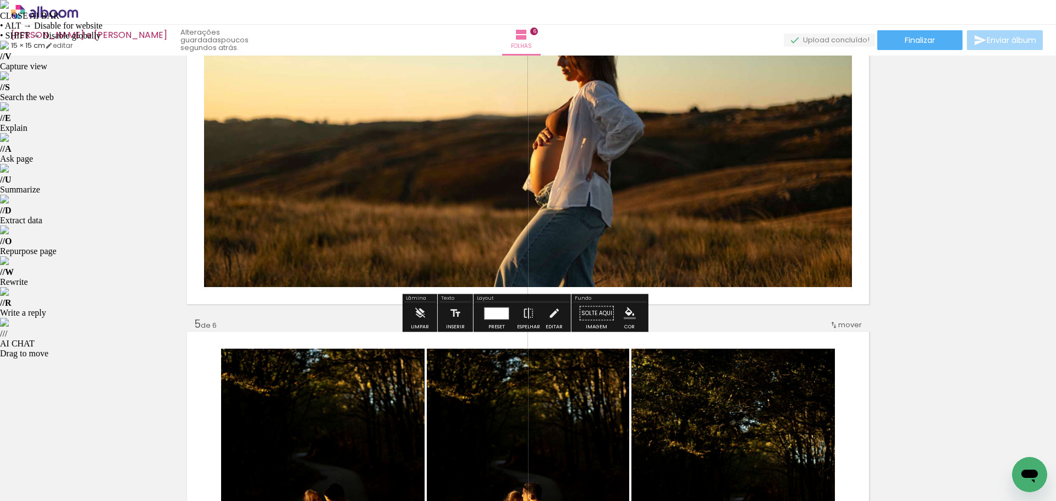
scroll to position [1175, 0]
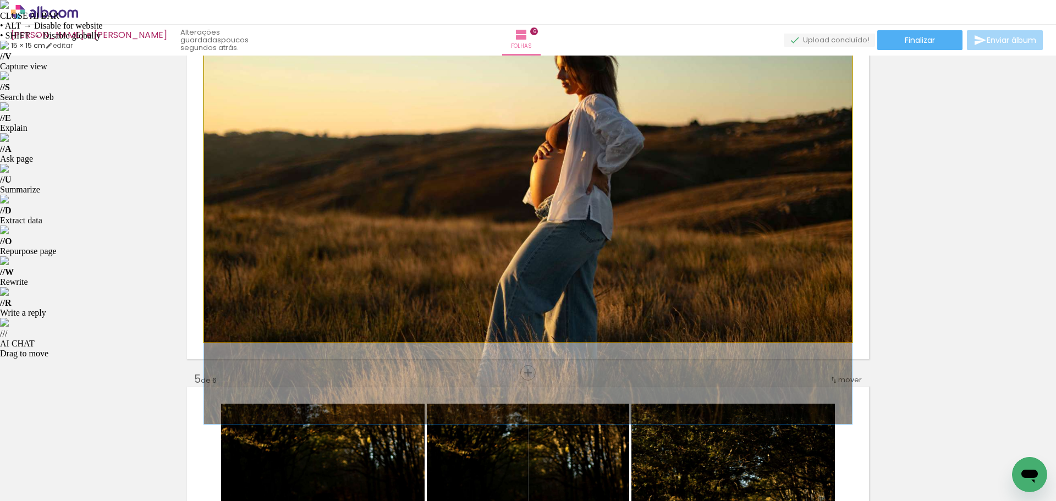
drag, startPoint x: 699, startPoint y: 287, endPoint x: 712, endPoint y: 249, distance: 40.0
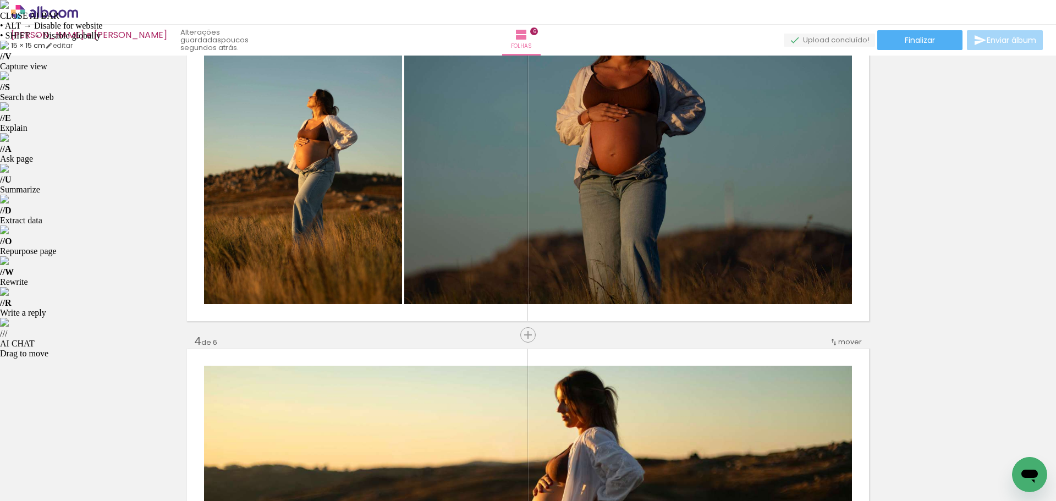
scroll to position [845, 0]
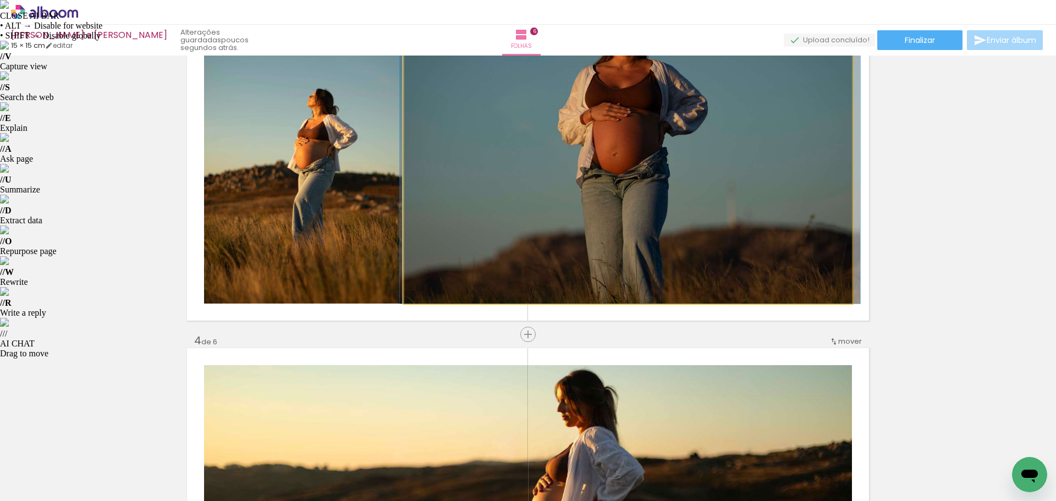
drag, startPoint x: 692, startPoint y: 208, endPoint x: 694, endPoint y: 233, distance: 24.8
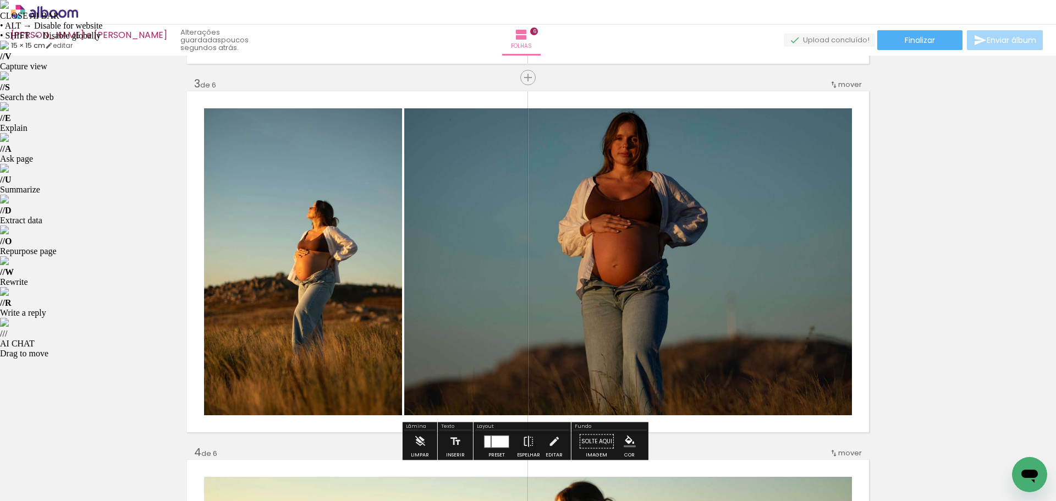
scroll to position [680, 0]
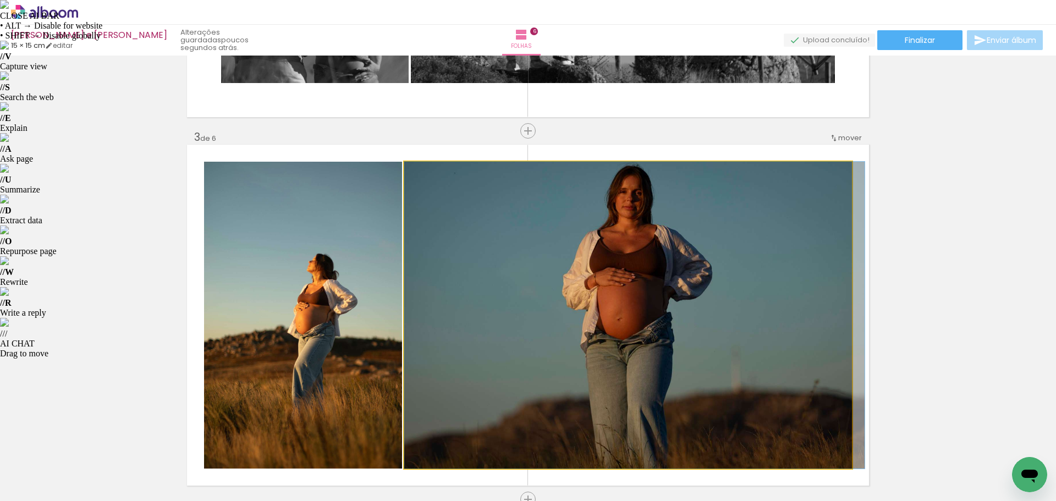
drag, startPoint x: 725, startPoint y: 265, endPoint x: 756, endPoint y: 263, distance: 30.8
drag, startPoint x: 752, startPoint y: 263, endPoint x: 756, endPoint y: 282, distance: 18.7
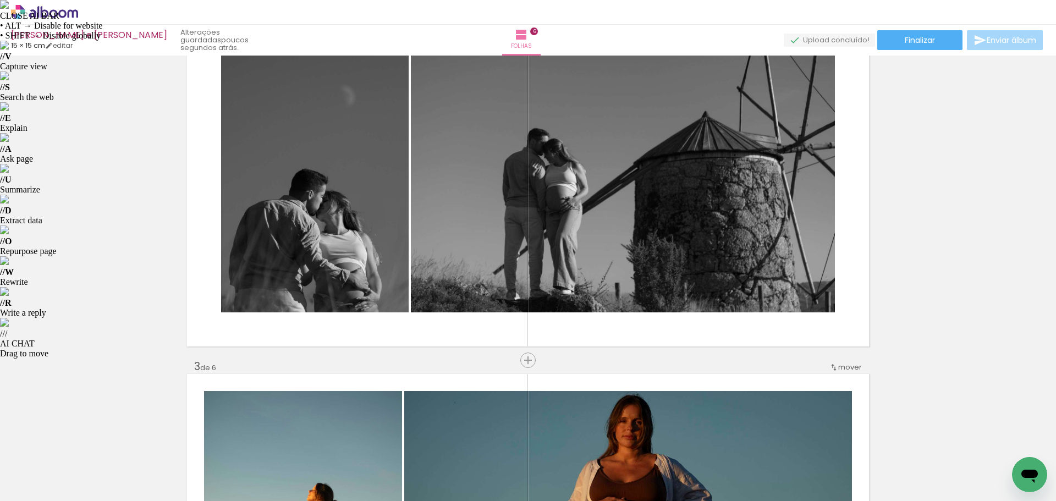
scroll to position [460, 0]
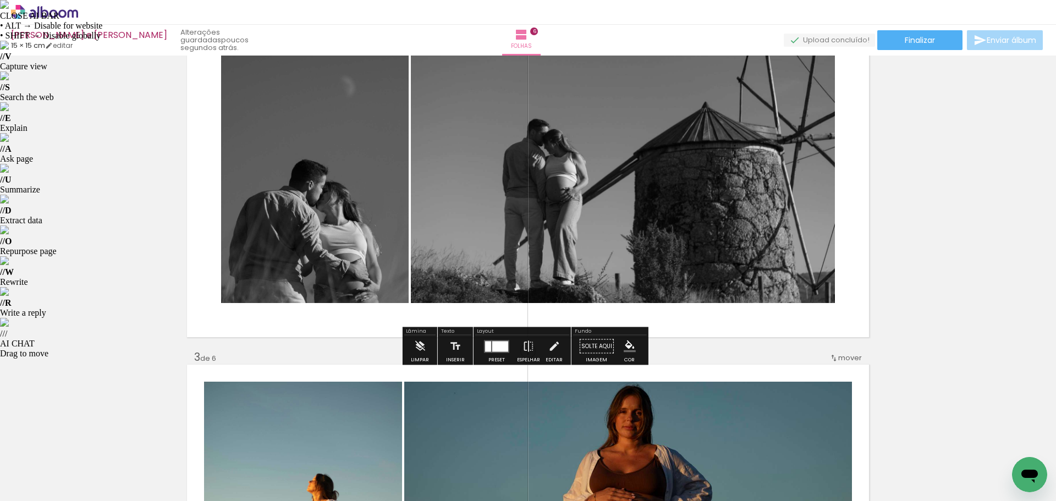
click at [497, 346] on div at bounding box center [500, 346] width 16 height 10
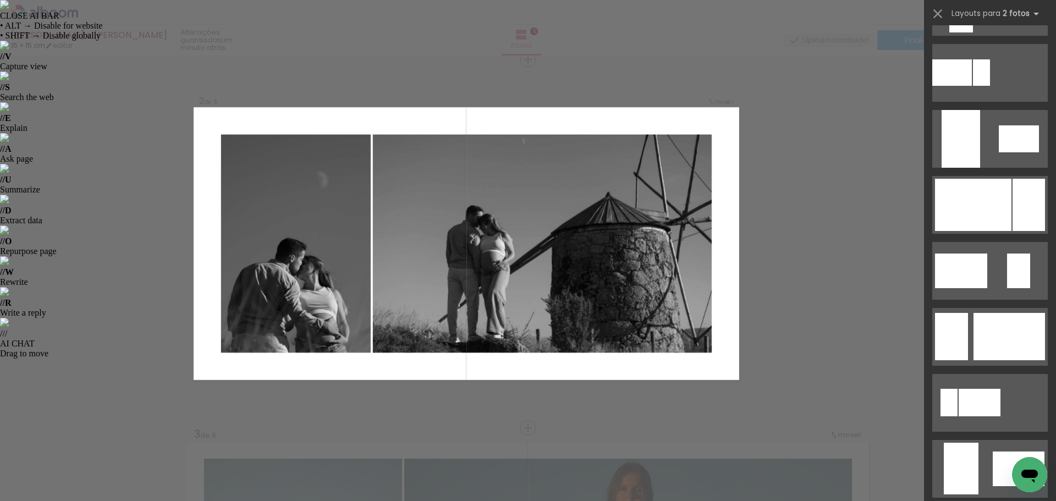
scroll to position [459, 0]
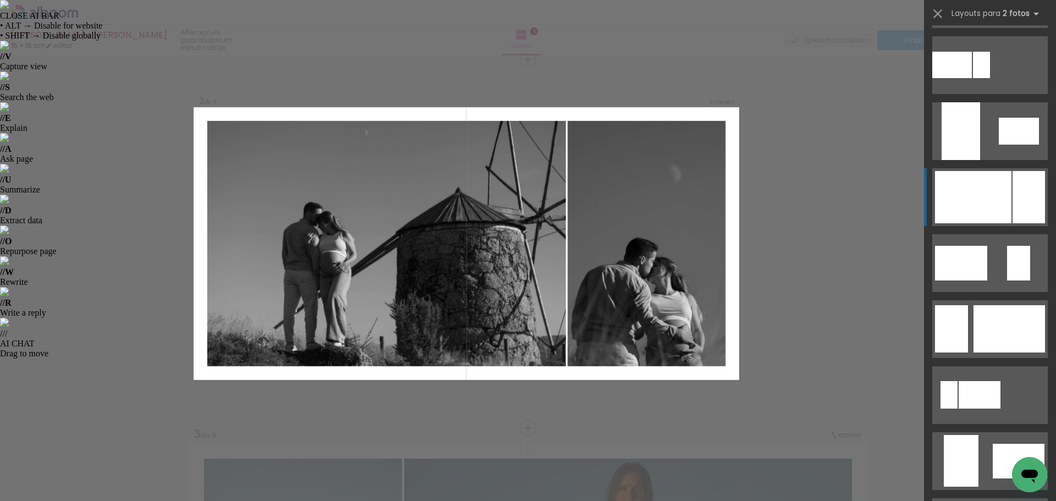
click at [979, 205] on div at bounding box center [973, 197] width 76 height 52
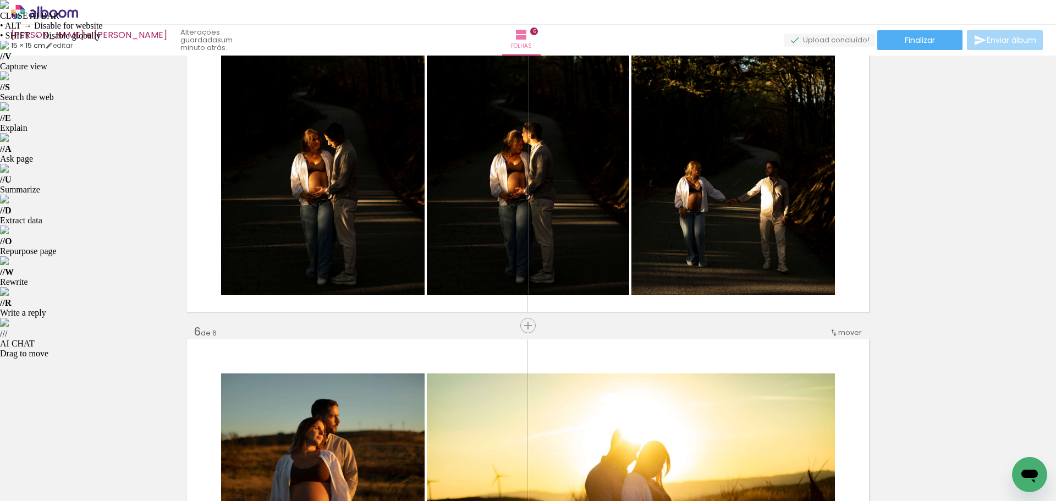
scroll to position [1595, 0]
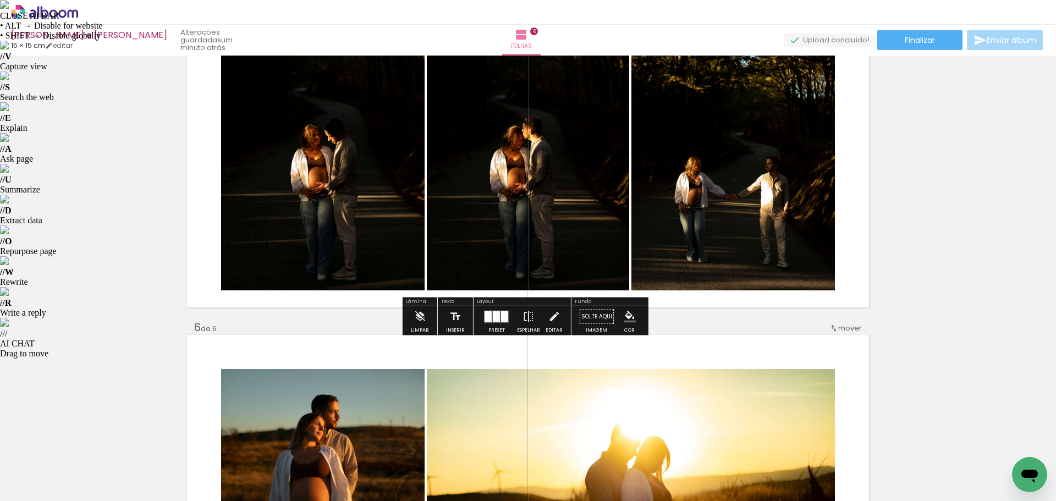
click at [492, 323] on div at bounding box center [497, 317] width 30 height 22
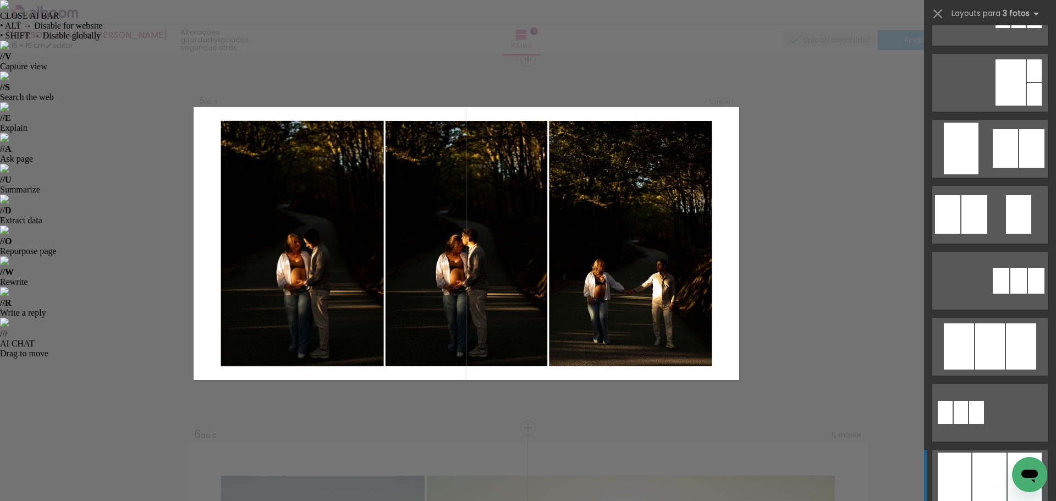
scroll to position [0, 0]
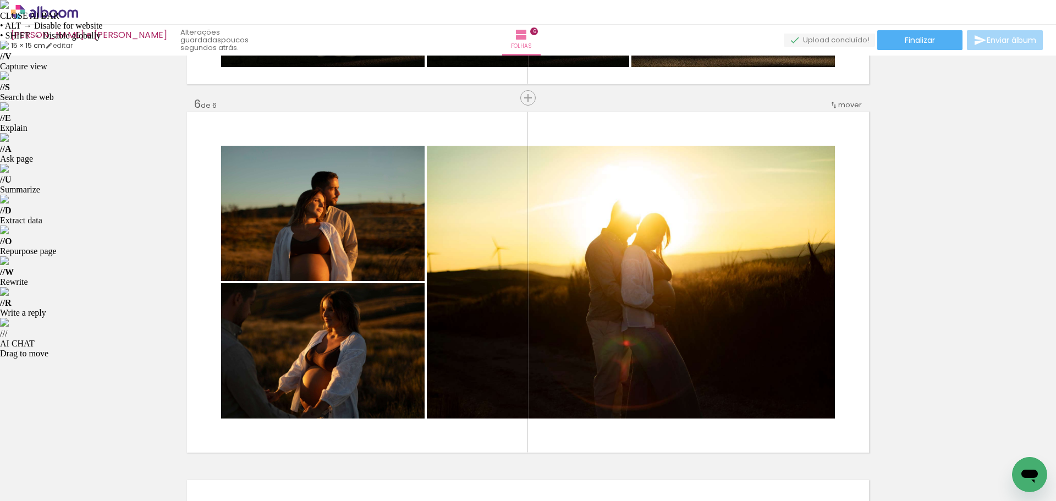
scroll to position [1873, 0]
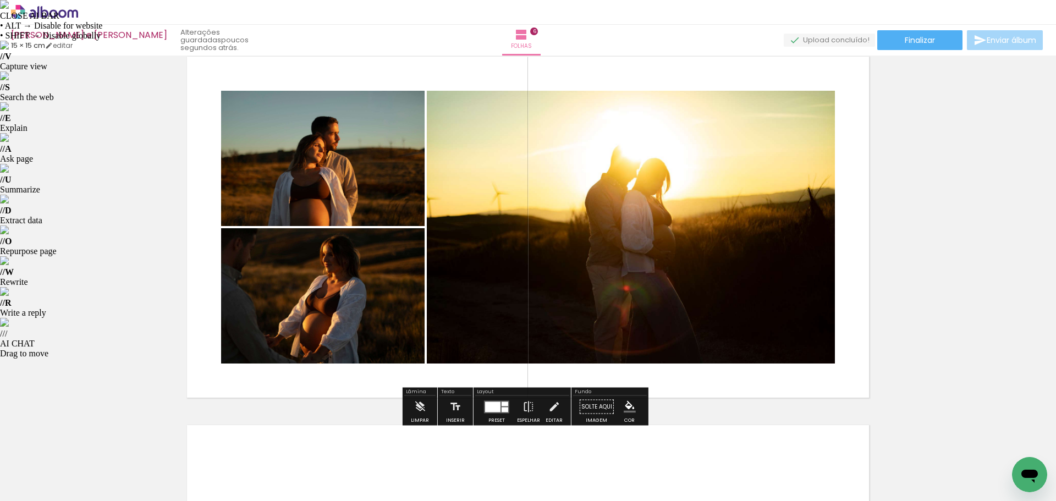
click at [498, 408] on div at bounding box center [492, 406] width 15 height 10
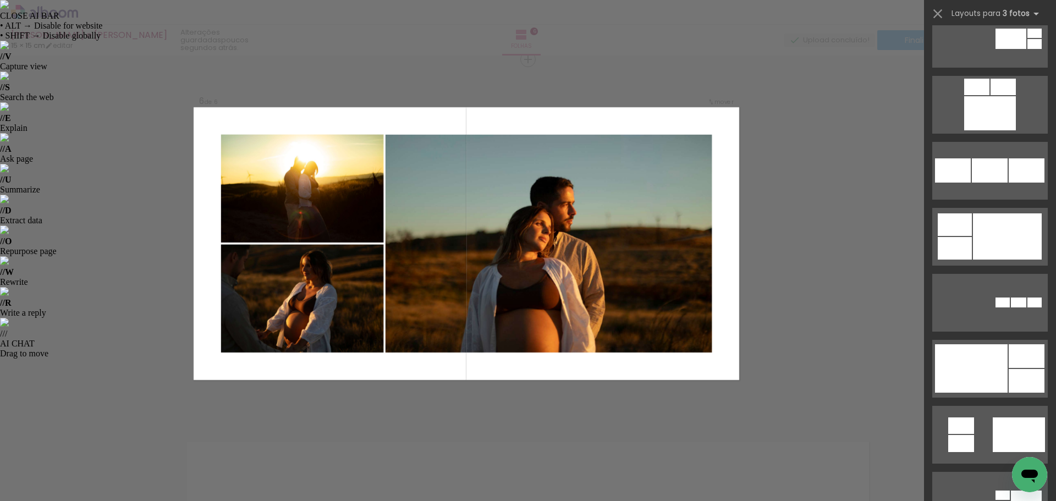
scroll to position [1031, 0]
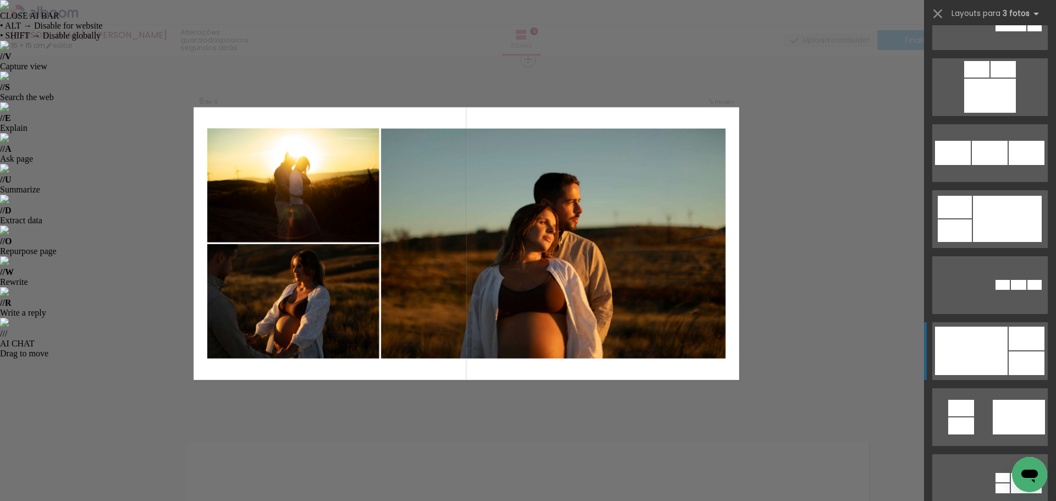
click at [1015, 349] on div at bounding box center [1027, 339] width 36 height 24
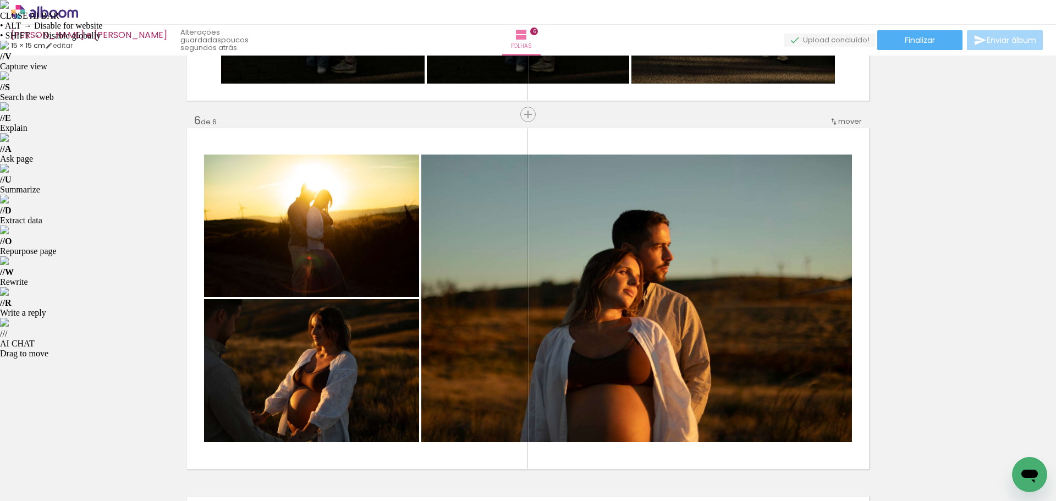
scroll to position [1856, 0]
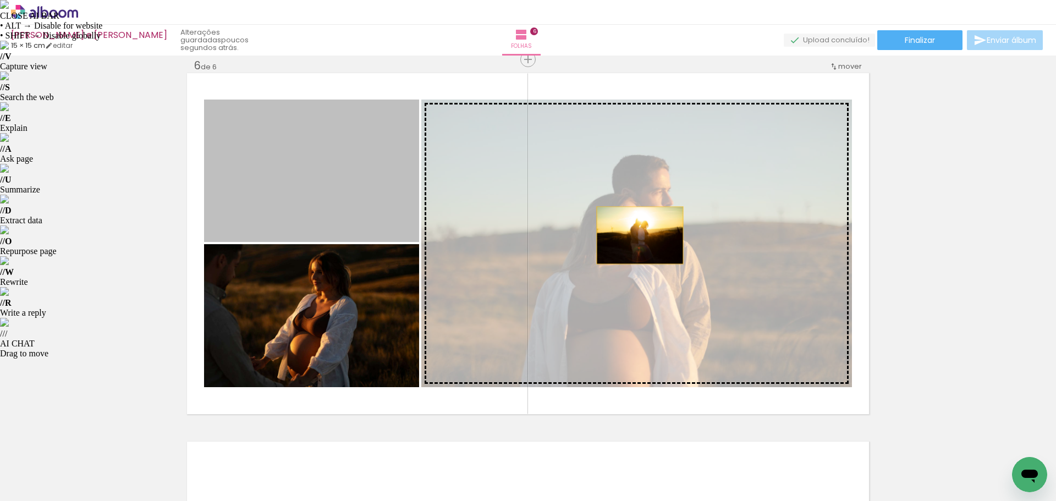
drag, startPoint x: 370, startPoint y: 188, endPoint x: 636, endPoint y: 235, distance: 270.3
click at [0, 0] on slot at bounding box center [0, 0] width 0 height 0
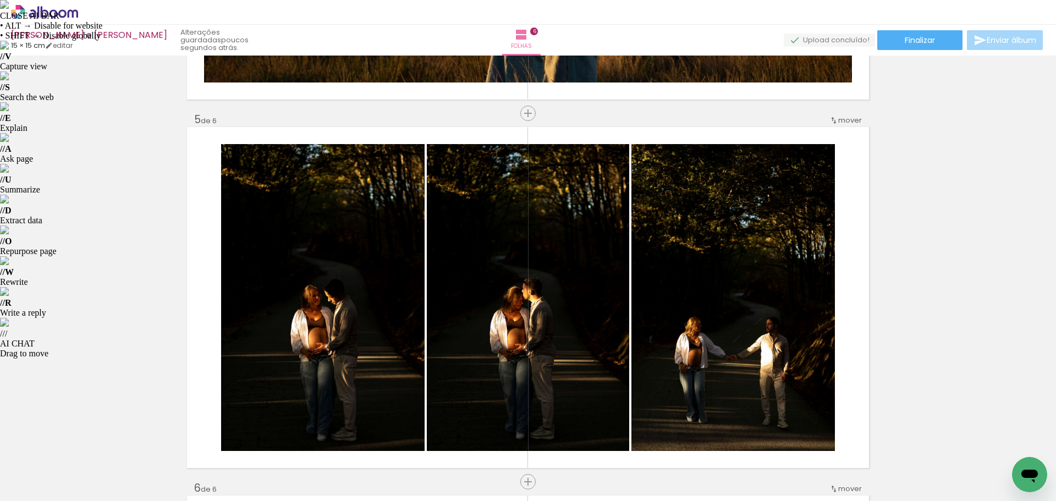
scroll to position [1433, 0]
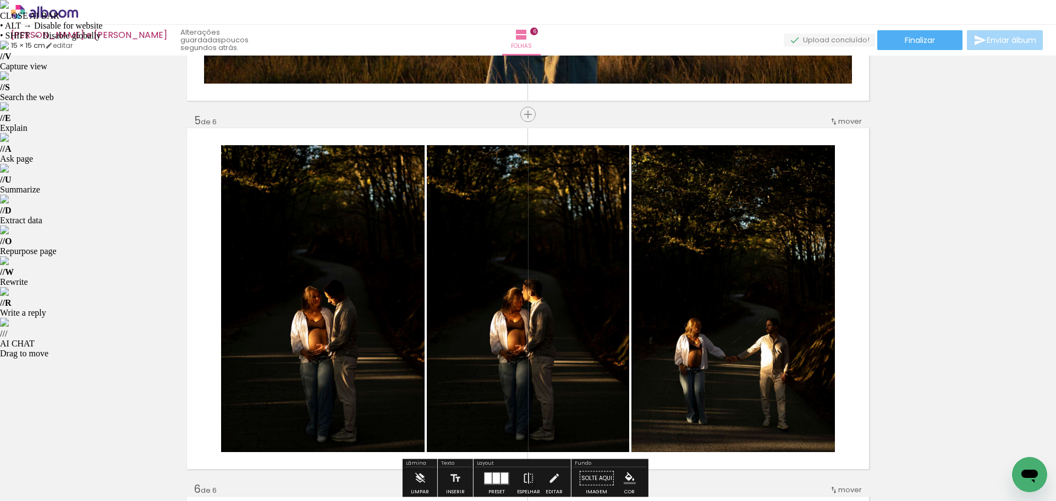
click at [845, 119] on span "mover" at bounding box center [850, 121] width 24 height 10
click at [822, 155] on span "3" at bounding box center [820, 156] width 6 height 18
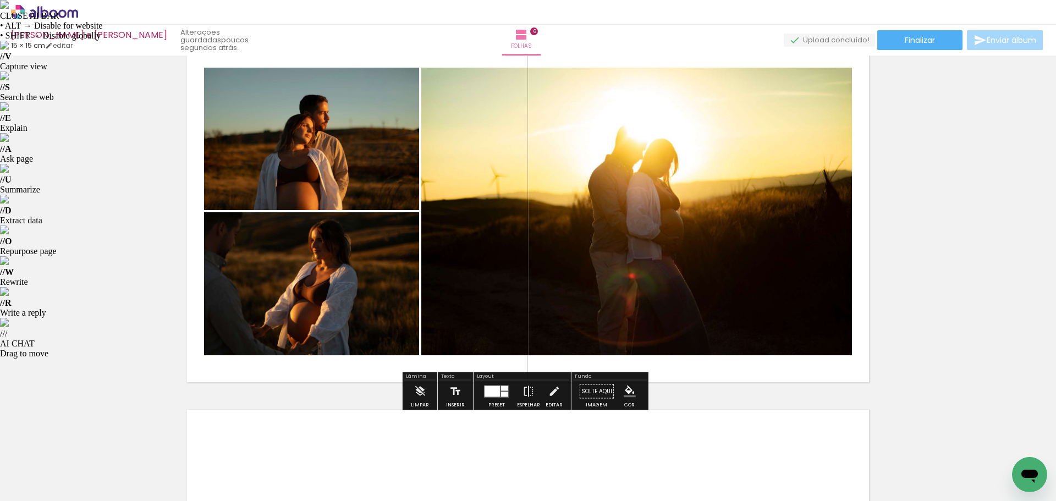
scroll to position [1906, 0]
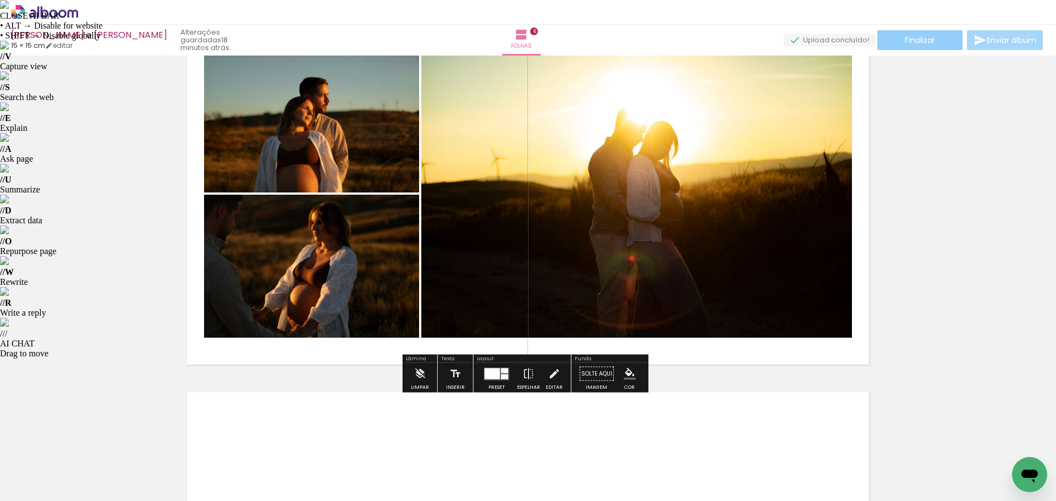
click at [922, 40] on span "Finalizar" at bounding box center [920, 40] width 30 height 8
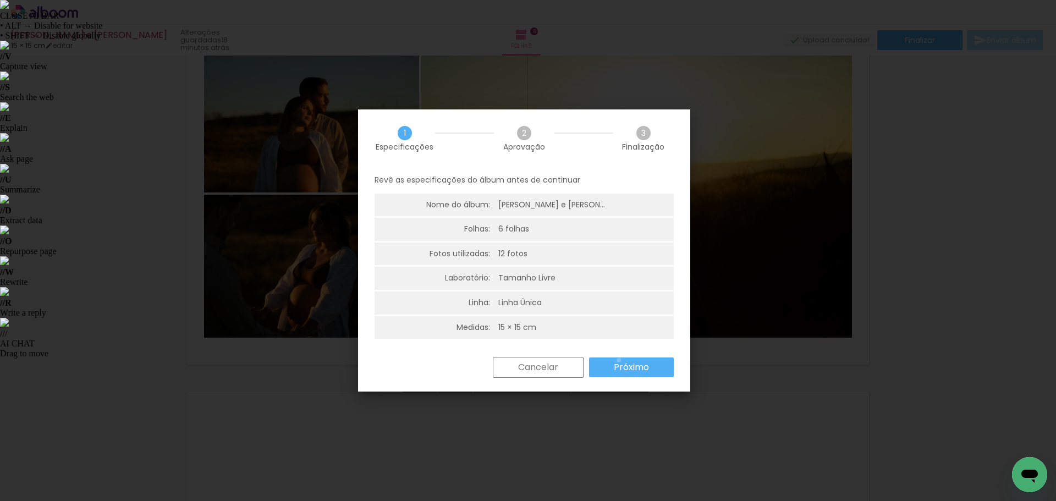
click at [619, 360] on paper-button "Próximo" at bounding box center [631, 367] width 85 height 20
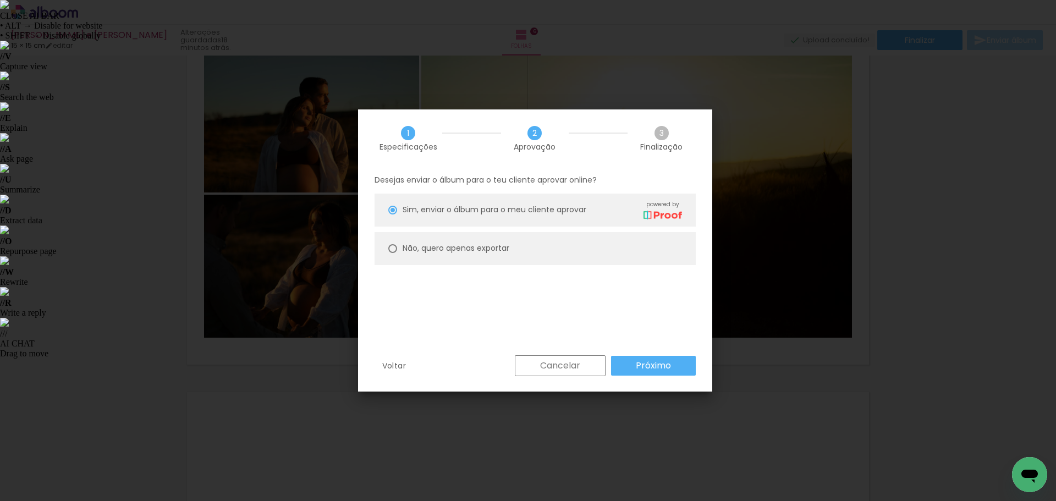
click at [0, 0] on slot "Não, quero apenas exportar" at bounding box center [0, 0] width 0 height 0
type paper-radio-button "on"
click at [0, 0] on slot "Próximo" at bounding box center [0, 0] width 0 height 0
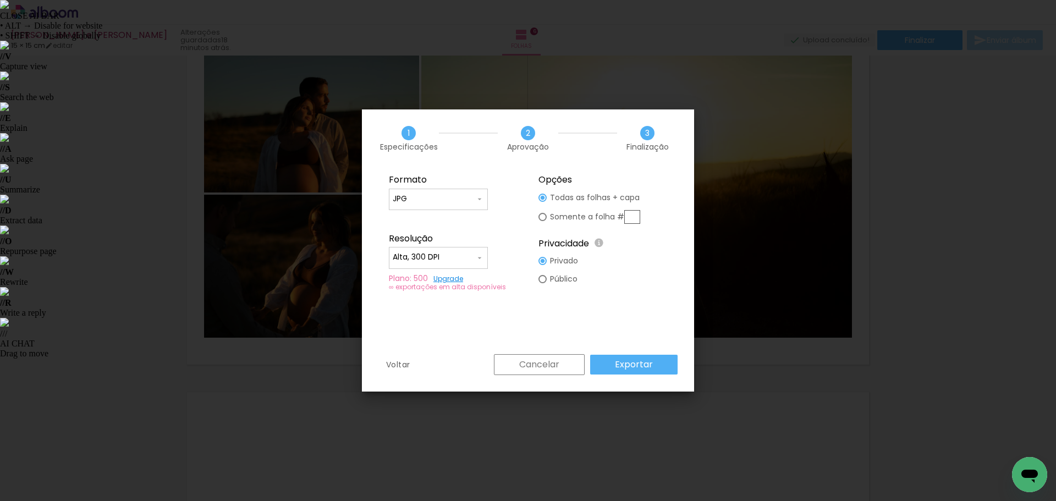
click at [451, 191] on paper-input-container "JPG" at bounding box center [438, 200] width 99 height 22
click at [451, 191] on div at bounding box center [438, 203] width 99 height 44
click at [494, 163] on div "1 Especificações 2 Aprovação 3 Finalização" at bounding box center [528, 138] width 332 height 58
click at [454, 260] on input "Alta, 300 DPI" at bounding box center [434, 257] width 82 height 11
click at [0, 0] on slot "Baixa" at bounding box center [0, 0] width 0 height 0
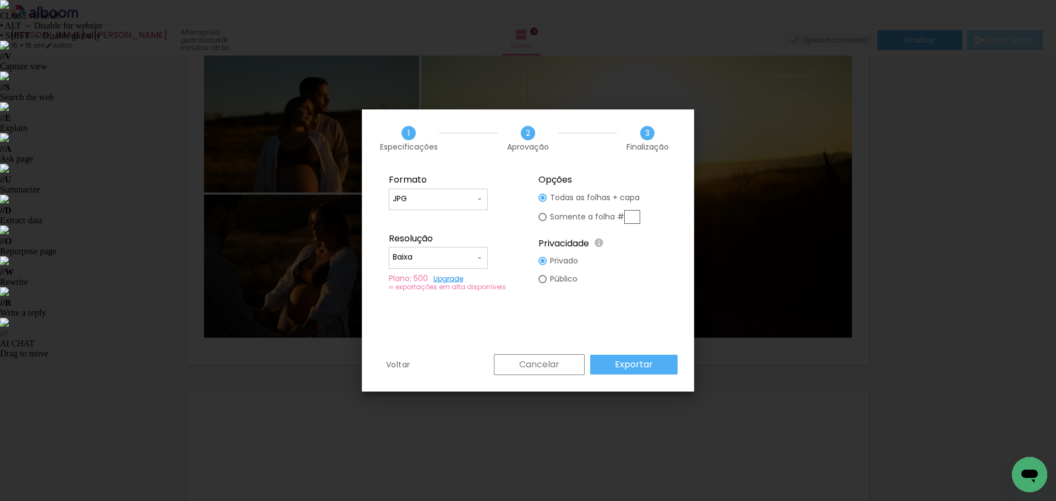
click at [0, 0] on slot "Exportar" at bounding box center [0, 0] width 0 height 0
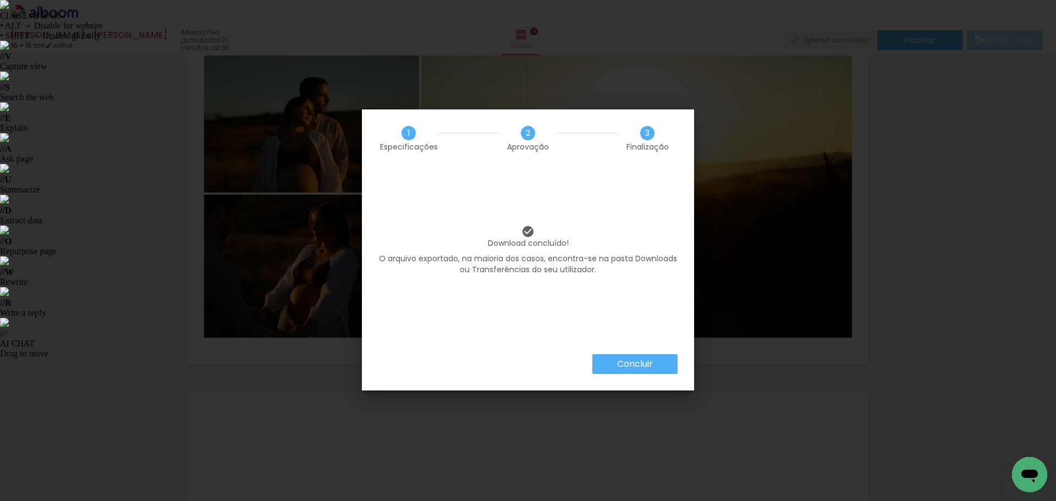
click at [0, 0] on slot "Concluir" at bounding box center [0, 0] width 0 height 0
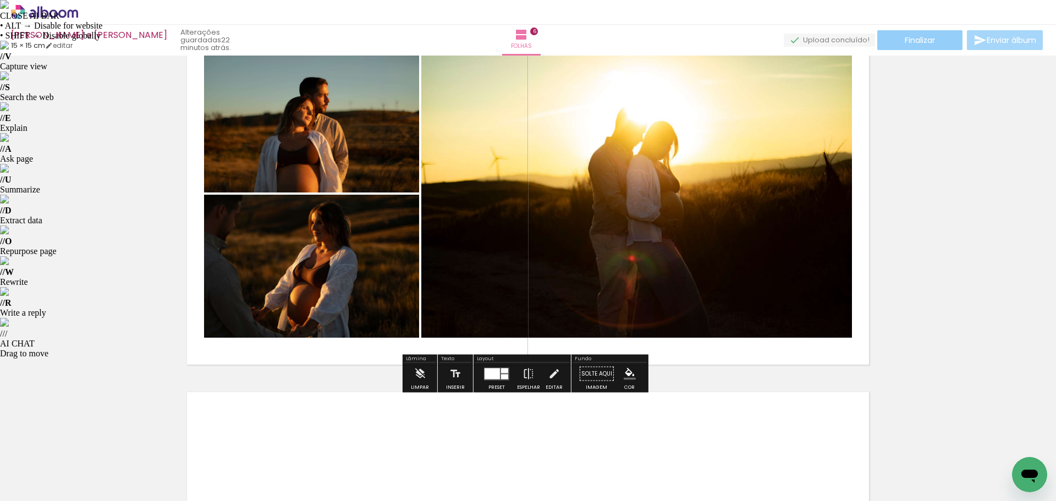
click at [905, 44] on span "Finalizar" at bounding box center [920, 40] width 30 height 8
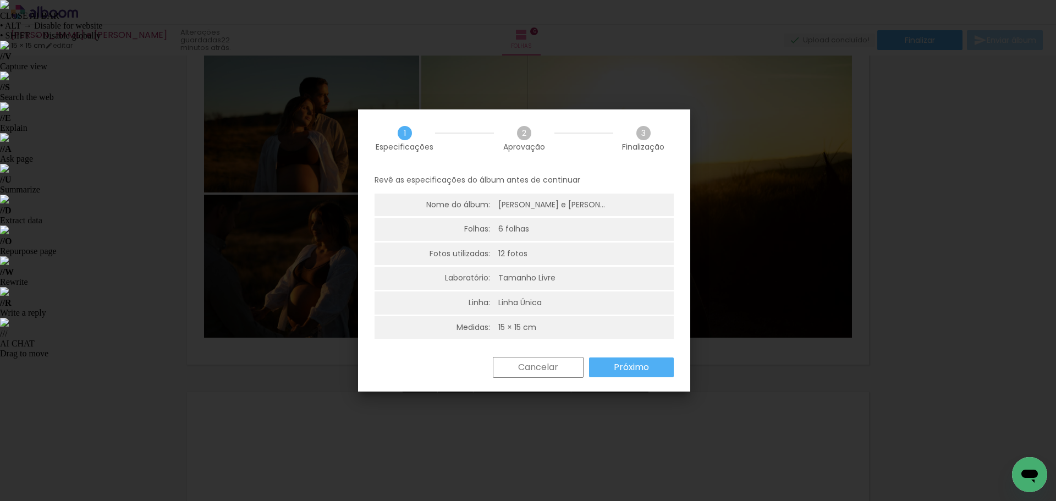
click at [607, 365] on paper-button "Próximo" at bounding box center [631, 367] width 85 height 20
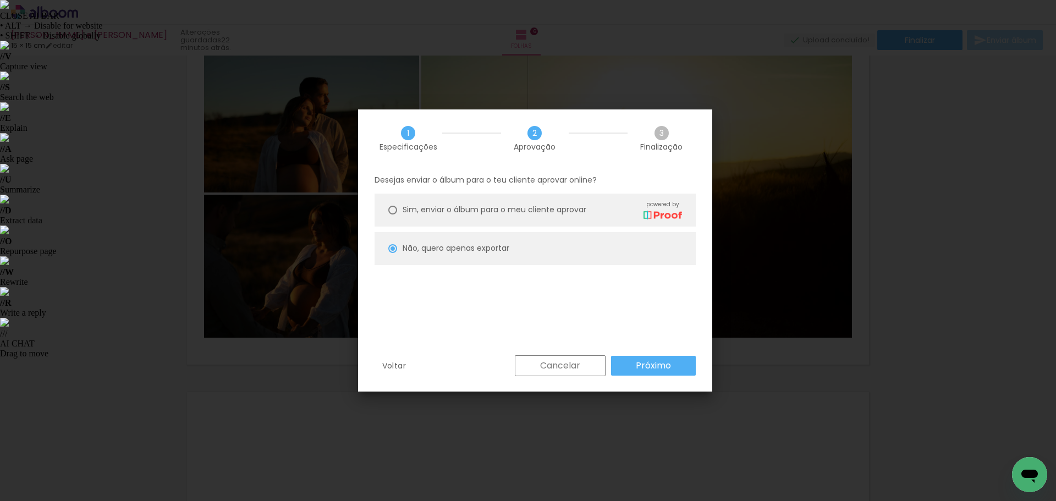
click at [0, 0] on slot "Próximo" at bounding box center [0, 0] width 0 height 0
type input "Baixa"
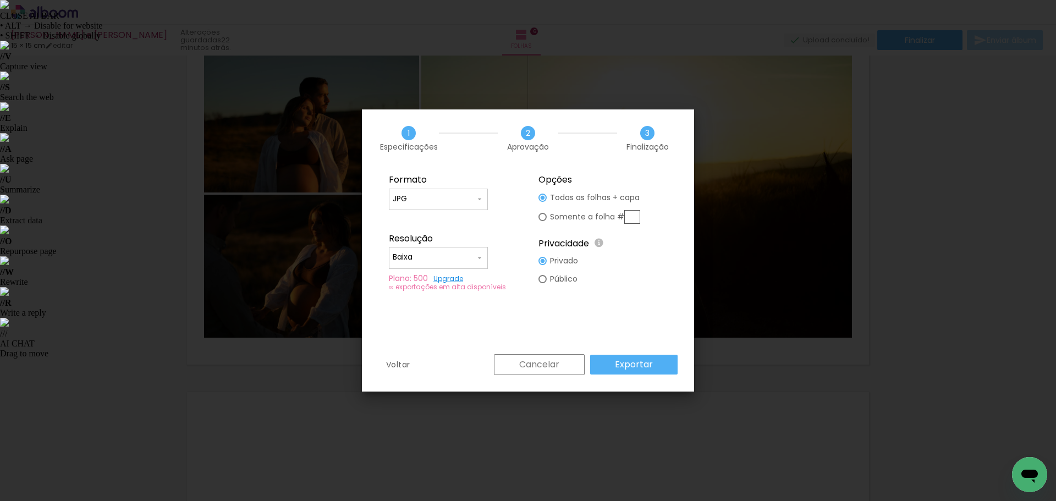
click at [436, 181] on div "Formato" at bounding box center [453, 179] width 129 height 11
click at [427, 199] on input "JPG" at bounding box center [434, 199] width 82 height 11
click at [0, 0] on slot "PDF" at bounding box center [0, 0] width 0 height 0
type input "PDF"
click at [450, 259] on input "Baixa" at bounding box center [434, 257] width 82 height 11
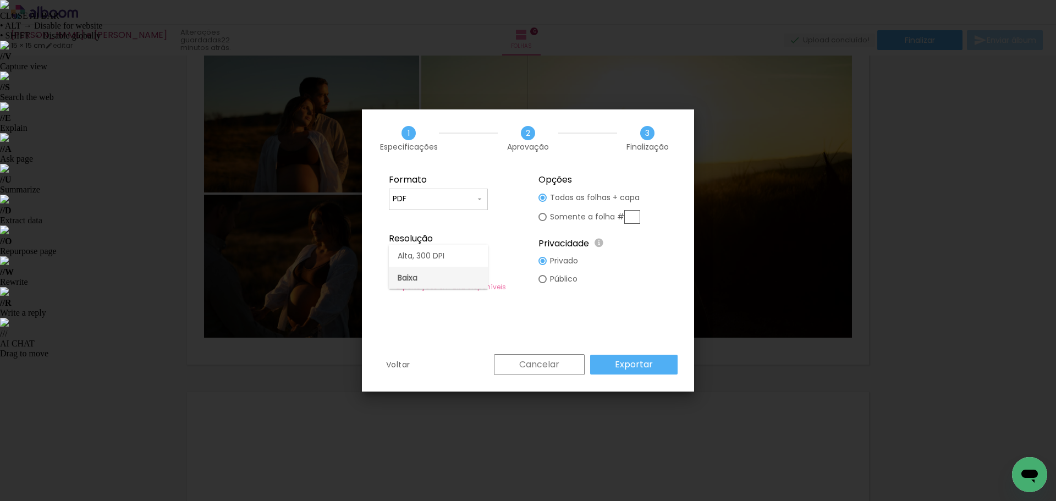
click at [0, 0] on slot "Baixa" at bounding box center [0, 0] width 0 height 0
click at [0, 0] on slot "Exportar" at bounding box center [0, 0] width 0 height 0
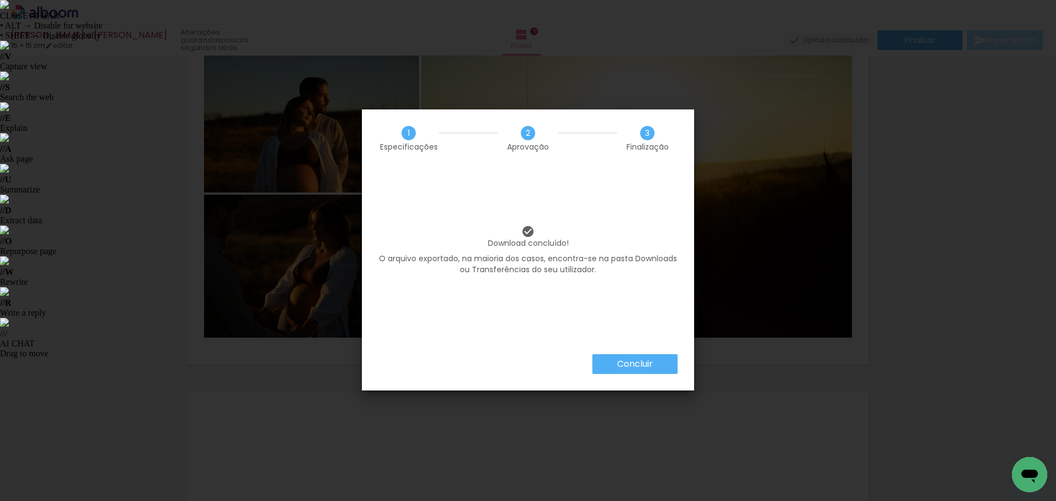
click at [0, 0] on slot "Concluir" at bounding box center [0, 0] width 0 height 0
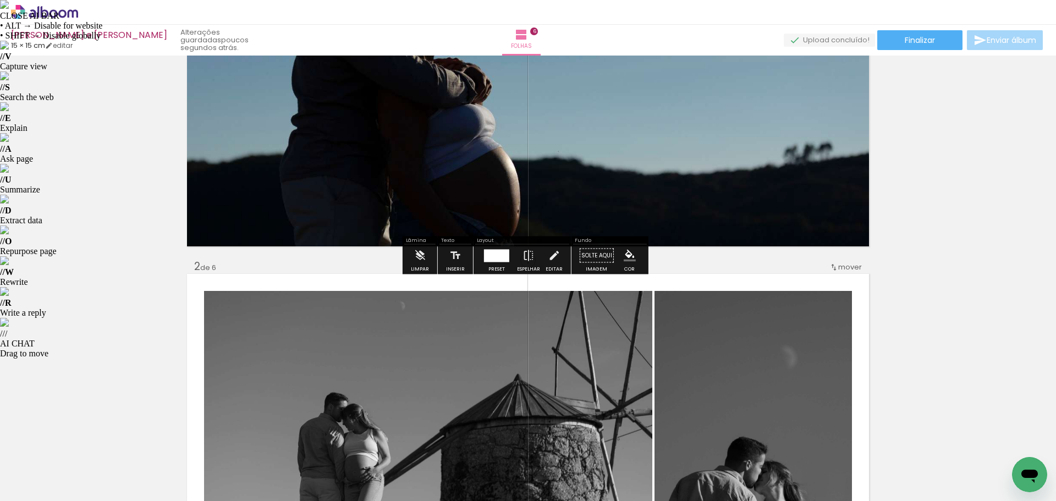
scroll to position [55, 0]
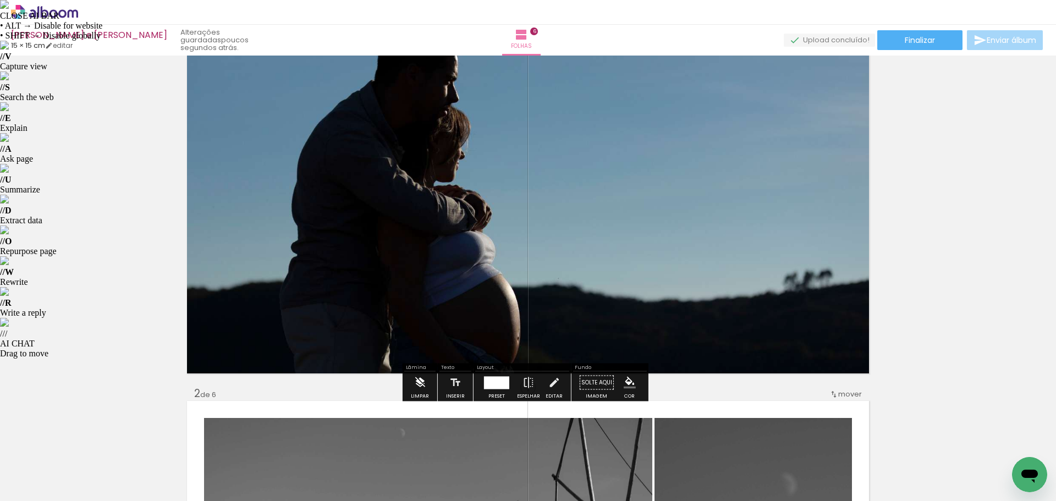
click at [424, 388] on iron-icon at bounding box center [420, 383] width 12 height 22
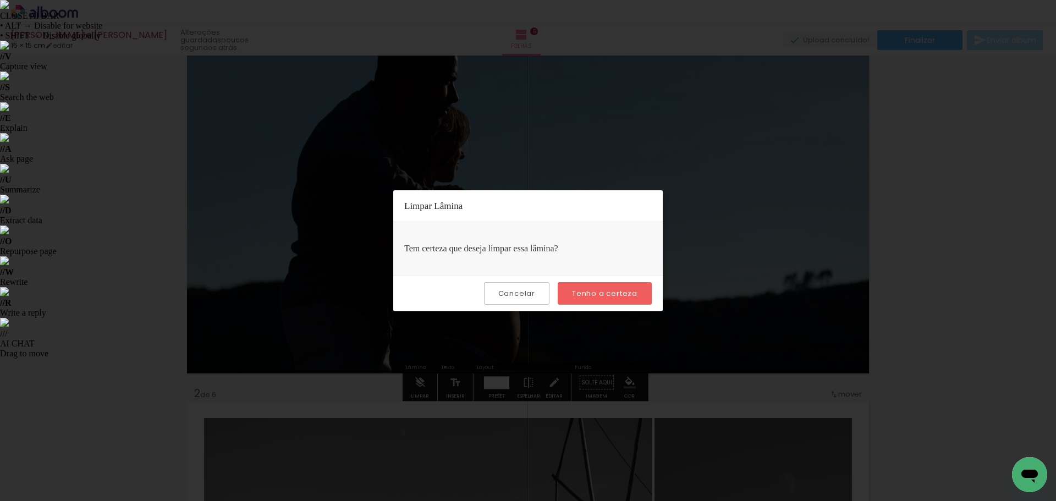
drag, startPoint x: 602, startPoint y: 296, endPoint x: 558, endPoint y: 281, distance: 46.1
click at [0, 0] on slot "Tenho a certeza" at bounding box center [0, 0] width 0 height 0
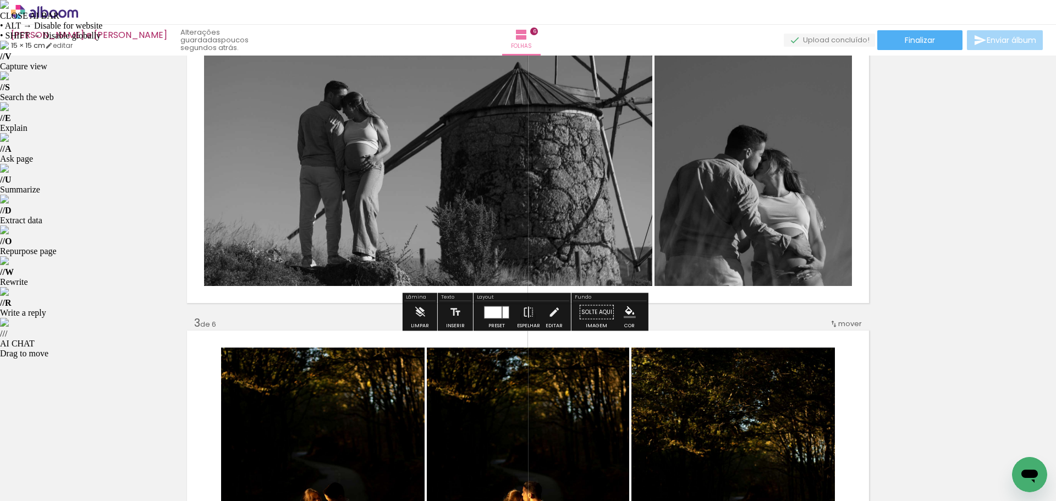
scroll to position [495, 0]
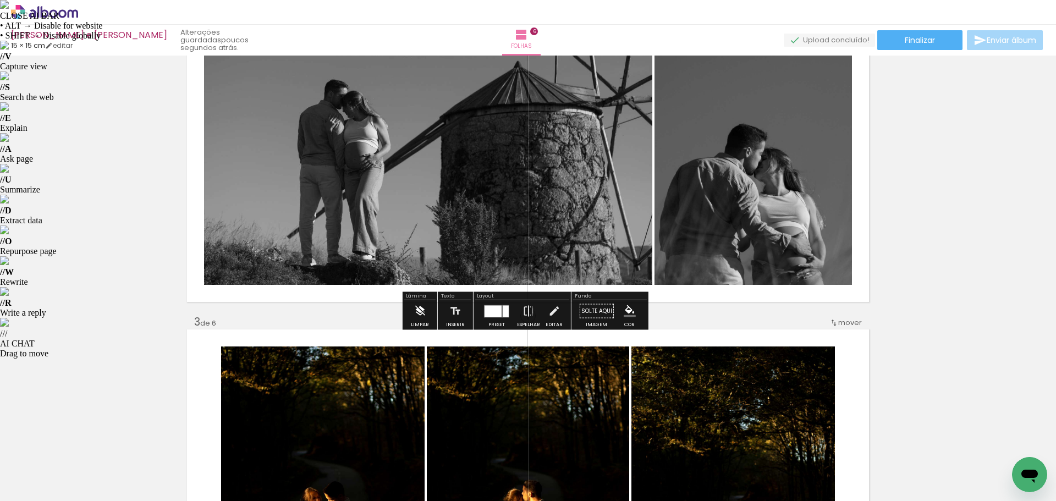
click at [414, 314] on iron-icon at bounding box center [420, 311] width 12 height 22
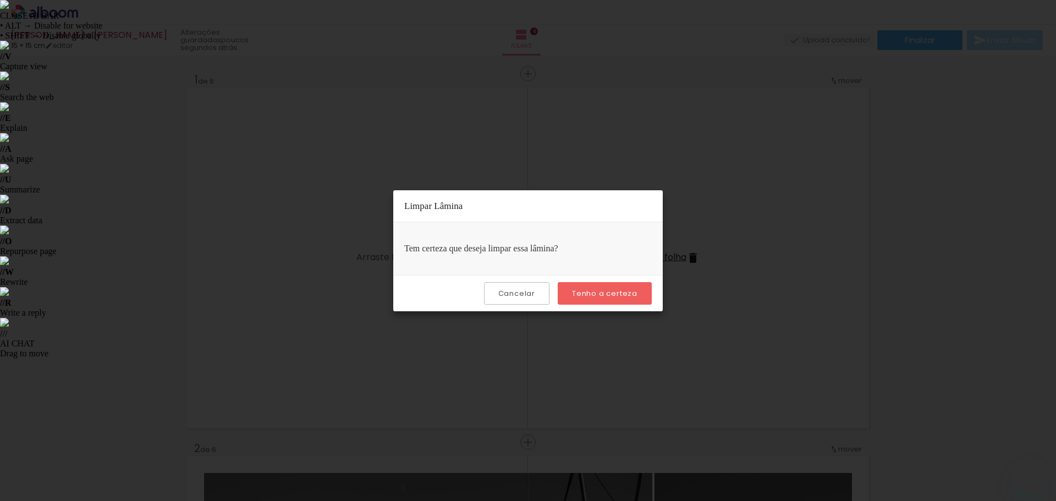
click at [571, 289] on paper-button "Tenho a certeza" at bounding box center [605, 293] width 94 height 23
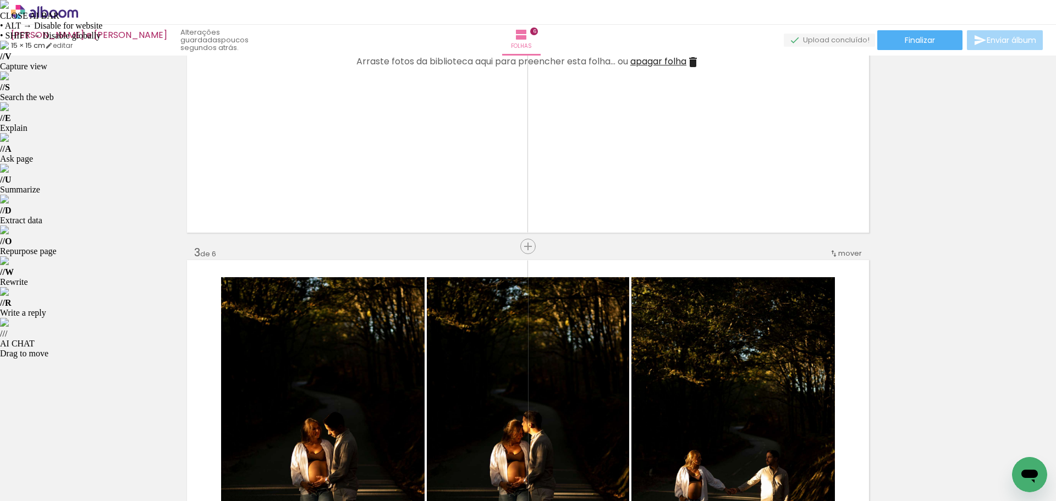
scroll to position [880, 0]
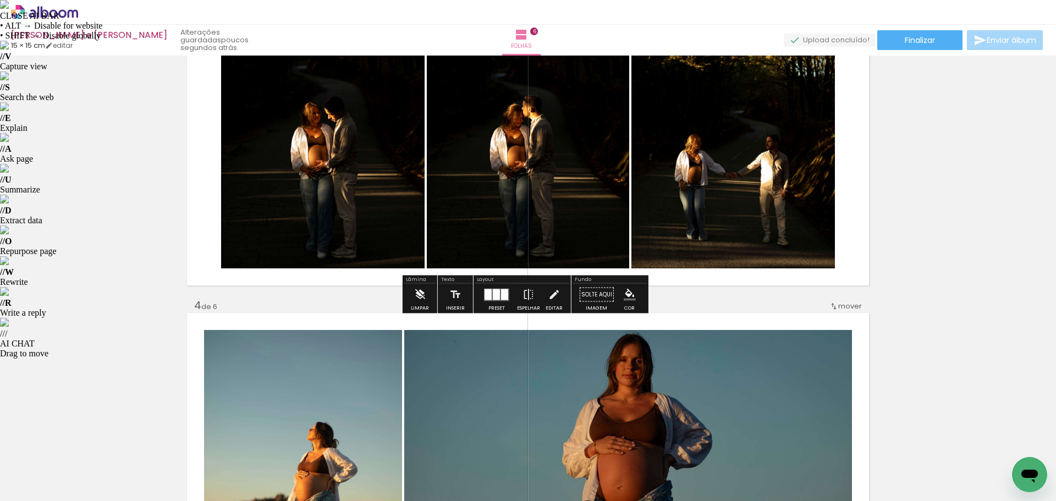
click at [419, 299] on iron-icon at bounding box center [420, 295] width 12 height 22
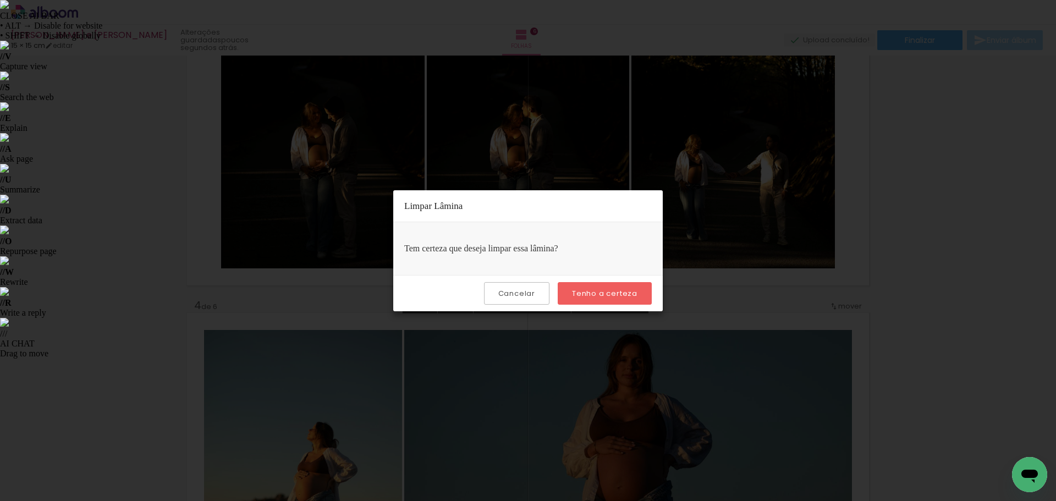
click at [0, 0] on slot "Tenho a certeza" at bounding box center [0, 0] width 0 height 0
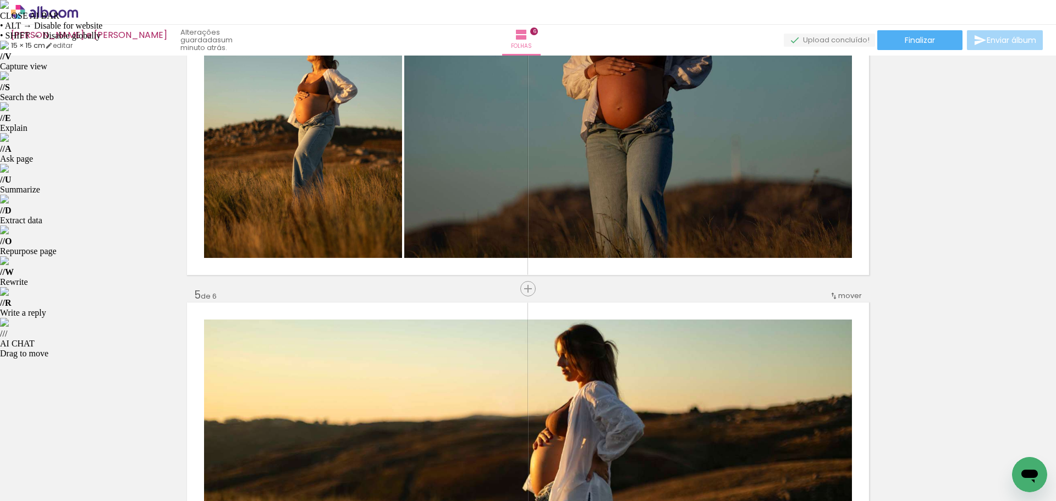
scroll to position [1265, 0]
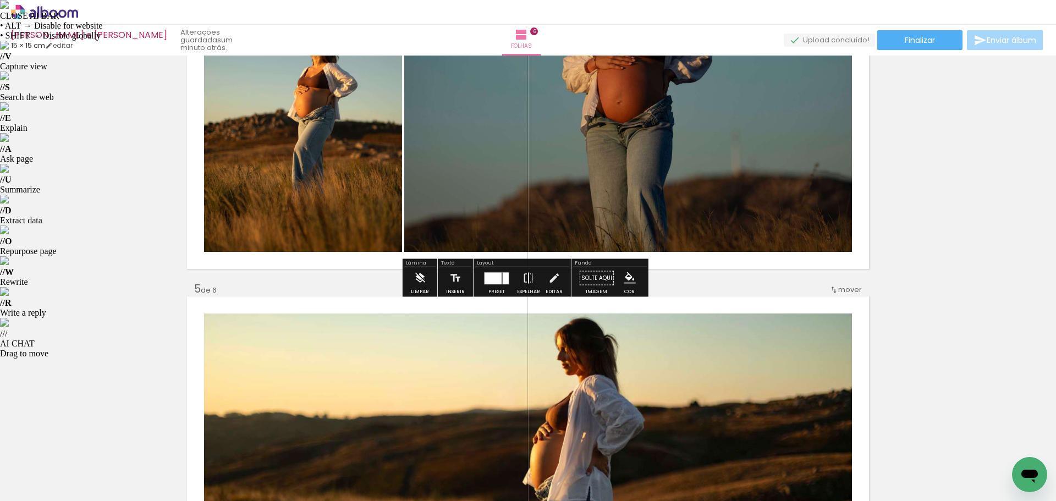
click at [414, 276] on iron-icon at bounding box center [420, 278] width 12 height 22
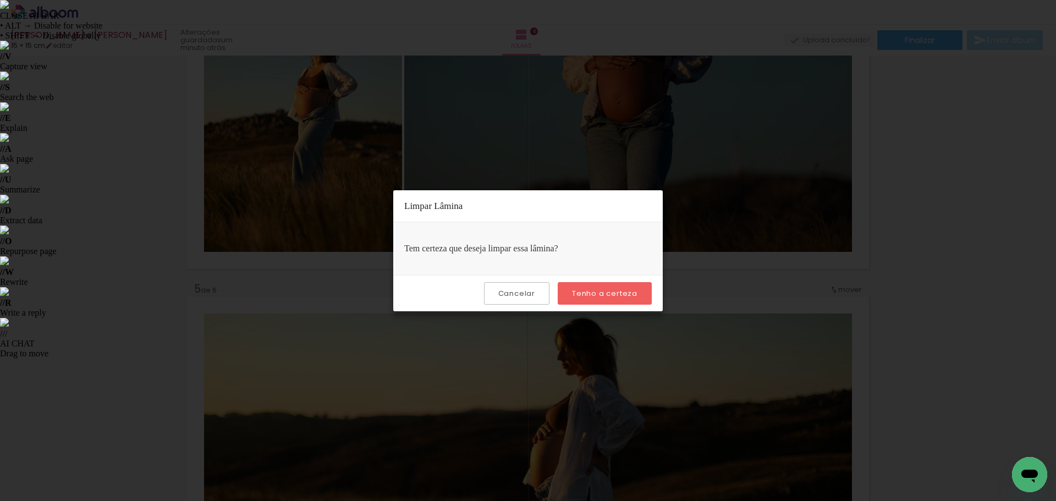
click at [0, 0] on slot "Tenho a certeza" at bounding box center [0, 0] width 0 height 0
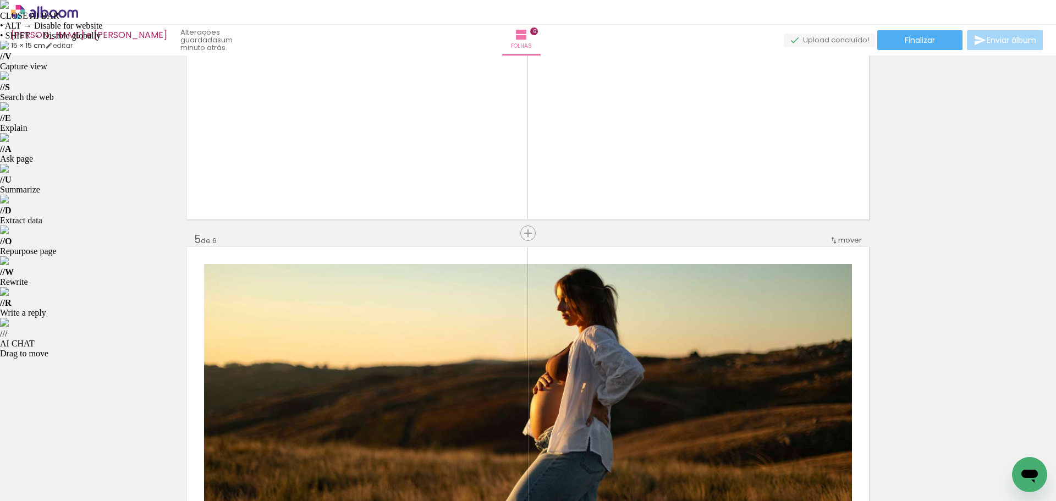
scroll to position [1705, 0]
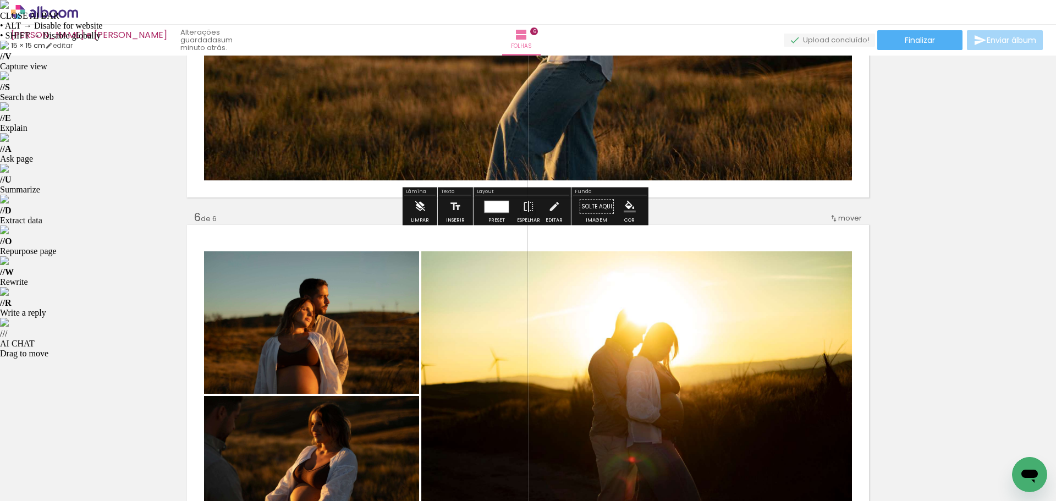
click at [418, 205] on iron-icon at bounding box center [420, 207] width 12 height 22
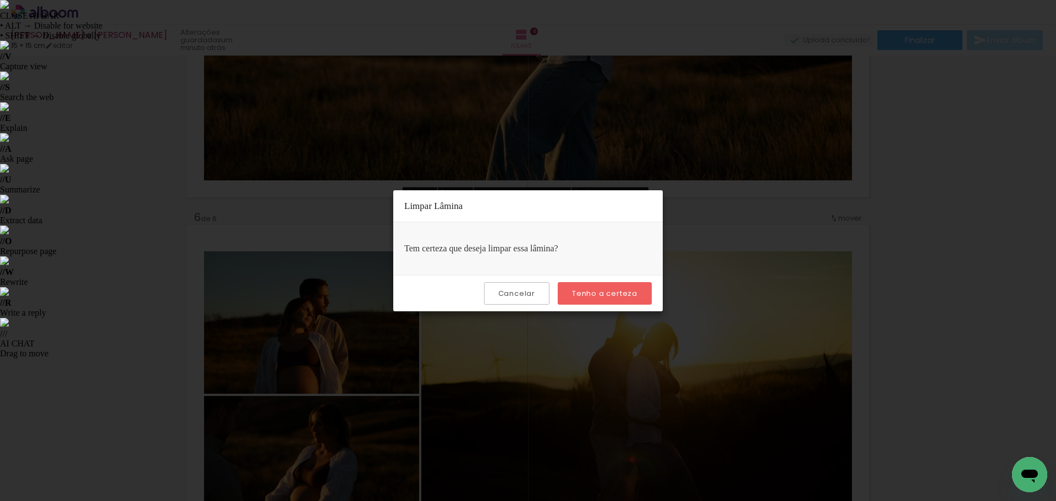
click at [0, 0] on slot "Tenho a certeza" at bounding box center [0, 0] width 0 height 0
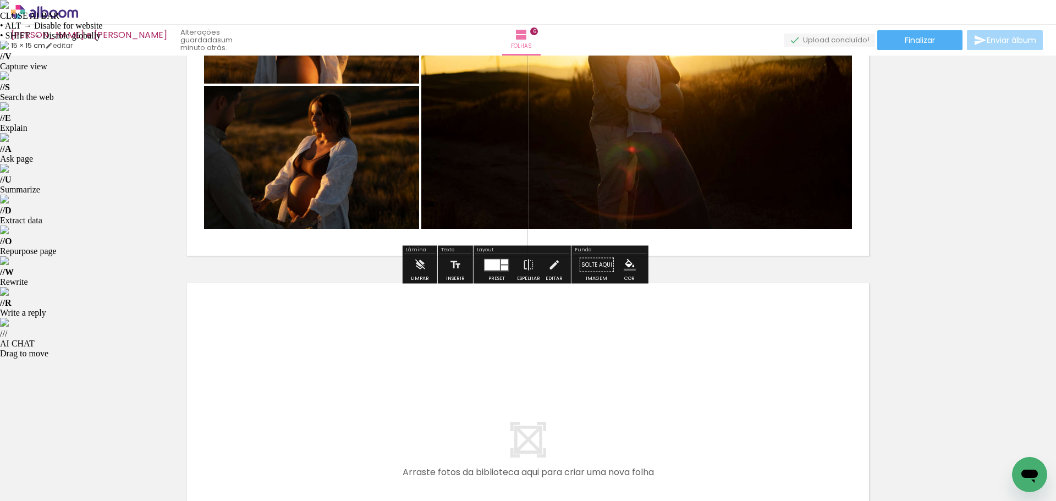
scroll to position [2035, 0]
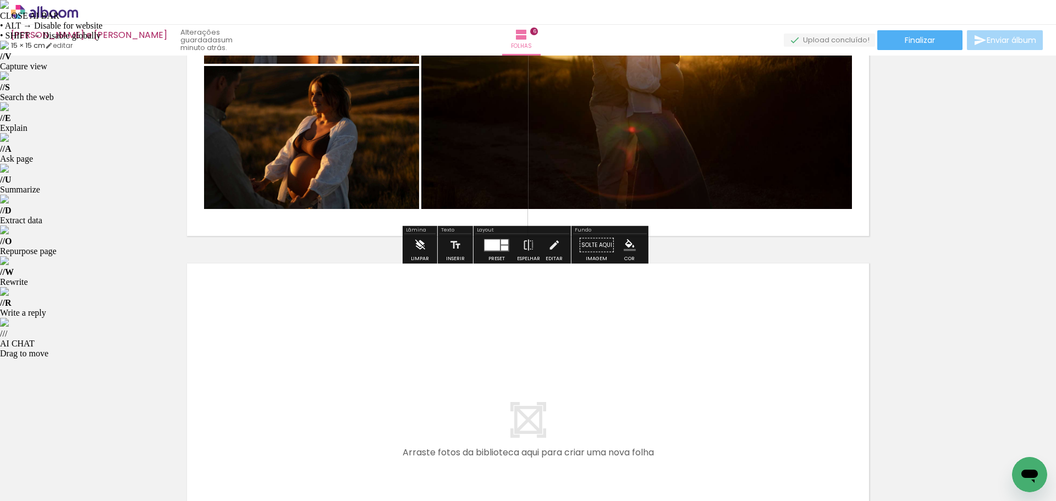
click at [420, 243] on iron-icon at bounding box center [420, 245] width 12 height 22
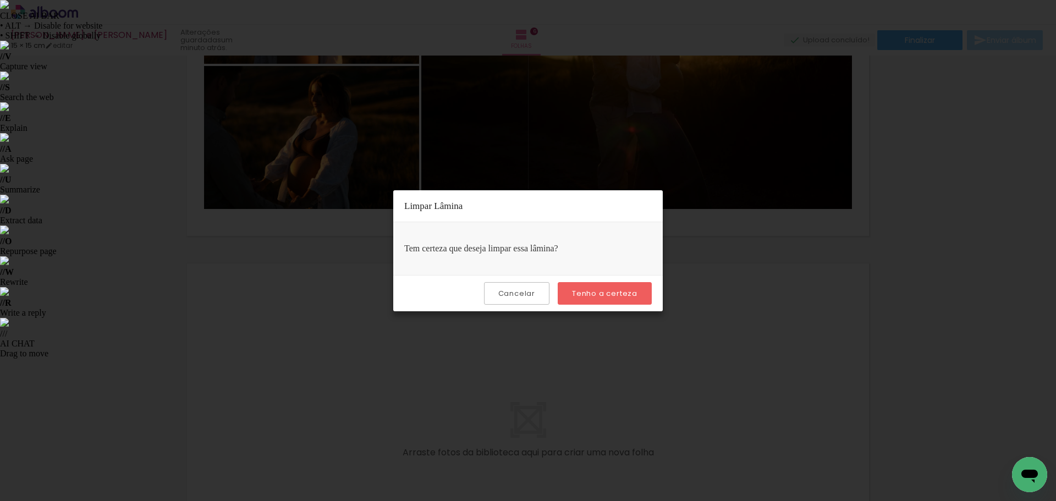
click at [0, 0] on slot "Tenho a certeza" at bounding box center [0, 0] width 0 height 0
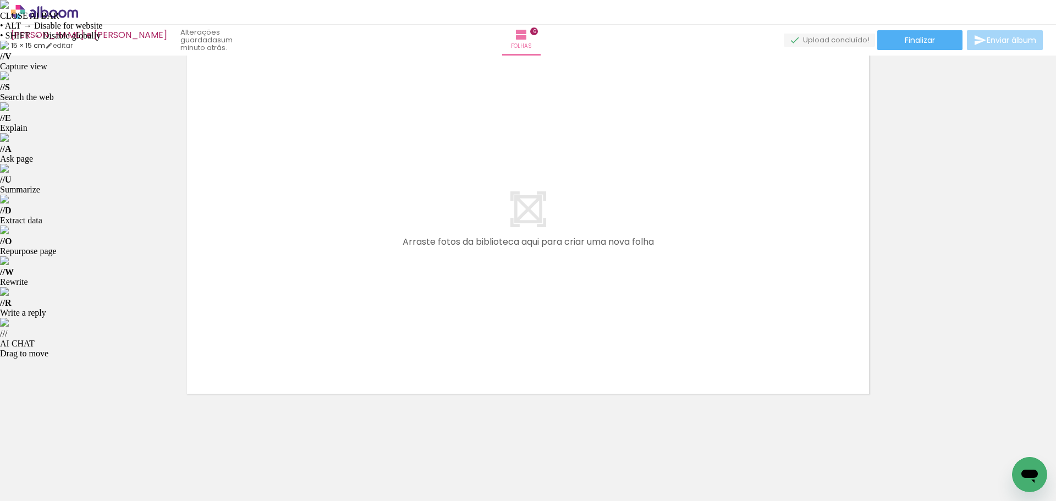
scroll to position [0, 0]
click at [89, 443] on iron-icon at bounding box center [86, 442] width 12 height 12
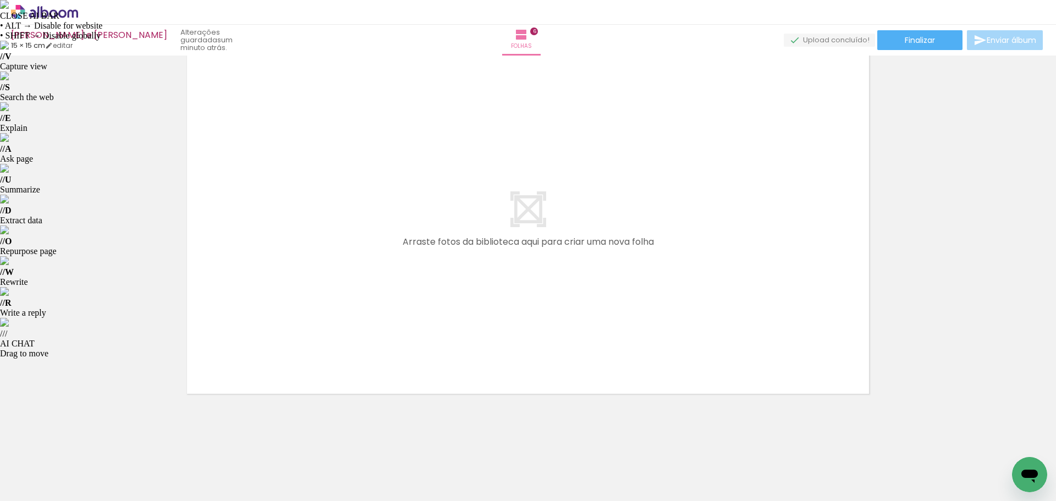
click at [89, 443] on iron-icon at bounding box center [86, 442] width 12 height 12
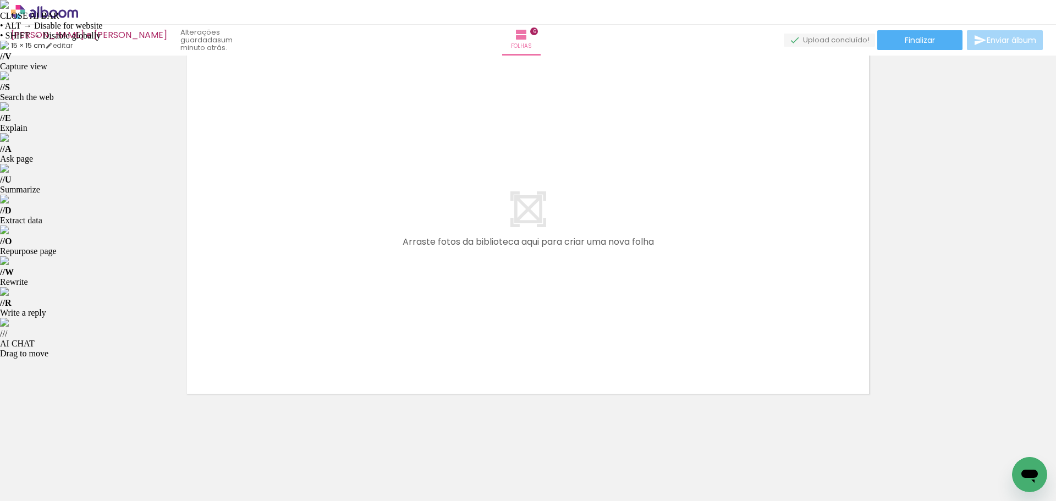
click at [89, 443] on iron-icon at bounding box center [86, 442] width 12 height 12
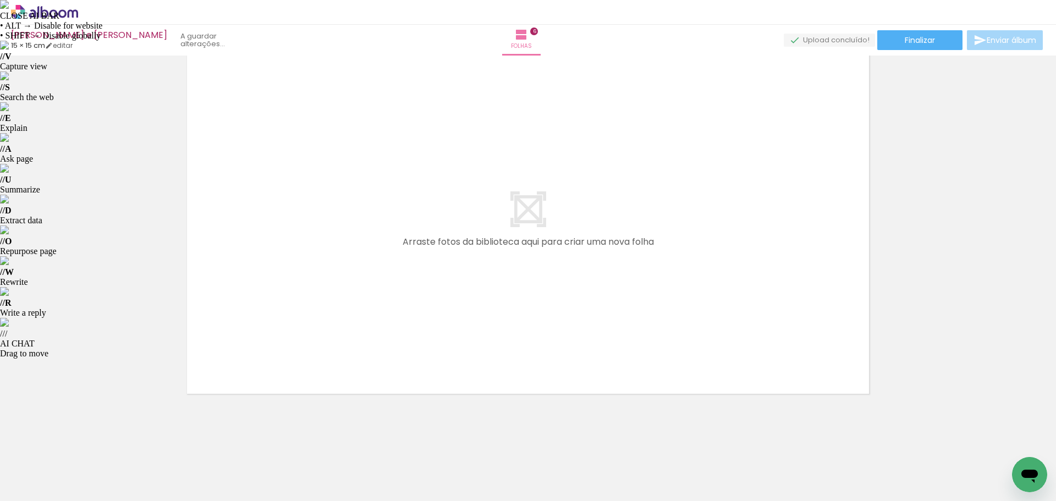
click at [89, 443] on iron-icon at bounding box center [86, 442] width 12 height 12
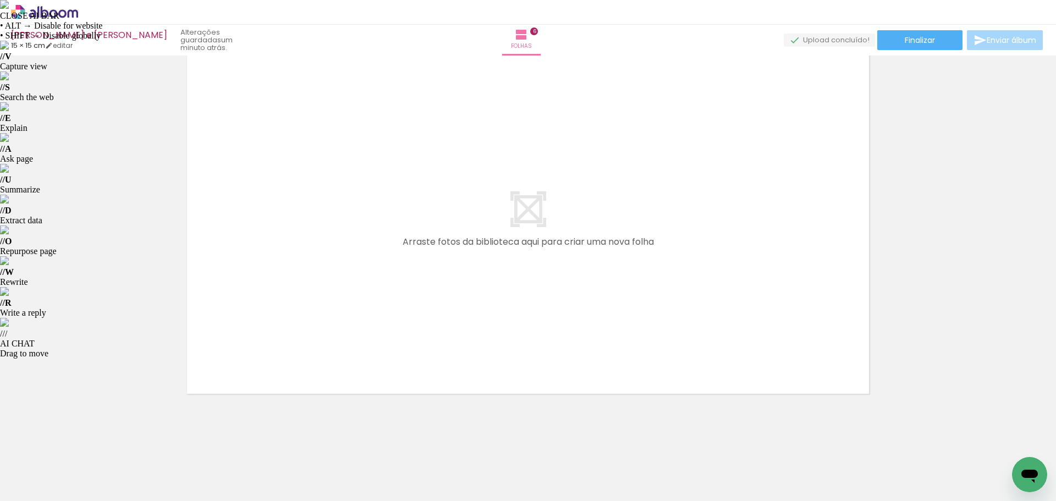
click at [89, 443] on iron-icon at bounding box center [86, 442] width 12 height 12
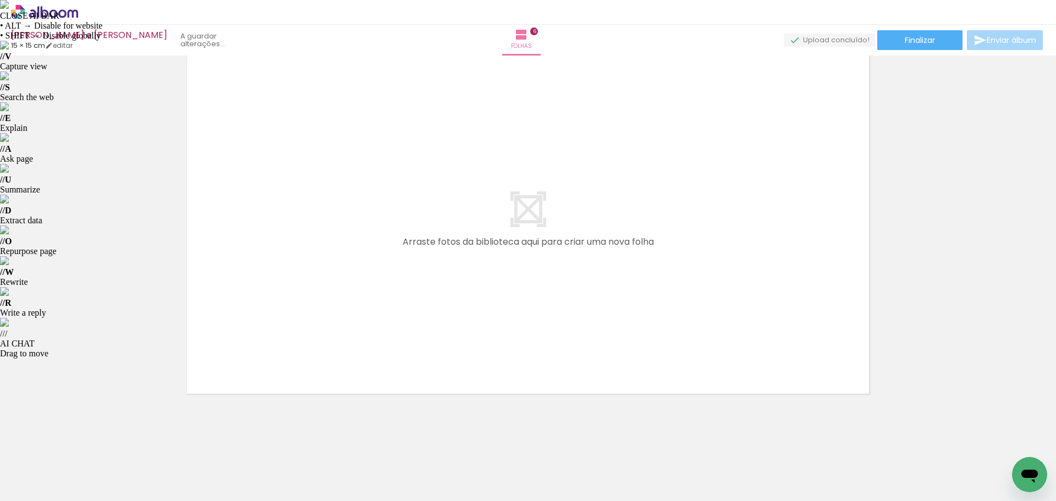
click at [89, 443] on iron-icon at bounding box center [86, 442] width 12 height 12
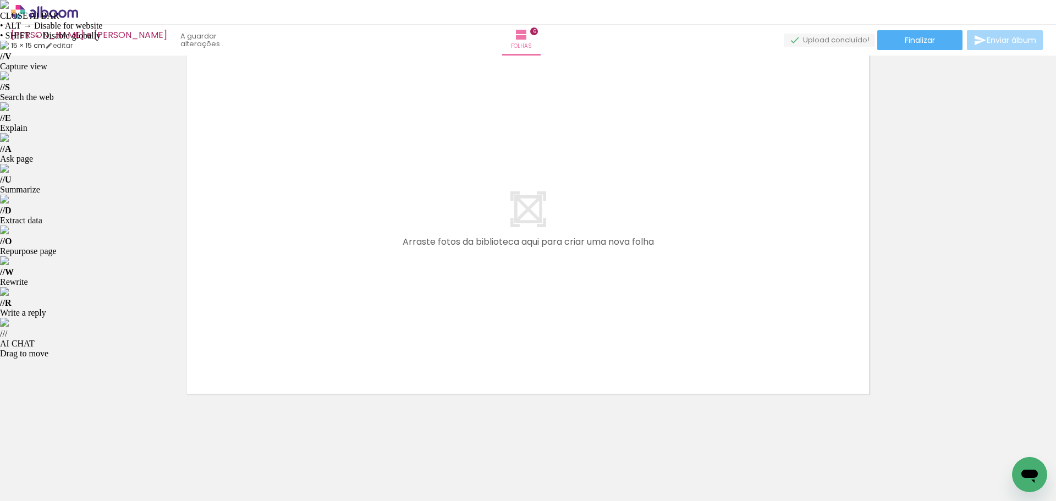
click at [89, 443] on iron-icon at bounding box center [86, 442] width 12 height 12
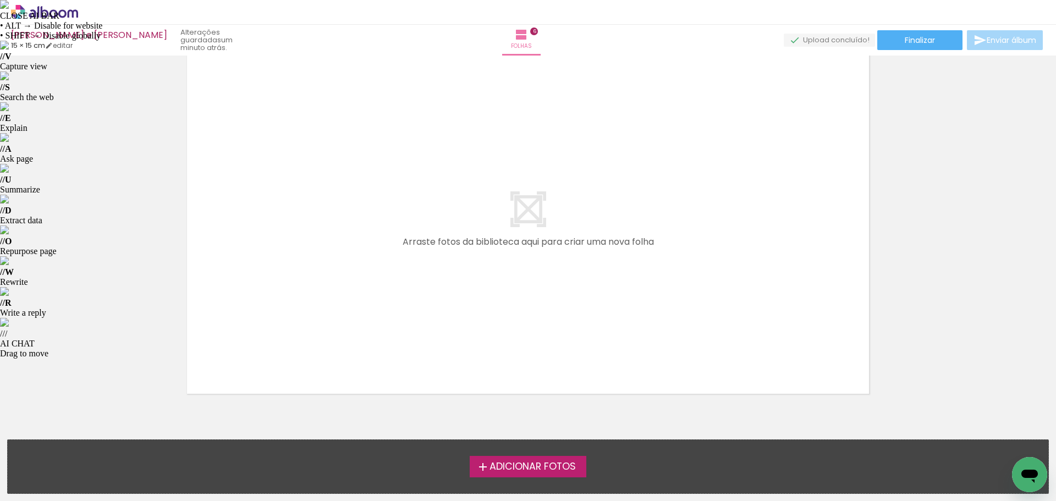
click at [555, 470] on span "Adicionar Fotos" at bounding box center [532, 467] width 86 height 10
click at [0, 0] on input "file" at bounding box center [0, 0] width 0 height 0
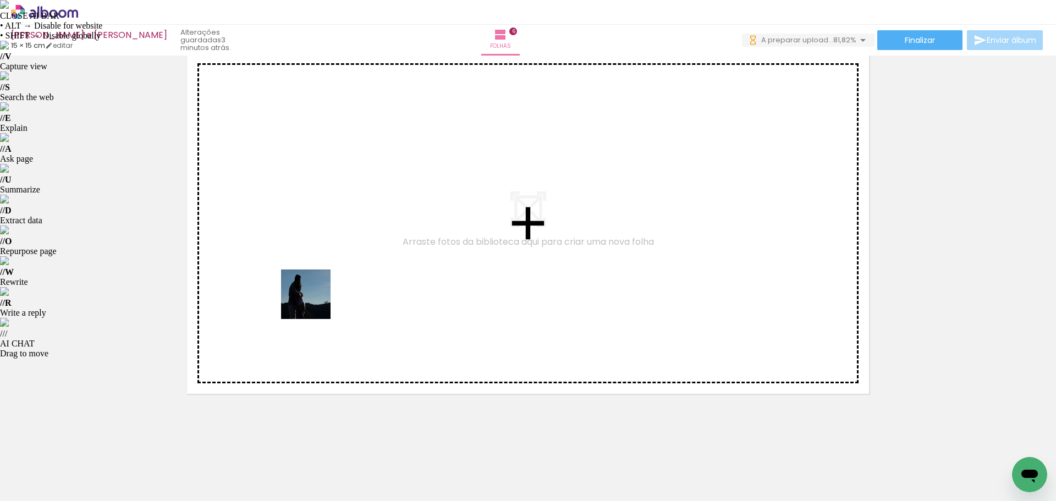
drag, startPoint x: 227, startPoint y: 480, endPoint x: 555, endPoint y: 266, distance: 391.5
click at [331, 283] on quentale-workspace at bounding box center [528, 250] width 1056 height 501
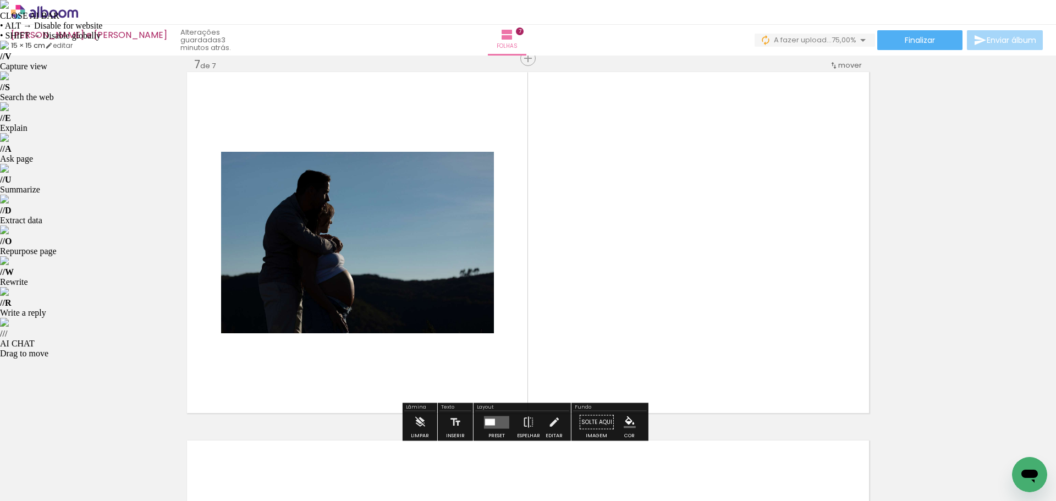
scroll to position [2225, 0]
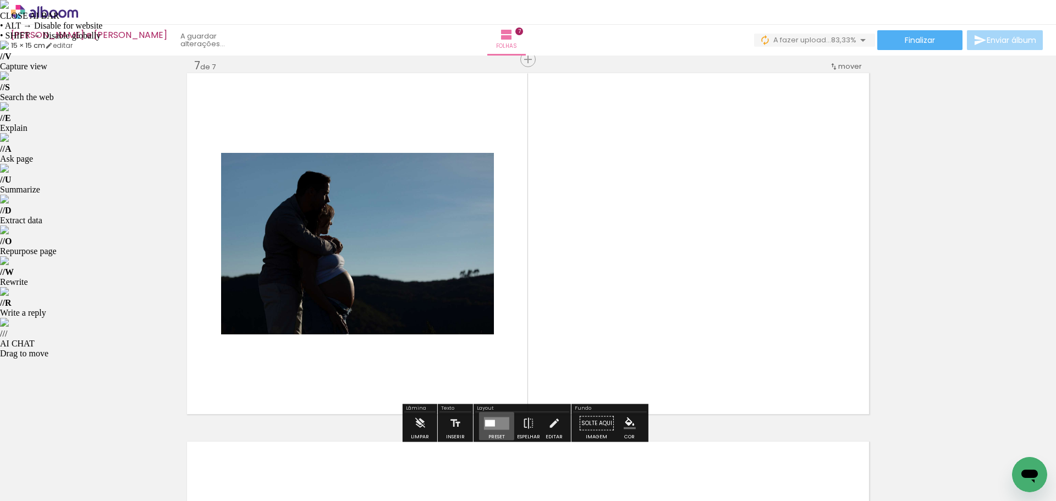
drag, startPoint x: 491, startPoint y: 423, endPoint x: 495, endPoint y: 418, distance: 7.4
click at [495, 418] on quentale-layouter at bounding box center [496, 423] width 25 height 13
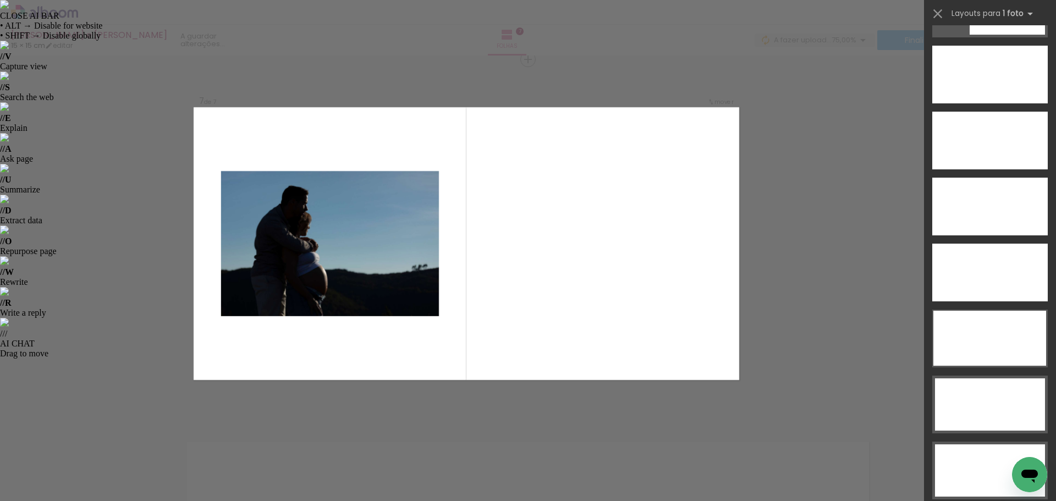
scroll to position [3127, 0]
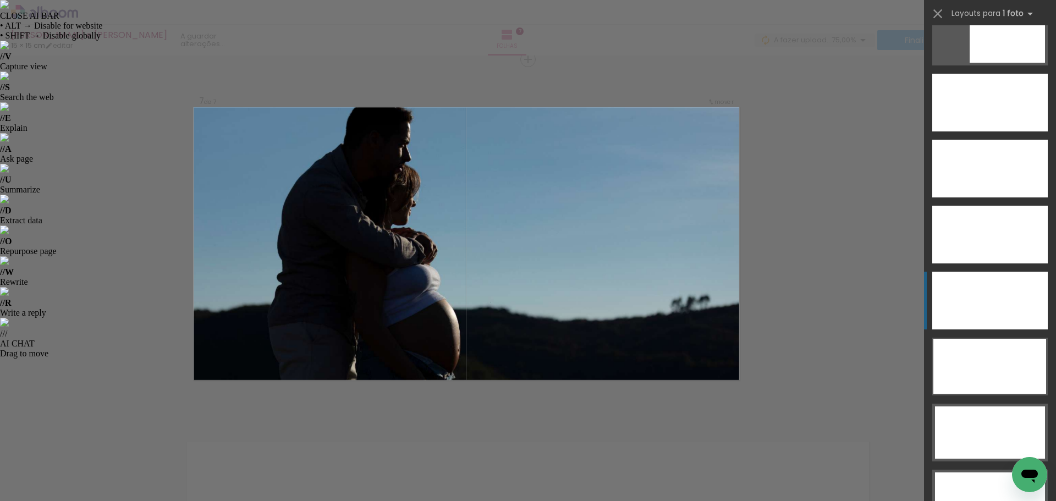
click at [971, 286] on div at bounding box center [989, 301] width 115 height 58
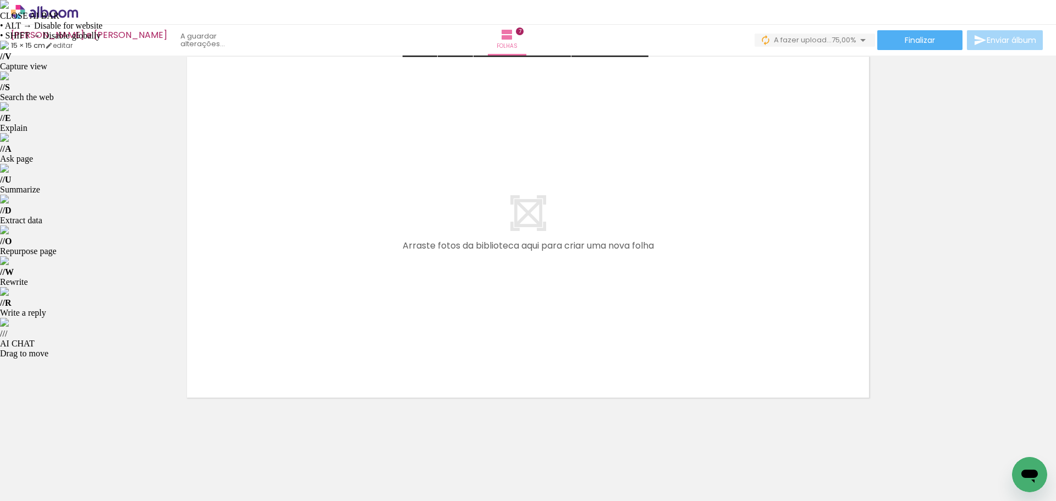
scroll to position [2614, 0]
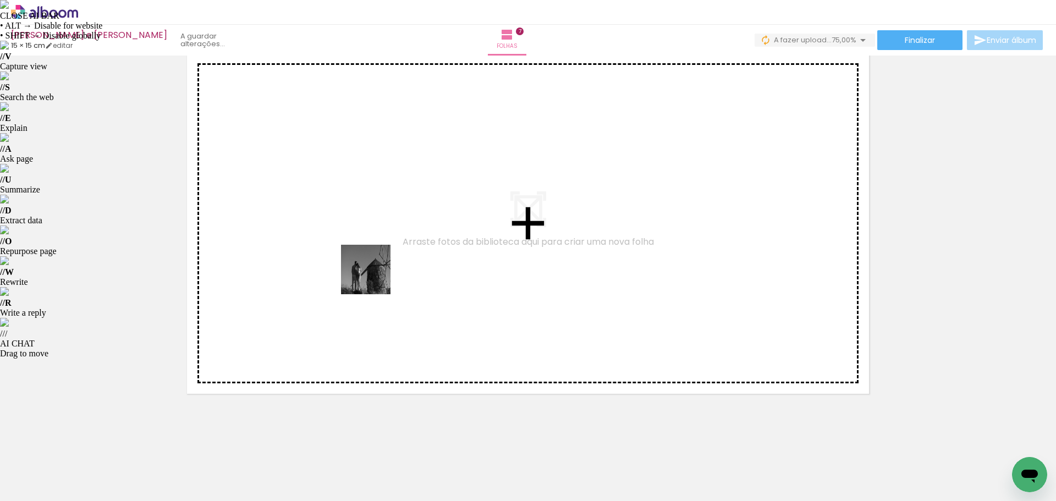
drag, startPoint x: 104, startPoint y: 466, endPoint x: 390, endPoint y: 266, distance: 348.6
click at [390, 266] on quentale-workspace at bounding box center [528, 250] width 1056 height 501
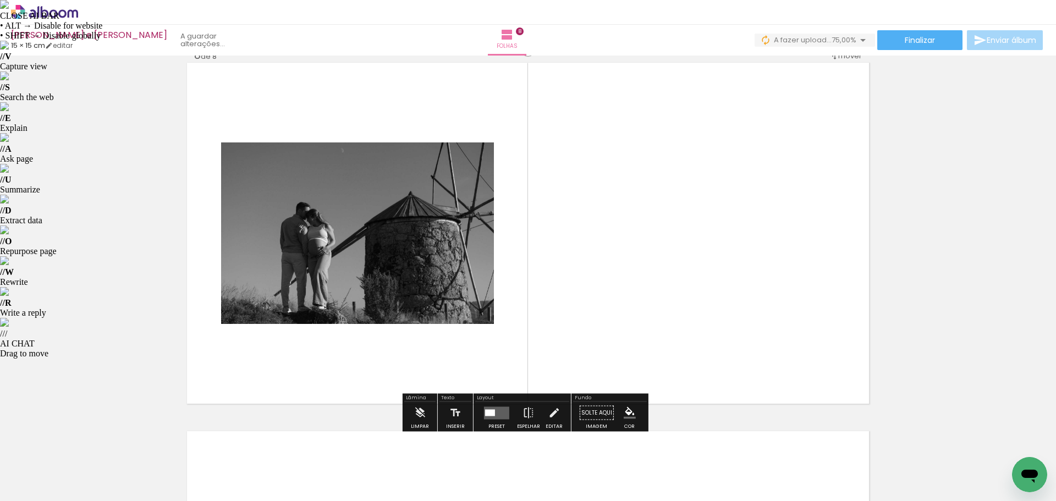
scroll to position [2593, 0]
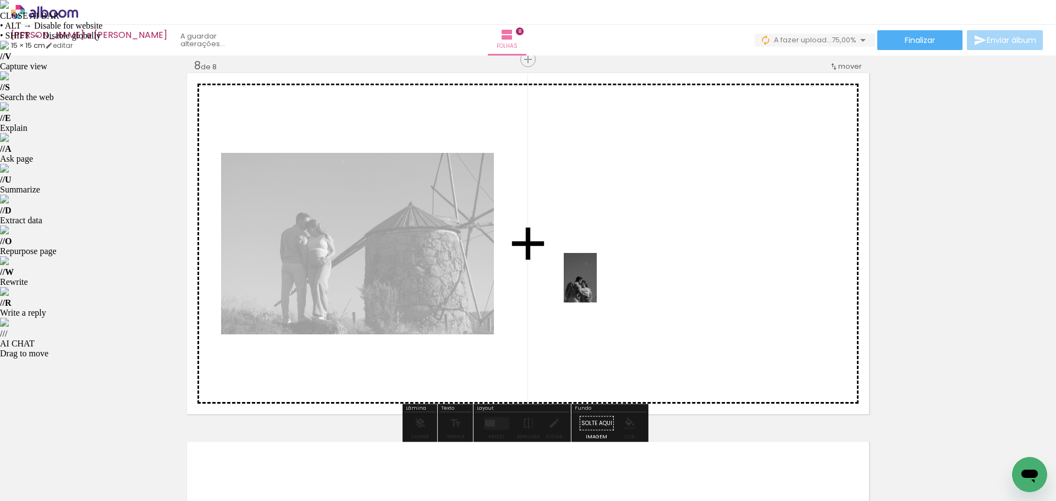
drag, startPoint x: 168, startPoint y: 467, endPoint x: 597, endPoint y: 286, distance: 465.7
click at [597, 286] on quentale-workspace at bounding box center [528, 250] width 1056 height 501
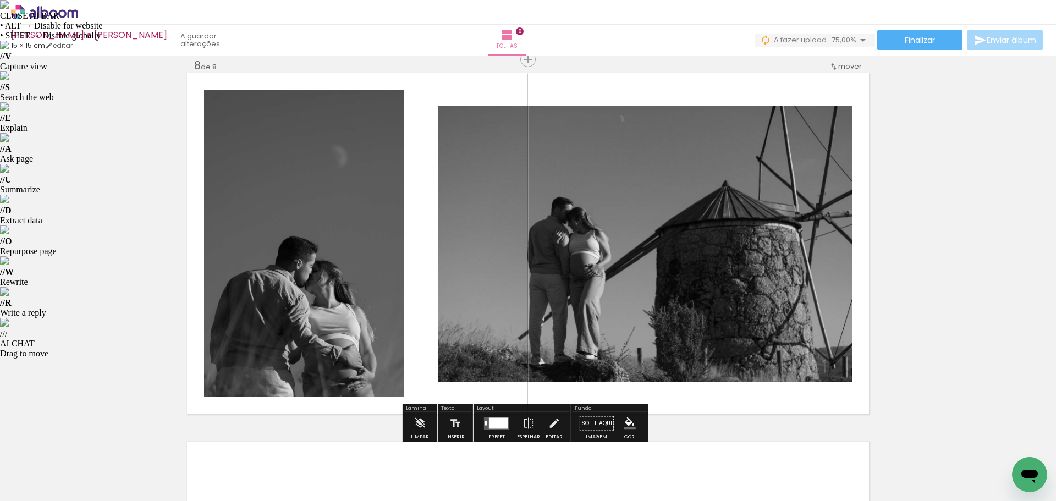
click at [491, 422] on div at bounding box center [498, 422] width 19 height 11
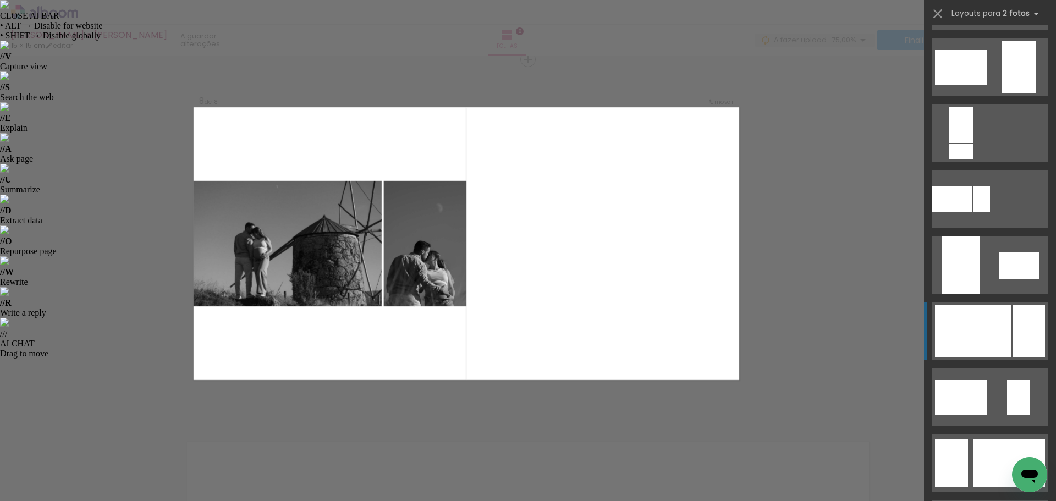
scroll to position [385, 0]
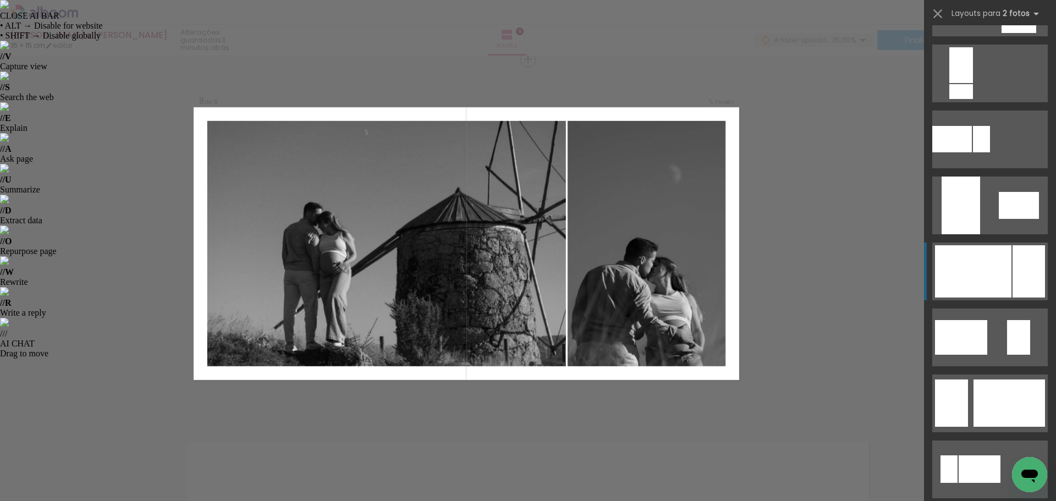
click at [988, 264] on div at bounding box center [973, 271] width 76 height 52
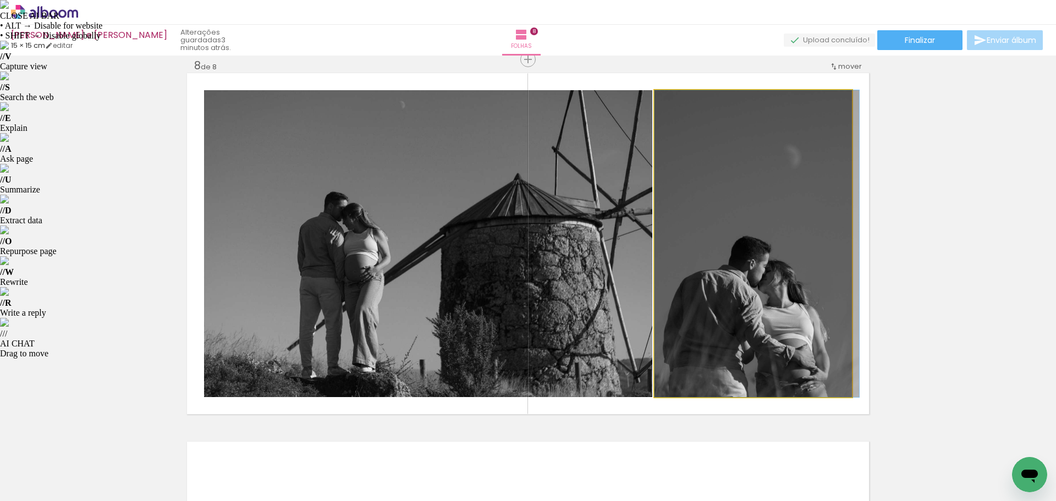
drag, startPoint x: 769, startPoint y: 251, endPoint x: 797, endPoint y: 222, distance: 40.4
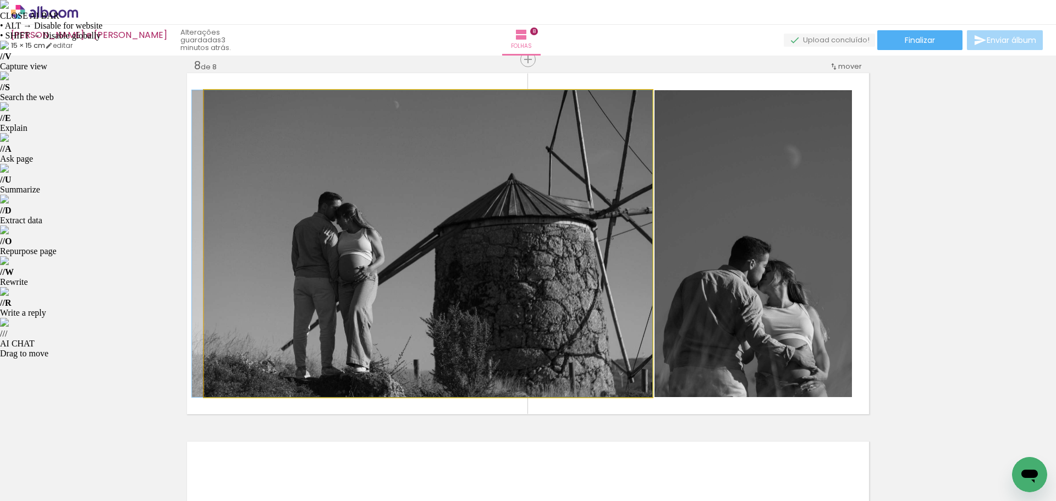
drag, startPoint x: 424, startPoint y: 262, endPoint x: 398, endPoint y: 238, distance: 35.8
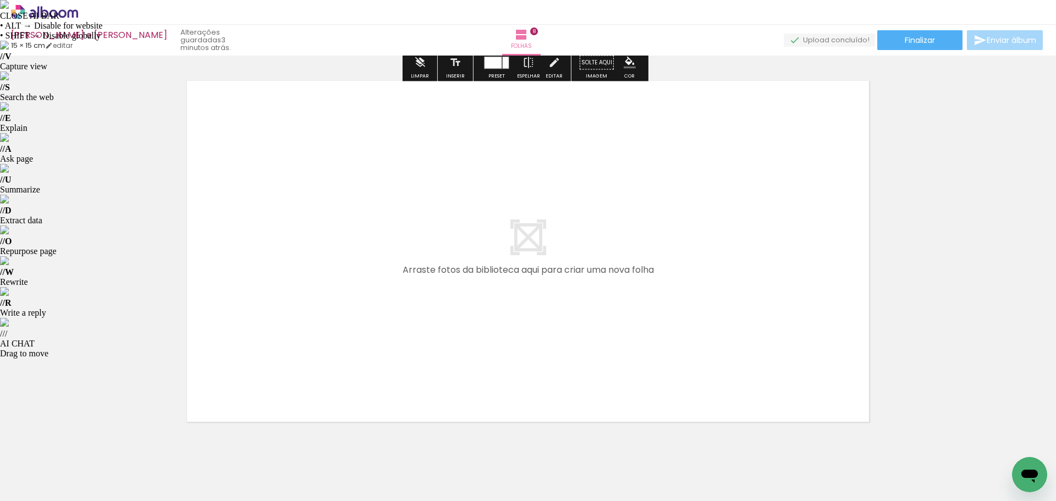
scroll to position [2982, 0]
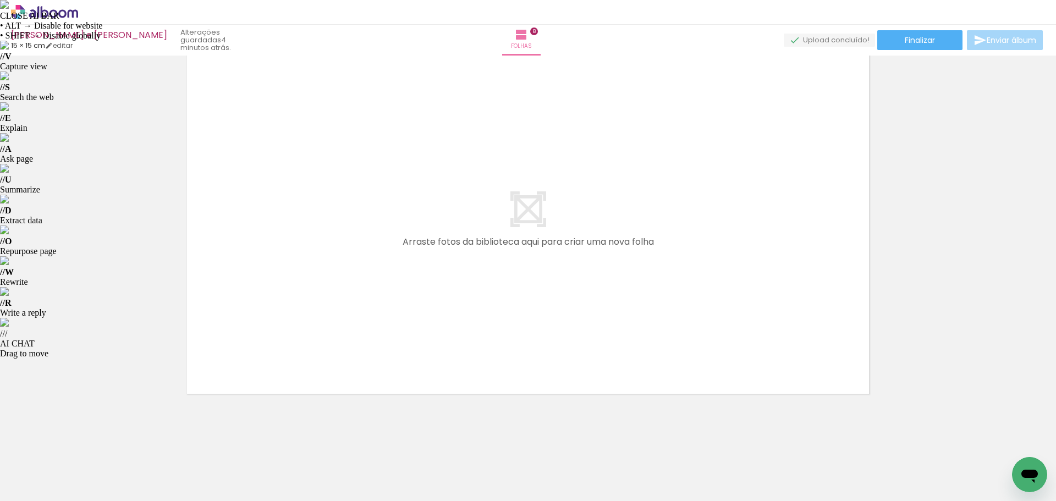
drag, startPoint x: 481, startPoint y: 467, endPoint x: 443, endPoint y: 432, distance: 51.4
click at [462, 317] on quentale-workspace at bounding box center [528, 250] width 1056 height 501
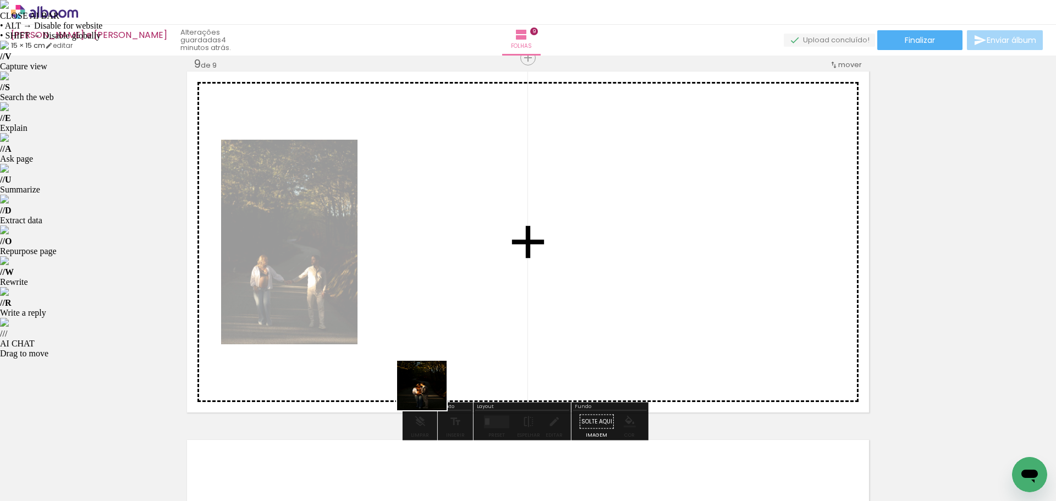
scroll to position [2962, 0]
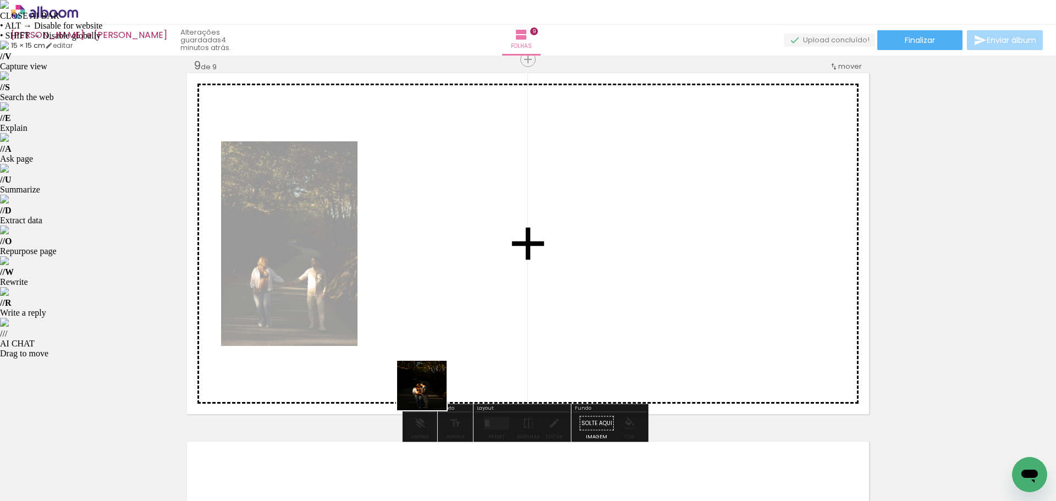
drag, startPoint x: 430, startPoint y: 394, endPoint x: 417, endPoint y: 431, distance: 39.1
click at [445, 301] on quentale-workspace at bounding box center [528, 250] width 1056 height 501
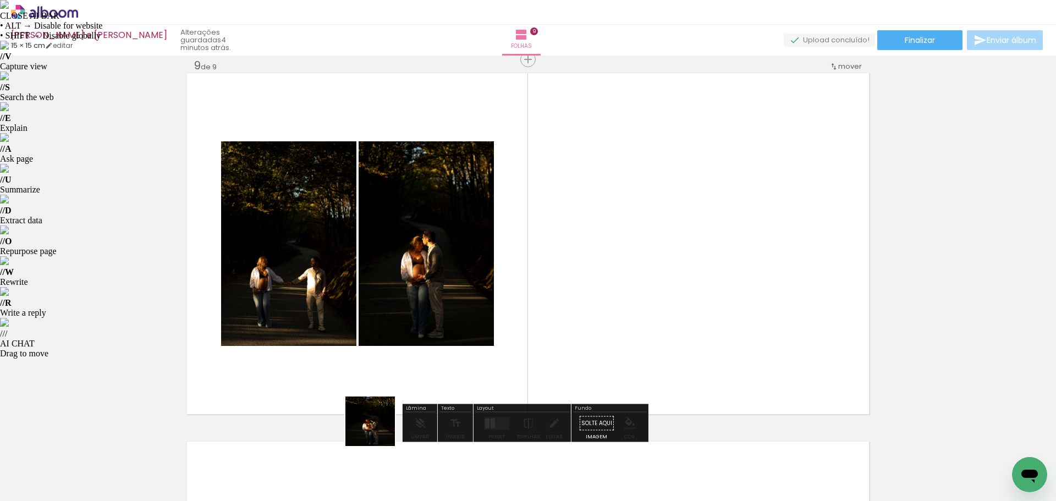
drag, startPoint x: 371, startPoint y: 465, endPoint x: 543, endPoint y: 257, distance: 269.5
click at [543, 257] on quentale-workspace at bounding box center [528, 250] width 1056 height 501
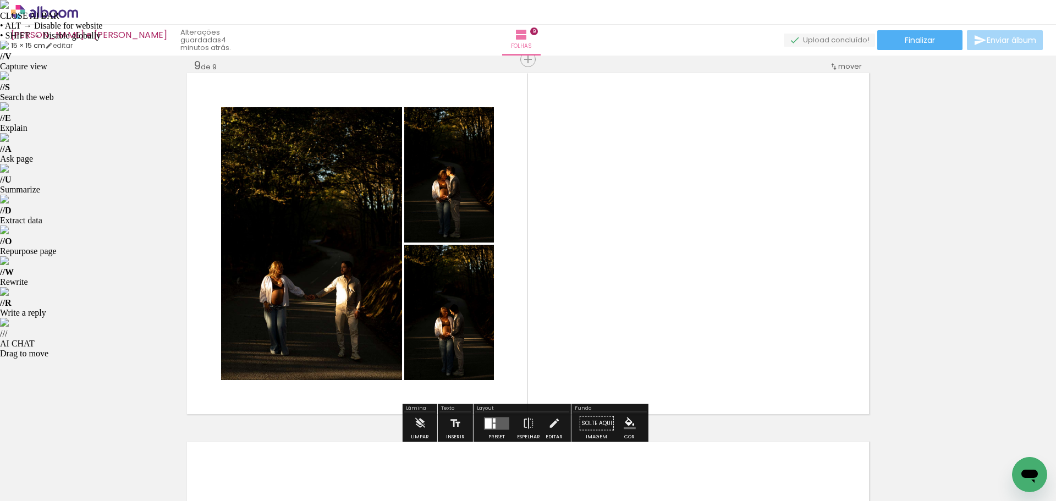
click at [495, 418] on quentale-layouter at bounding box center [496, 423] width 25 height 13
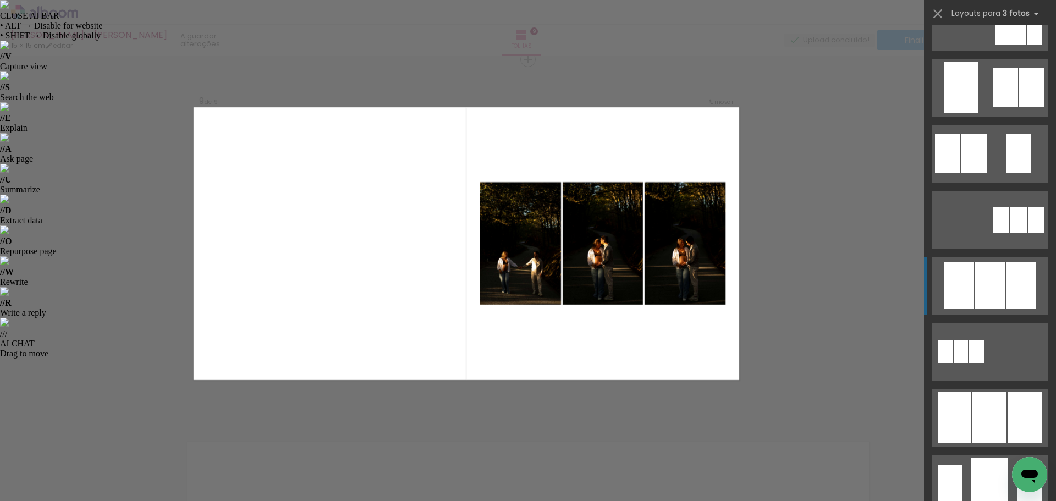
scroll to position [495, 0]
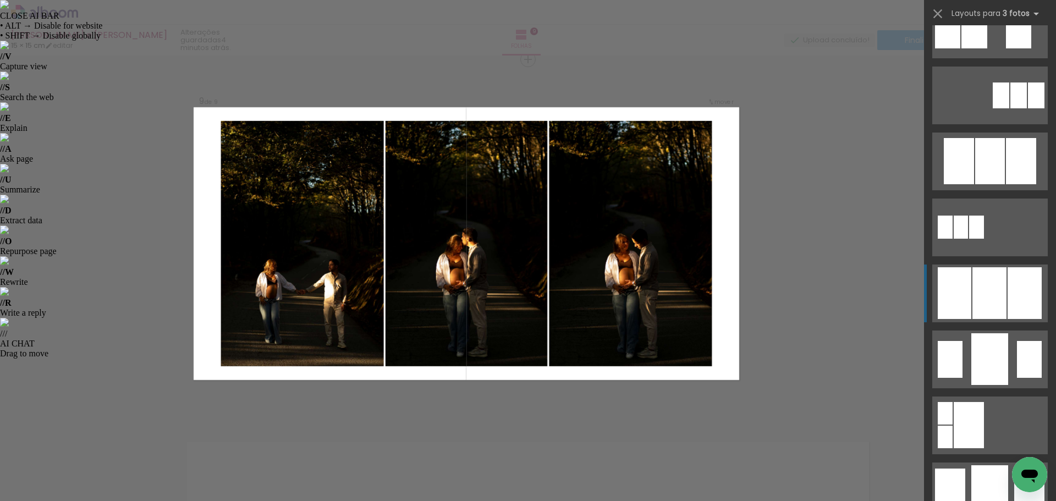
click at [986, 276] on div at bounding box center [989, 293] width 34 height 52
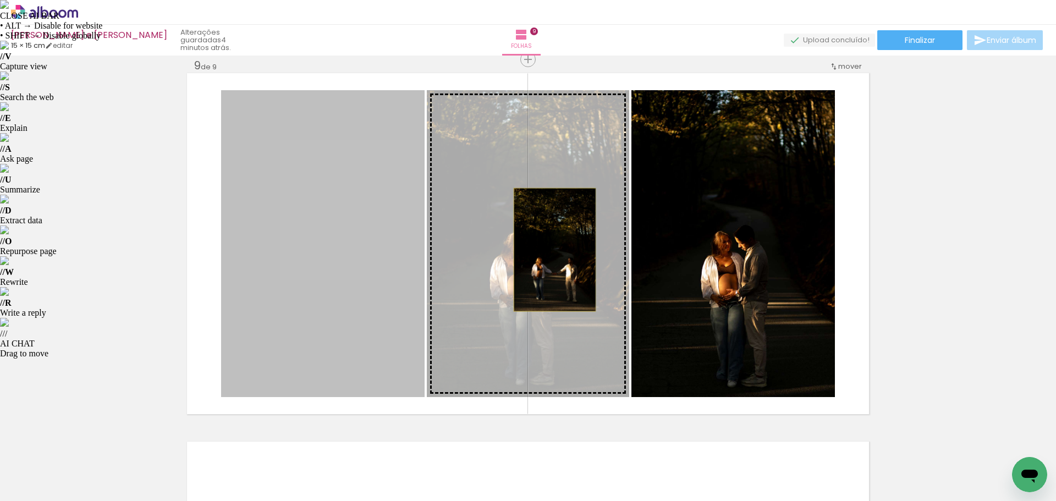
drag, startPoint x: 360, startPoint y: 262, endPoint x: 550, endPoint y: 250, distance: 191.2
click at [0, 0] on slot at bounding box center [0, 0] width 0 height 0
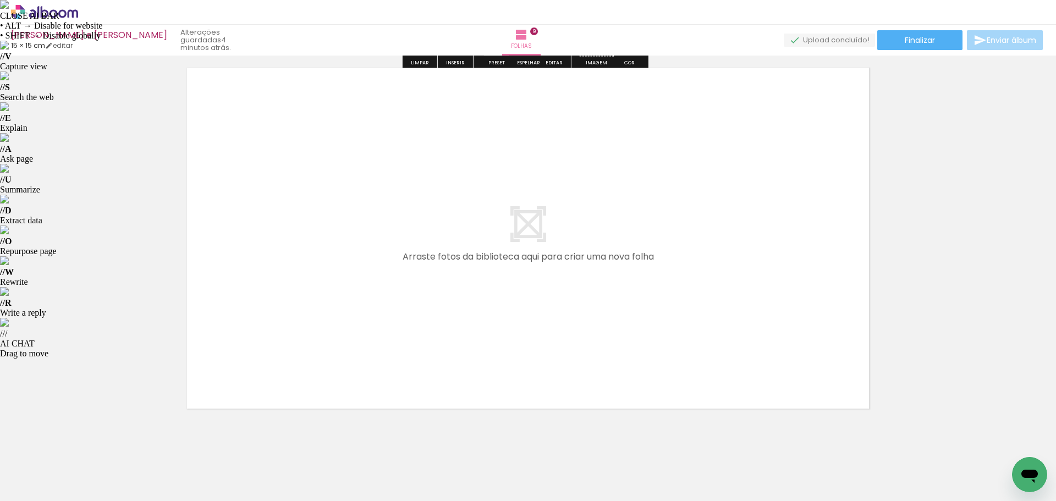
scroll to position [3351, 0]
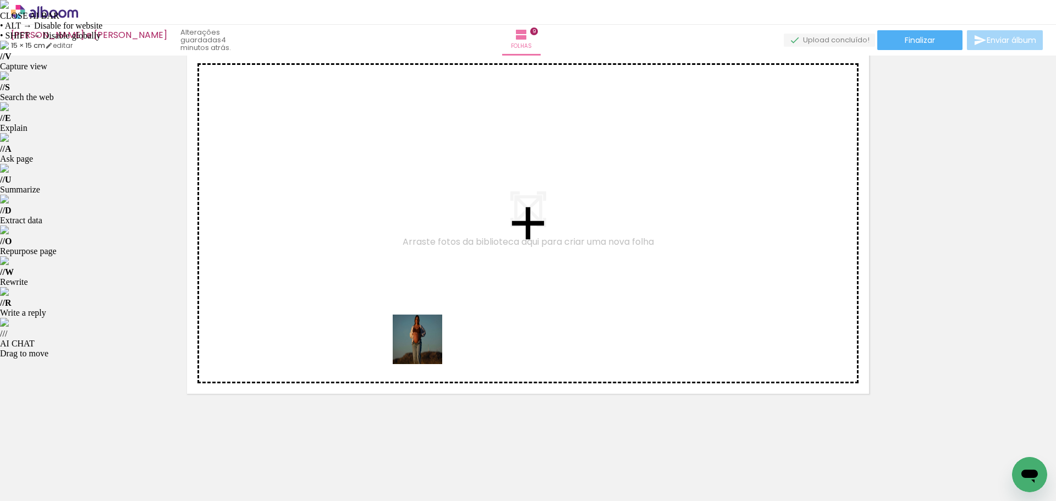
drag, startPoint x: 293, startPoint y: 466, endPoint x: 443, endPoint y: 334, distance: 199.9
click at [443, 334] on quentale-workspace at bounding box center [528, 250] width 1056 height 501
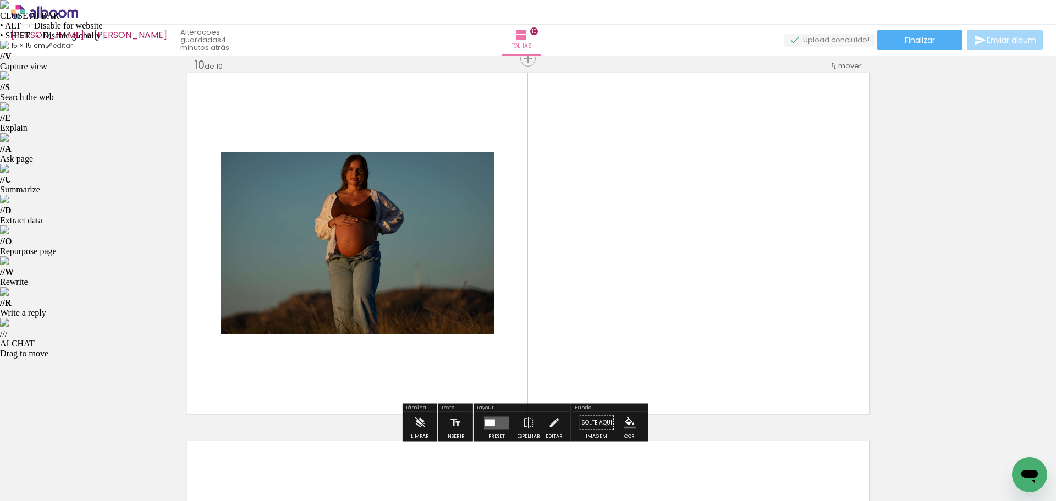
scroll to position [3330, 0]
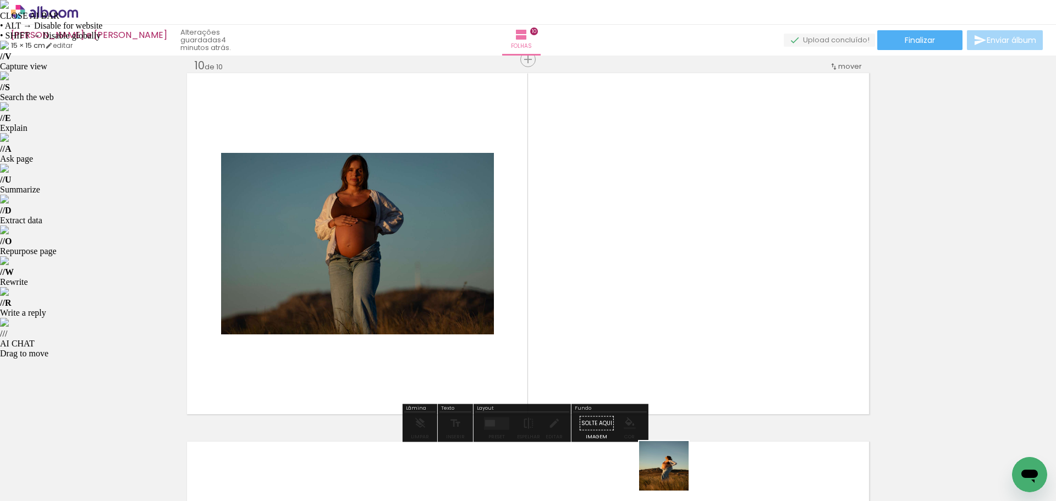
drag, startPoint x: 672, startPoint y: 474, endPoint x: 629, endPoint y: 294, distance: 185.5
click at [629, 294] on quentale-workspace at bounding box center [528, 250] width 1056 height 501
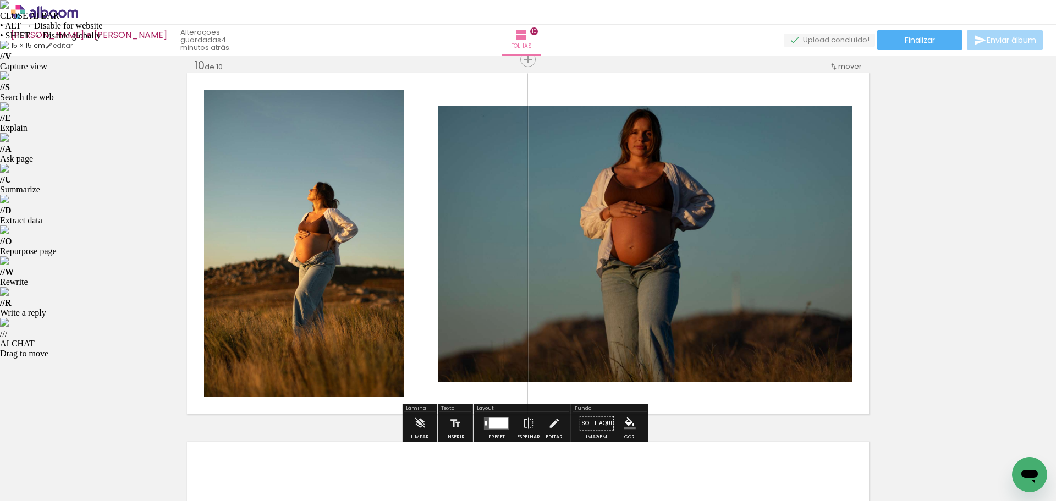
click at [499, 420] on div at bounding box center [498, 422] width 19 height 11
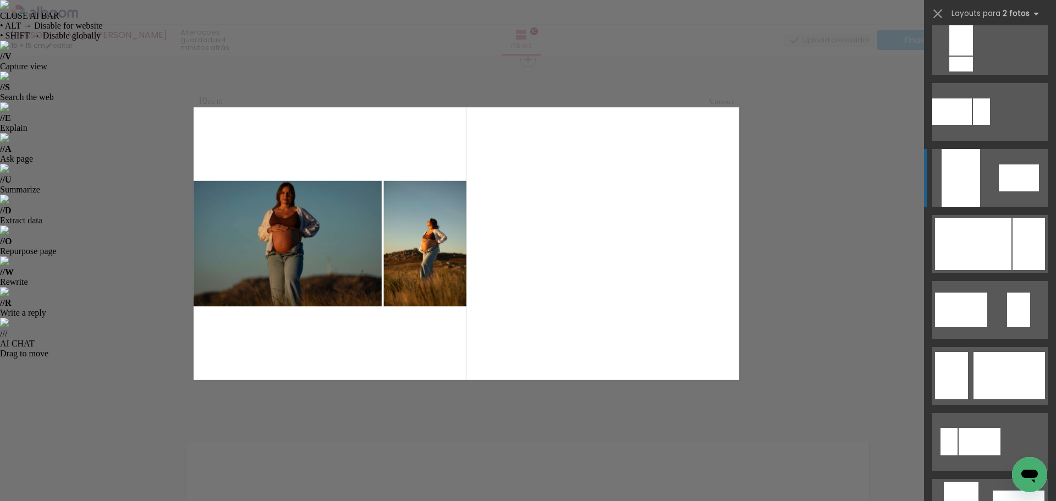
scroll to position [440, 0]
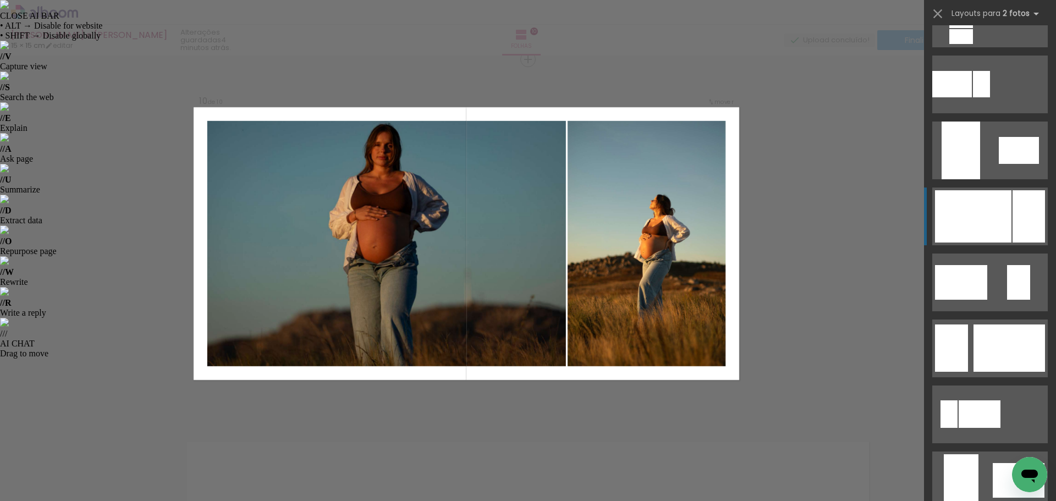
click at [976, 206] on div at bounding box center [973, 216] width 76 height 52
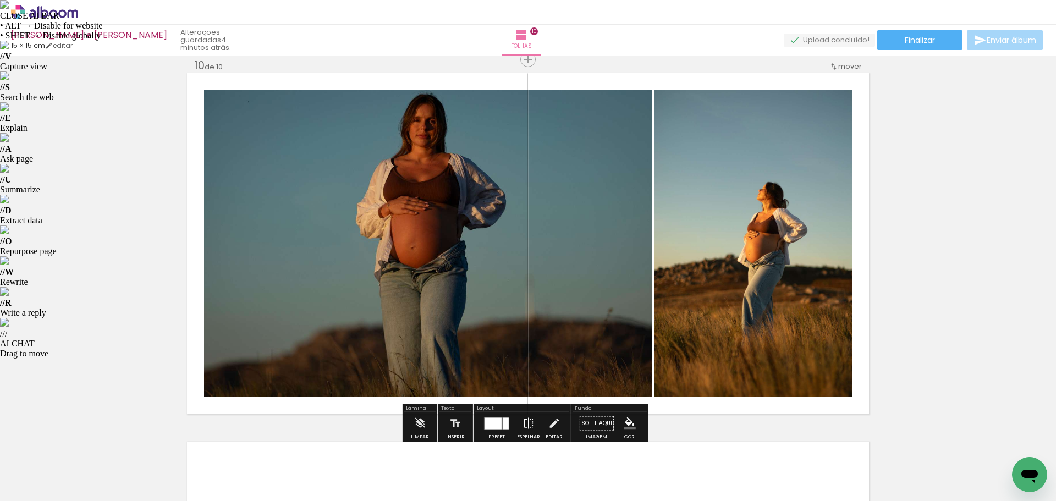
click at [527, 425] on iron-icon at bounding box center [528, 423] width 12 height 22
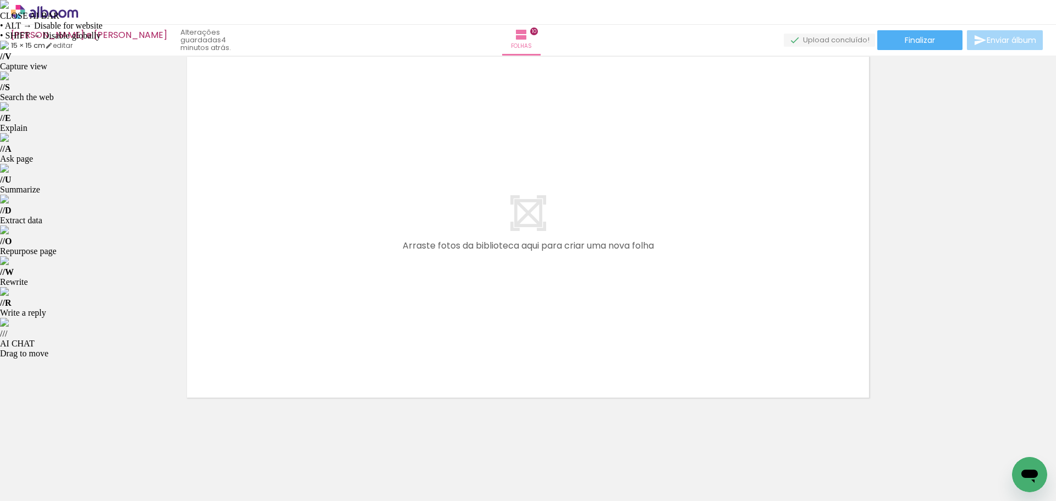
scroll to position [3719, 0]
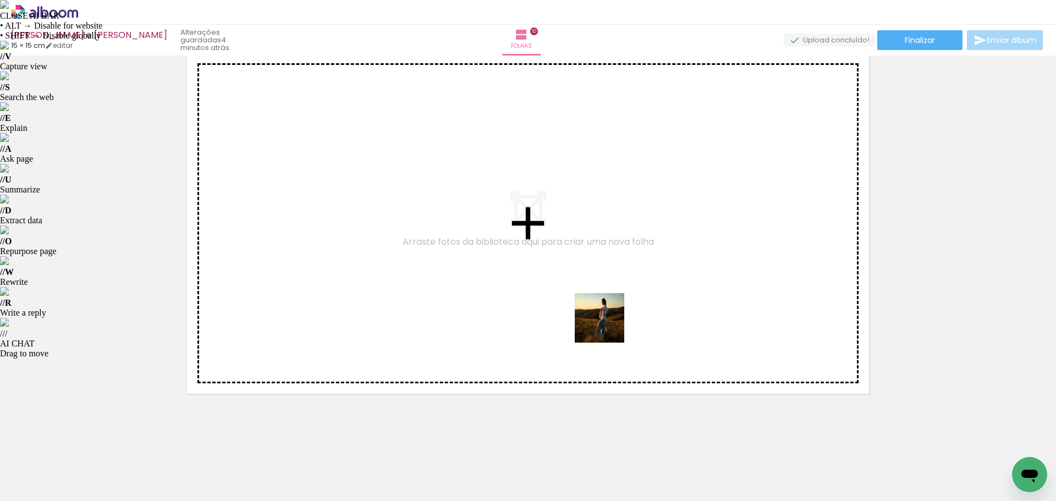
drag, startPoint x: 605, startPoint y: 471, endPoint x: 608, endPoint y: 326, distance: 144.7
click at [608, 326] on quentale-workspace at bounding box center [528, 250] width 1056 height 501
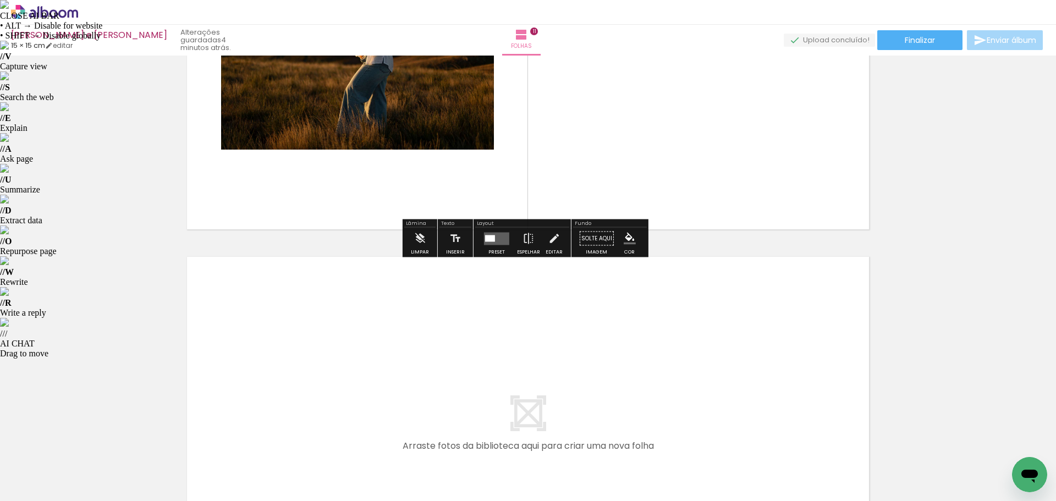
scroll to position [3919, 0]
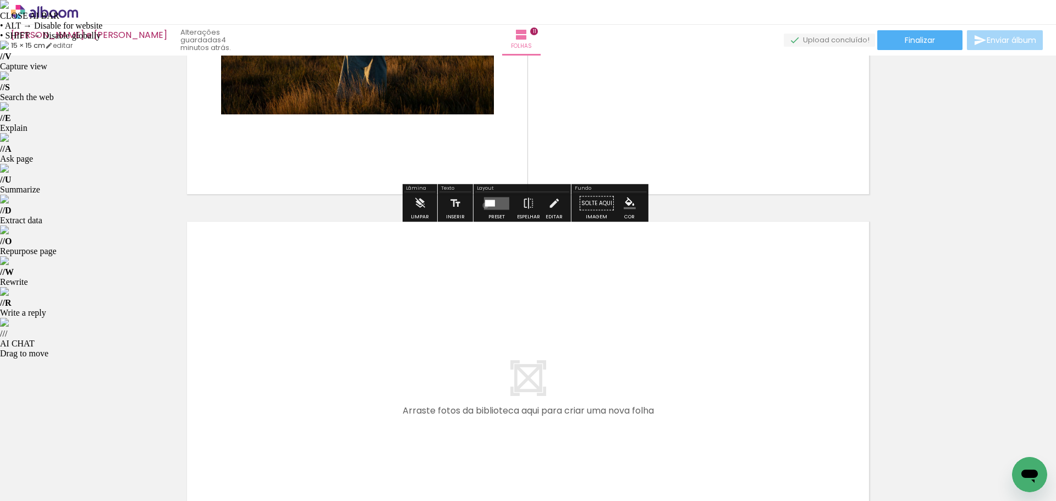
click at [485, 205] on div at bounding box center [490, 203] width 10 height 7
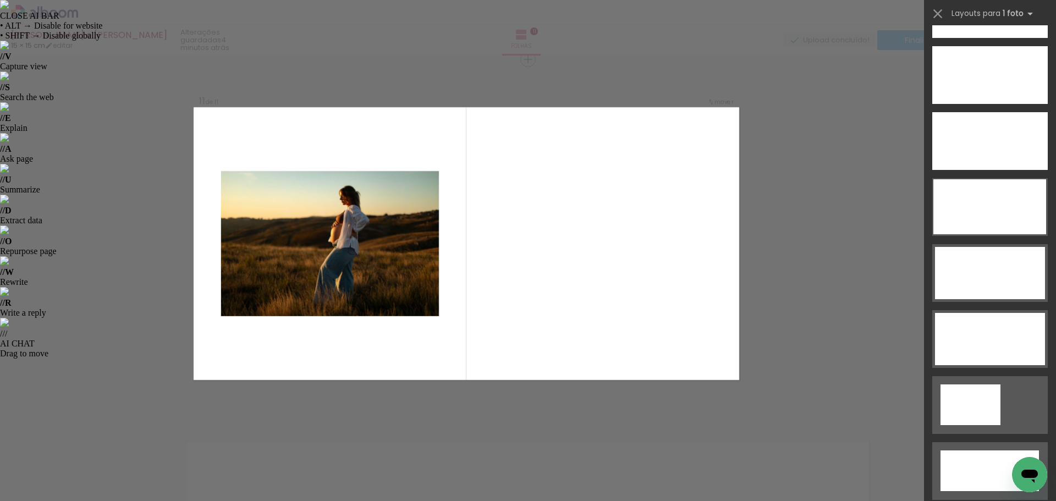
scroll to position [3385, 0]
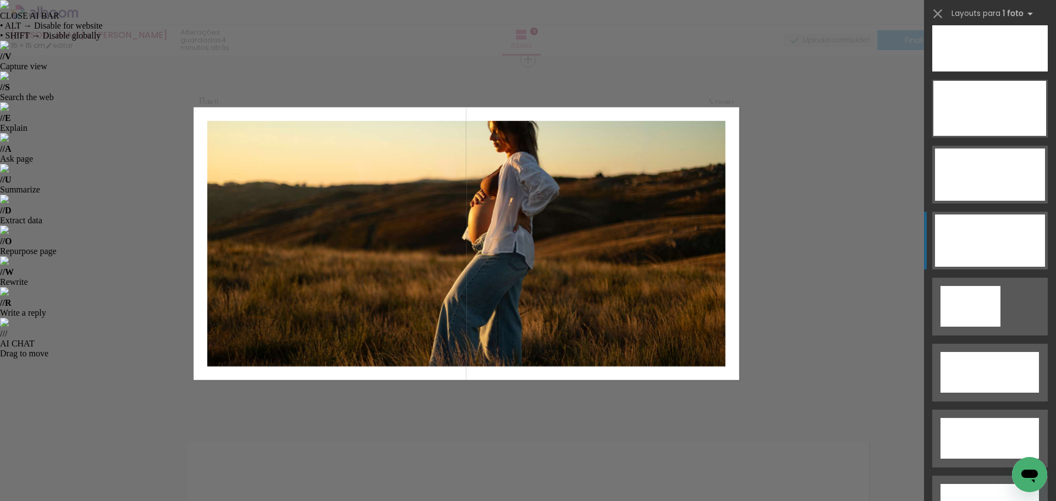
click at [976, 243] on div at bounding box center [990, 240] width 110 height 52
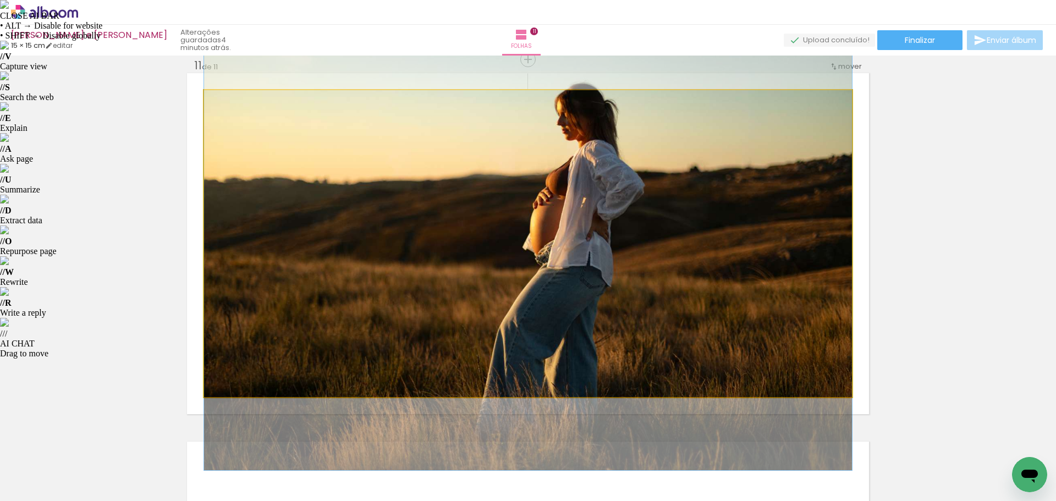
drag, startPoint x: 622, startPoint y: 223, endPoint x: 622, endPoint y: 234, distance: 11.0
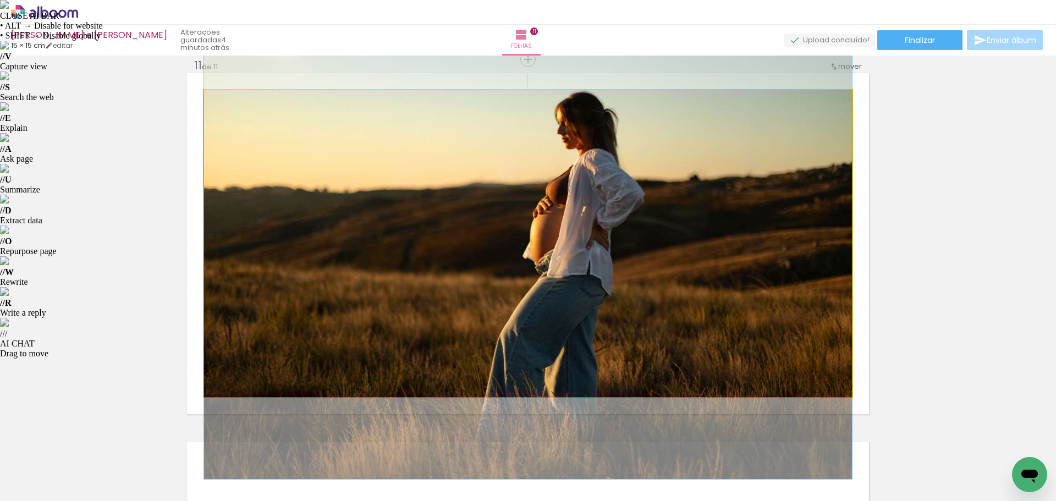
drag, startPoint x: 622, startPoint y: 234, endPoint x: 618, endPoint y: 243, distance: 9.8
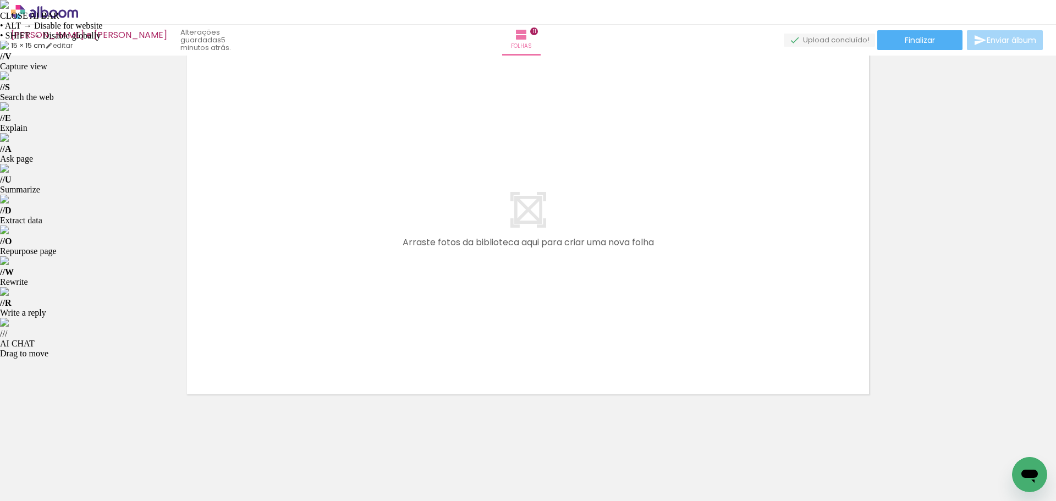
scroll to position [4087, 0]
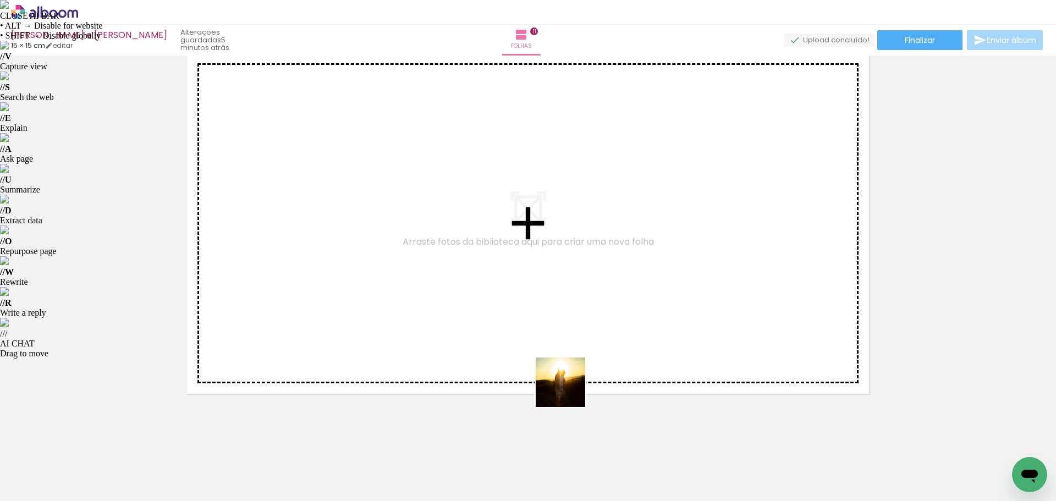
drag, startPoint x: 521, startPoint y: 467, endPoint x: 599, endPoint y: 308, distance: 177.6
click at [599, 308] on quentale-workspace at bounding box center [528, 250] width 1056 height 501
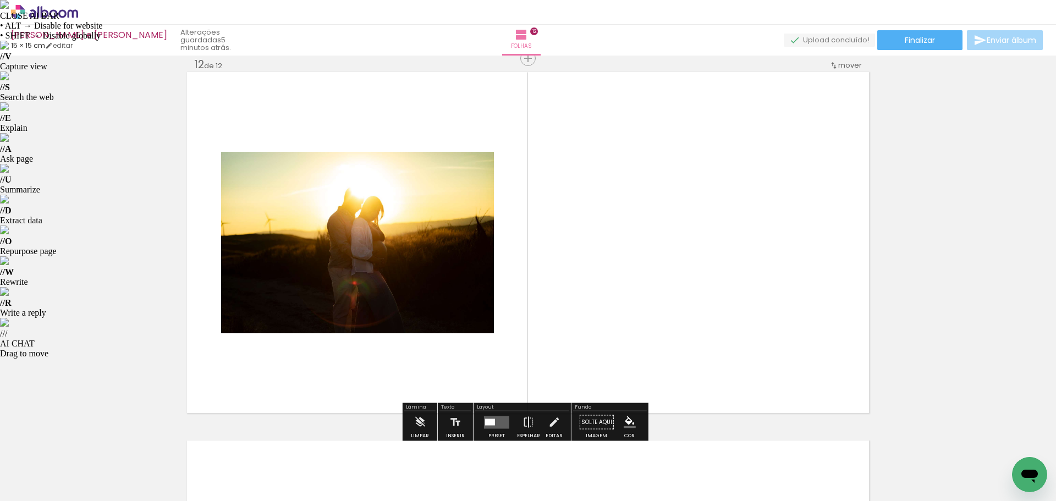
scroll to position [4067, 0]
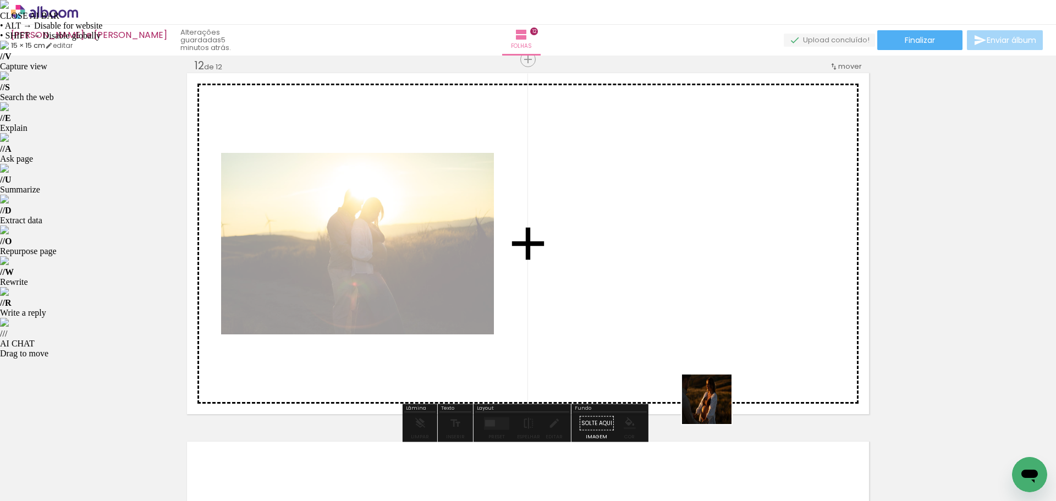
drag, startPoint x: 730, startPoint y: 466, endPoint x: 795, endPoint y: 404, distance: 89.8
click at [636, 302] on quentale-workspace at bounding box center [528, 250] width 1056 height 501
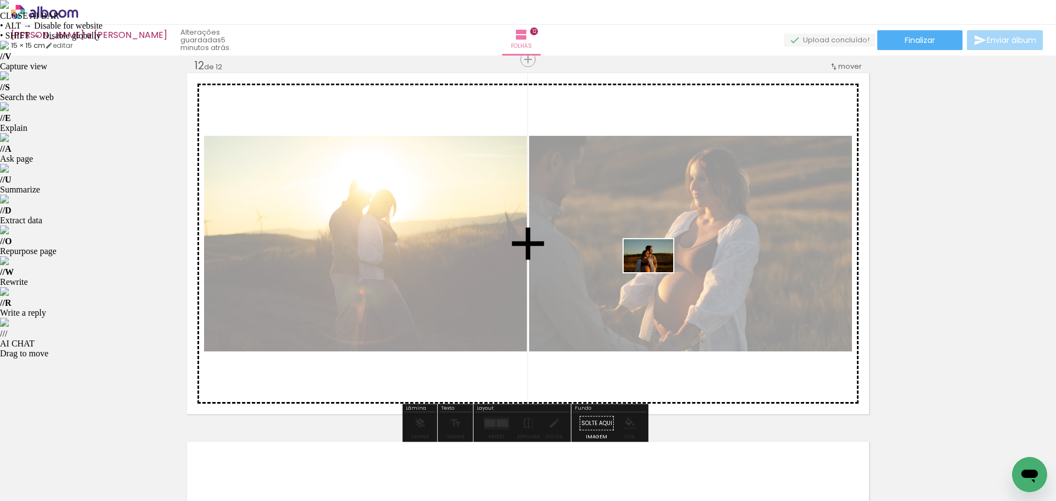
drag, startPoint x: 788, startPoint y: 464, endPoint x: 657, endPoint y: 272, distance: 232.2
click at [657, 272] on quentale-workspace at bounding box center [528, 250] width 1056 height 501
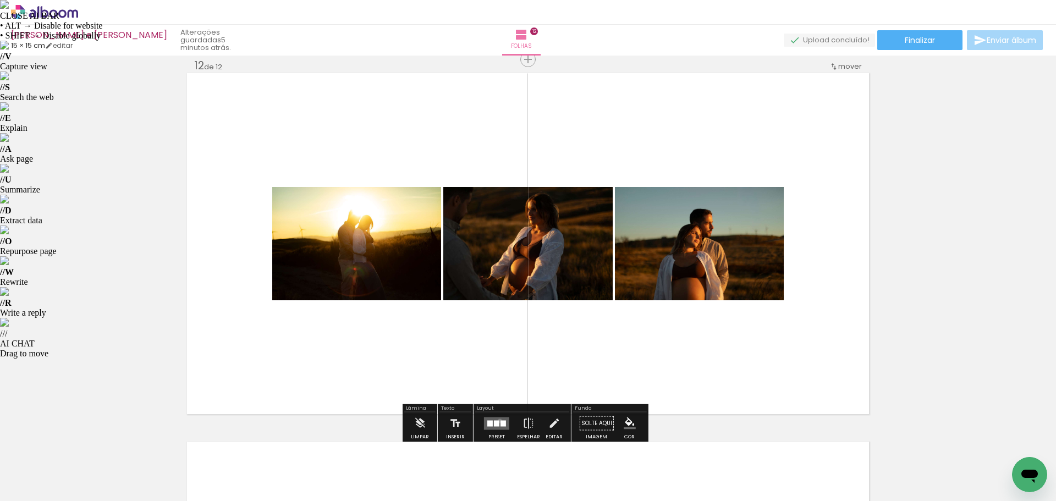
click at [497, 421] on quentale-layouter at bounding box center [496, 423] width 25 height 13
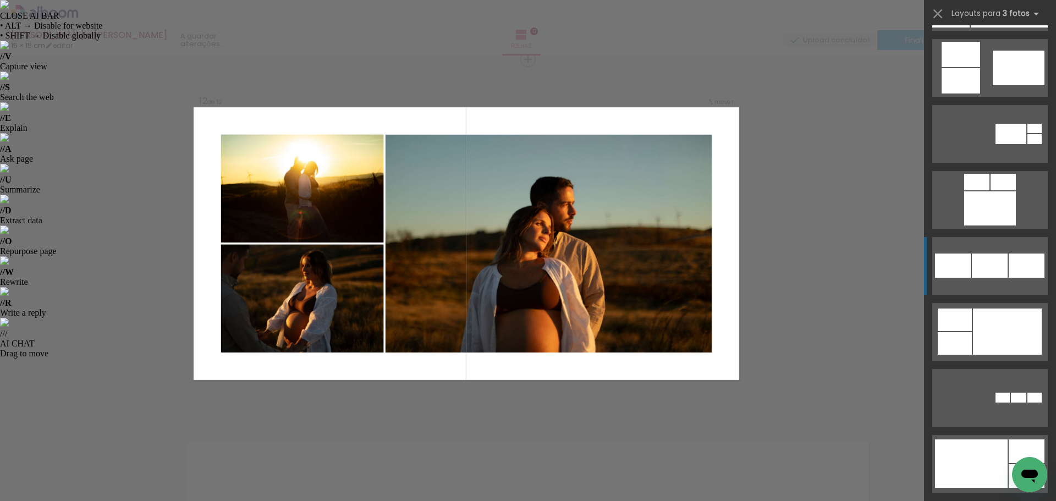
scroll to position [935, 0]
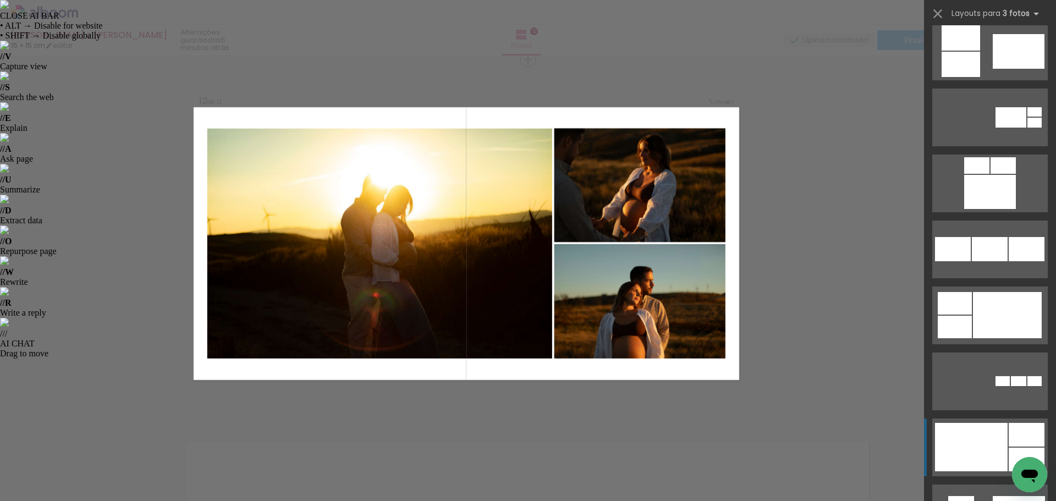
click at [977, 442] on div at bounding box center [971, 447] width 73 height 48
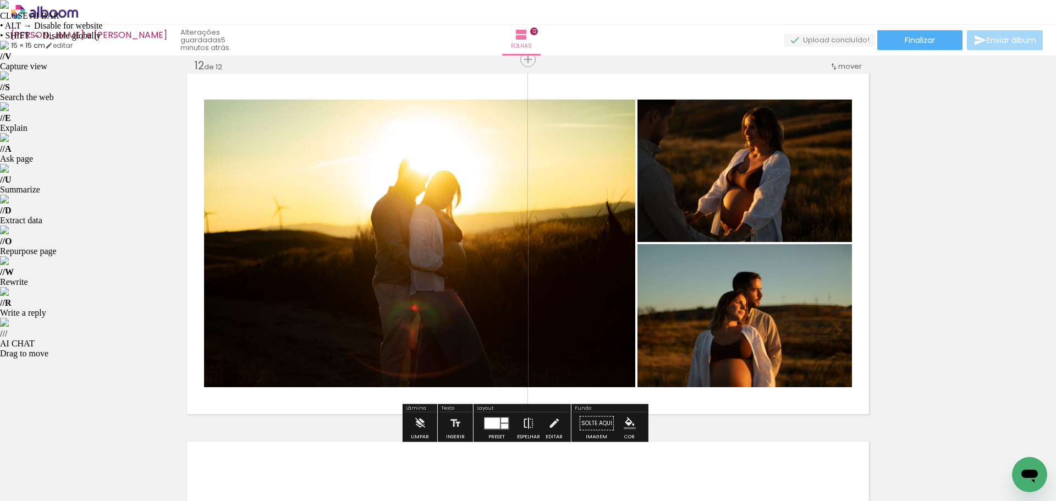
click at [524, 419] on iron-icon at bounding box center [528, 423] width 12 height 22
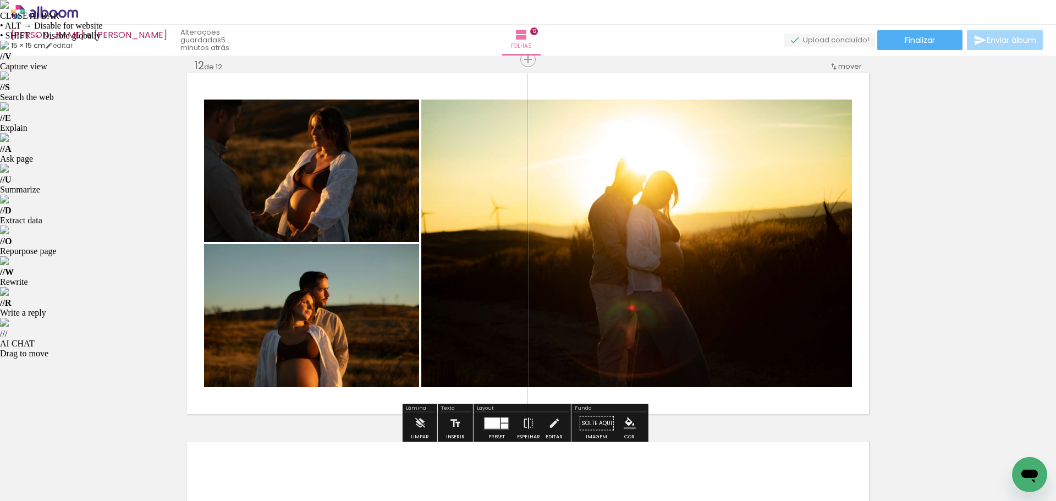
scroll to position [935, 0]
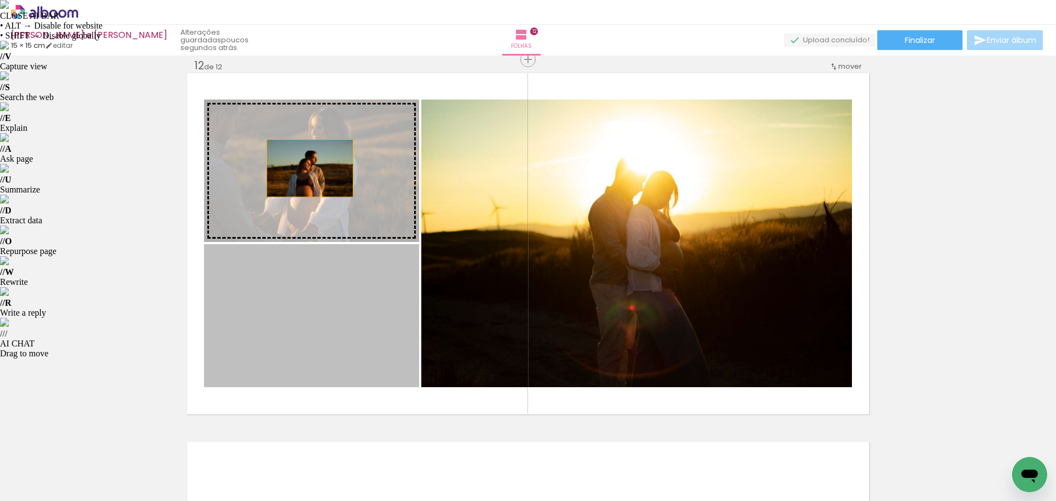
drag, startPoint x: 305, startPoint y: 323, endPoint x: 306, endPoint y: 164, distance: 158.9
click at [0, 0] on slot at bounding box center [0, 0] width 0 height 0
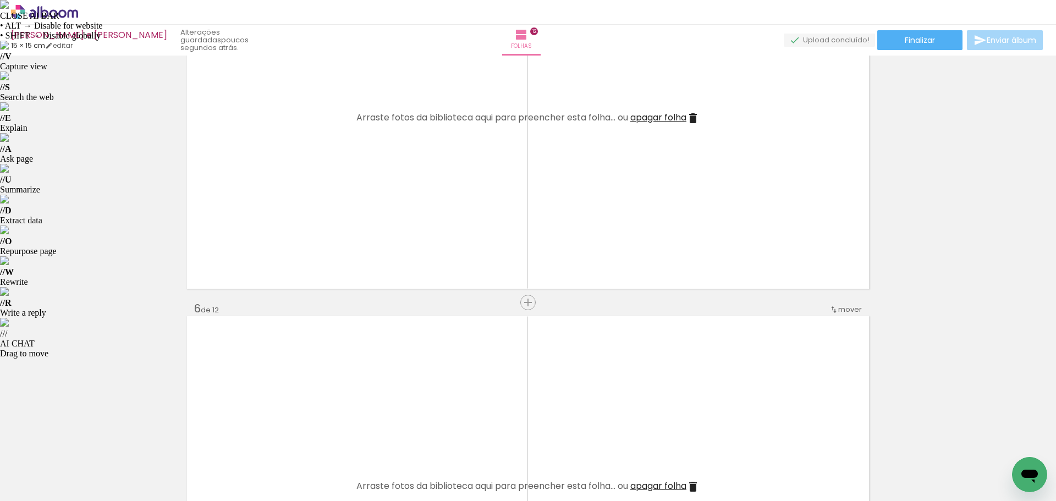
scroll to position [1596, 0]
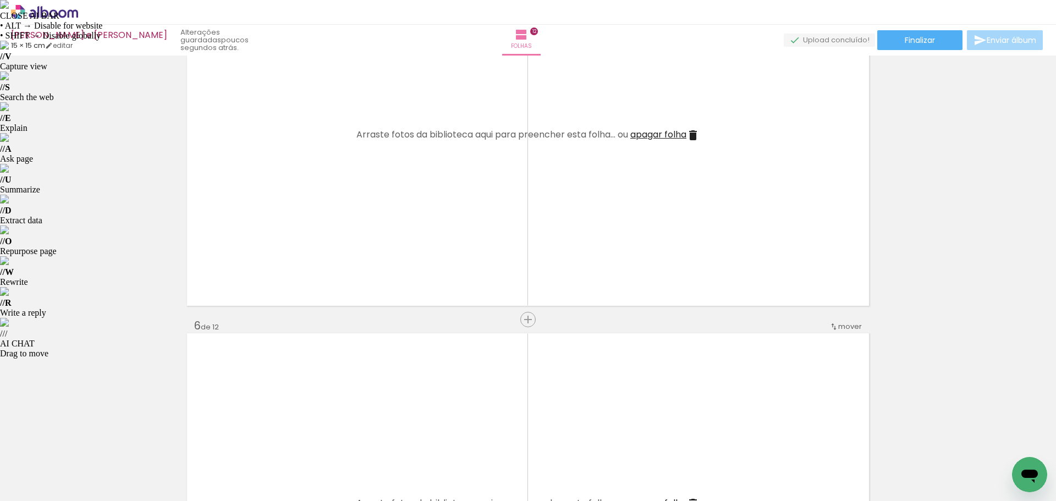
click at [650, 132] on span "apagar folha" at bounding box center [658, 134] width 56 height 13
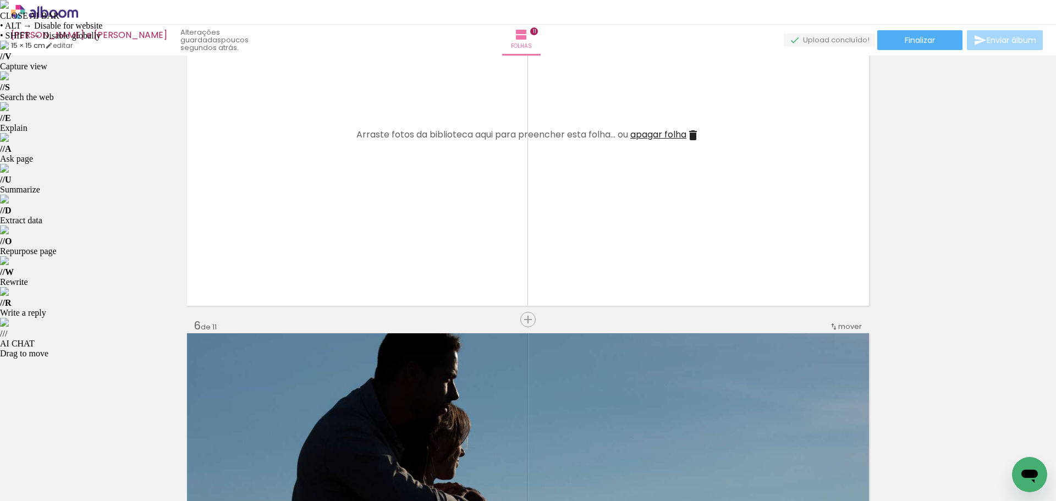
click at [653, 133] on span "apagar folha" at bounding box center [658, 134] width 56 height 13
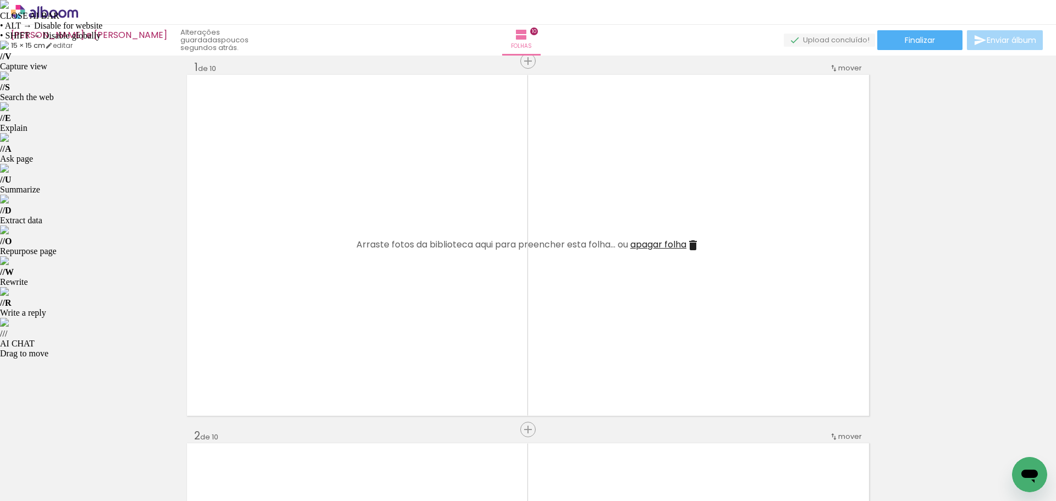
scroll to position [0, 0]
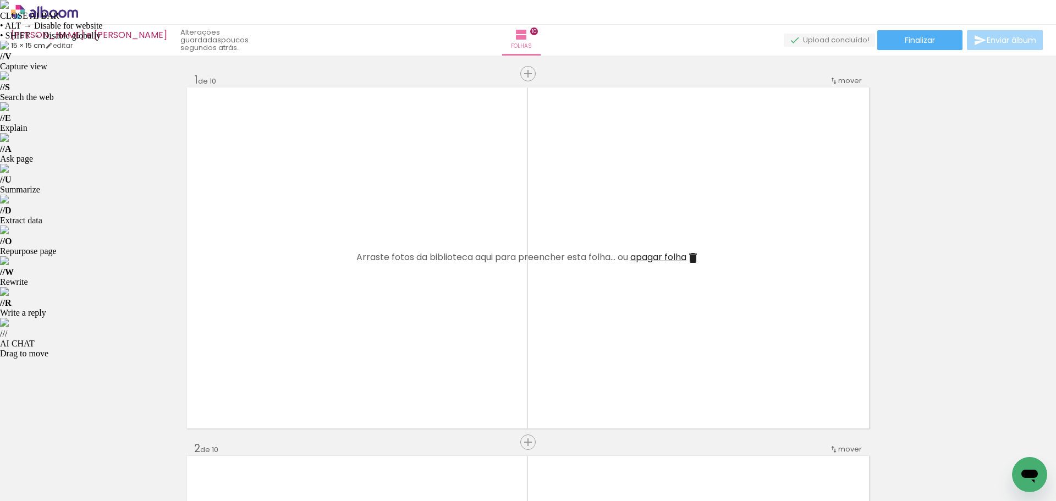
click at [655, 256] on span "apagar folha" at bounding box center [658, 257] width 56 height 13
click at [654, 254] on span "apagar folha" at bounding box center [658, 257] width 56 height 13
click at [653, 254] on span "apagar folha" at bounding box center [658, 257] width 56 height 13
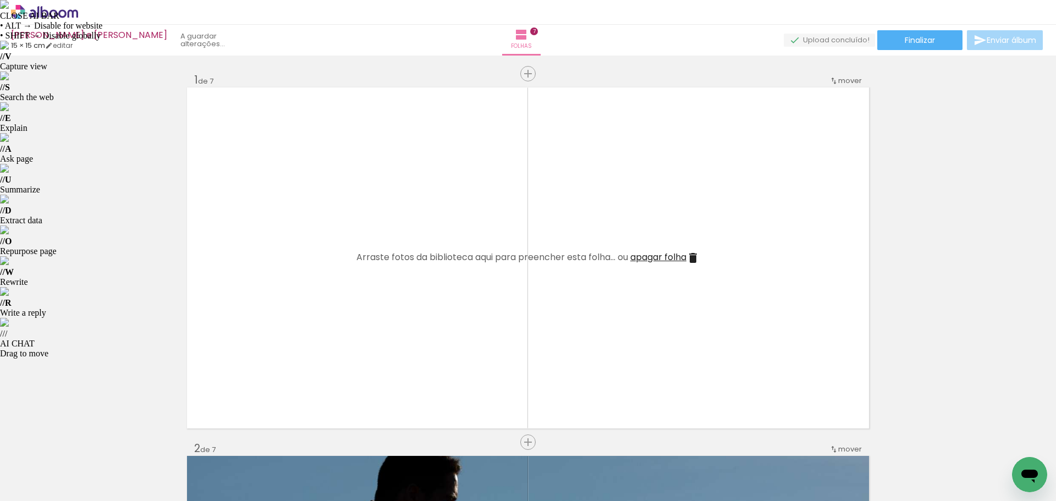
click at [653, 254] on span "apagar folha" at bounding box center [658, 257] width 56 height 13
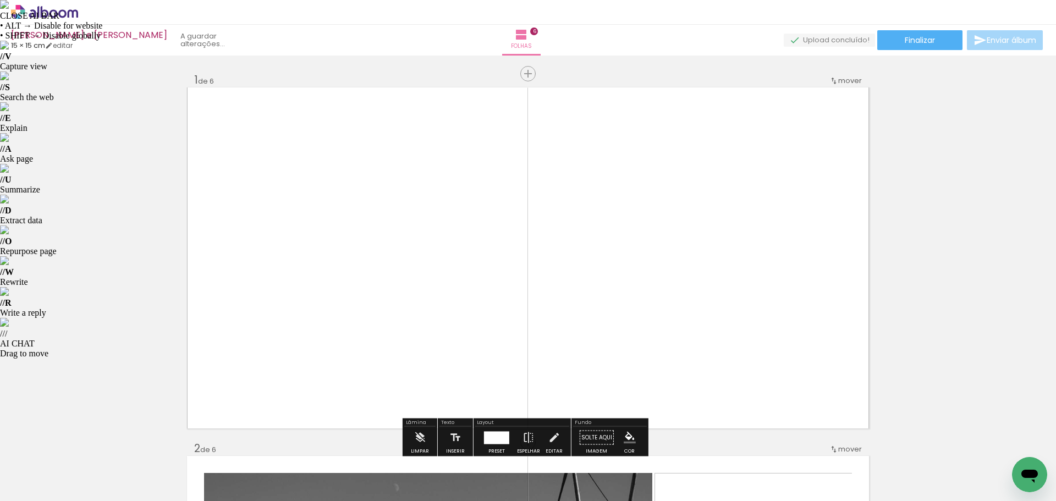
click at [653, 254] on quentale-photo at bounding box center [528, 257] width 682 height 341
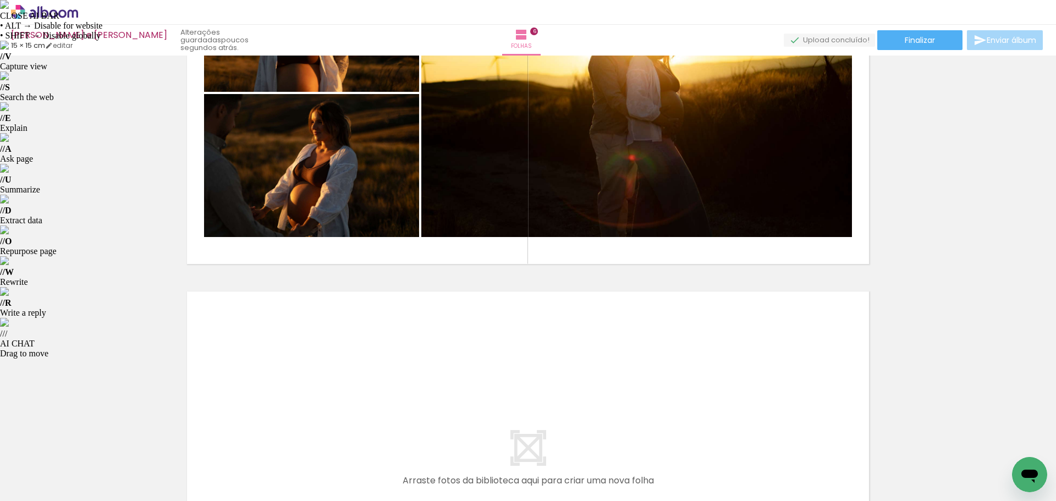
scroll to position [2245, 0]
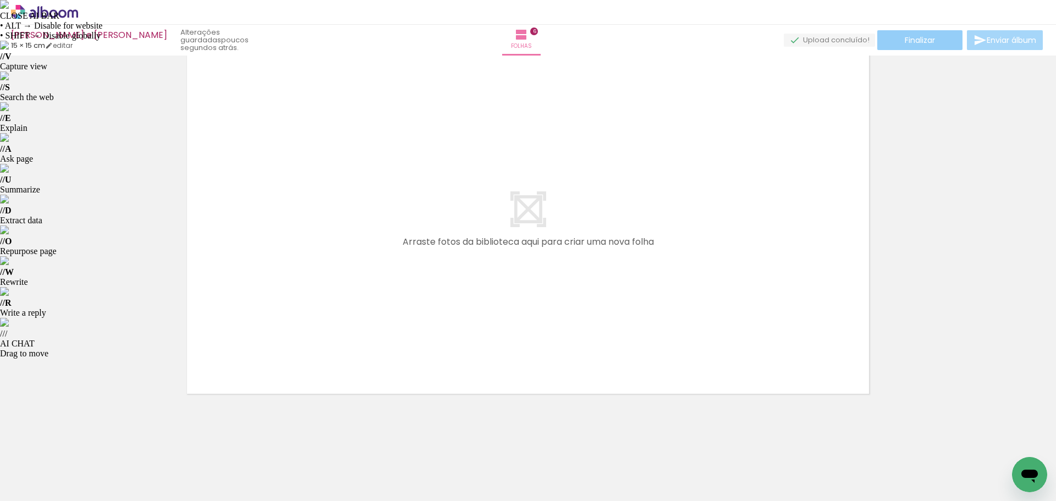
click at [925, 37] on span "Finalizar" at bounding box center [920, 40] width 30 height 8
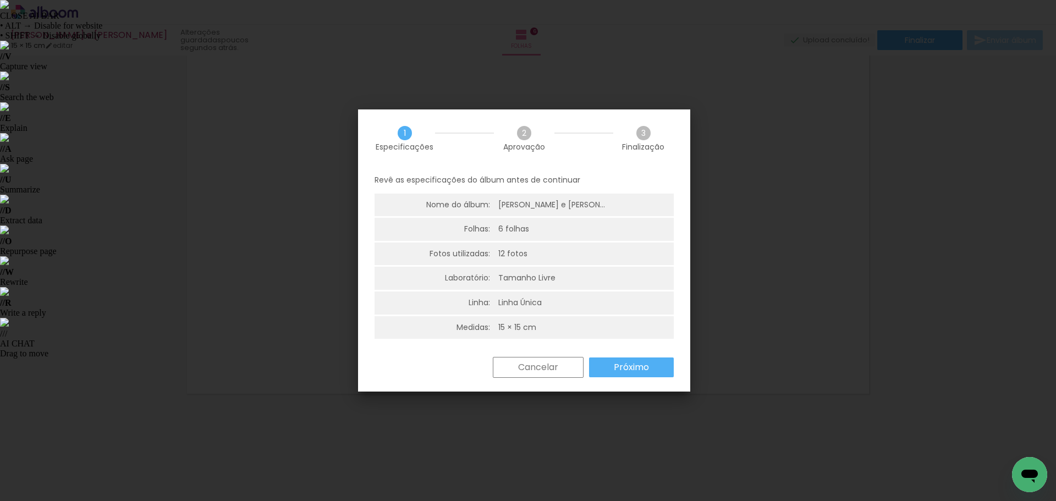
click at [0, 0] on slot "Próximo" at bounding box center [0, 0] width 0 height 0
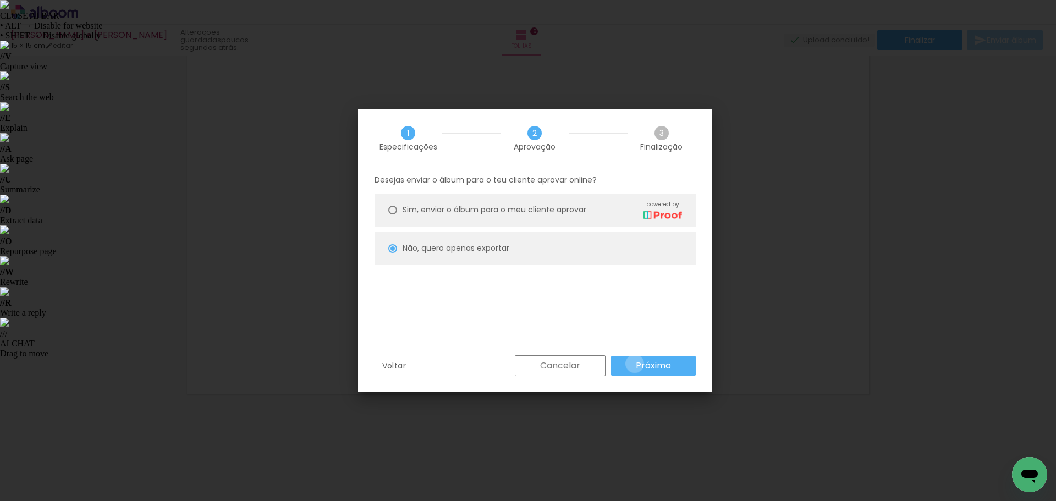
click at [635, 363] on paper-button "Próximo" at bounding box center [653, 366] width 85 height 20
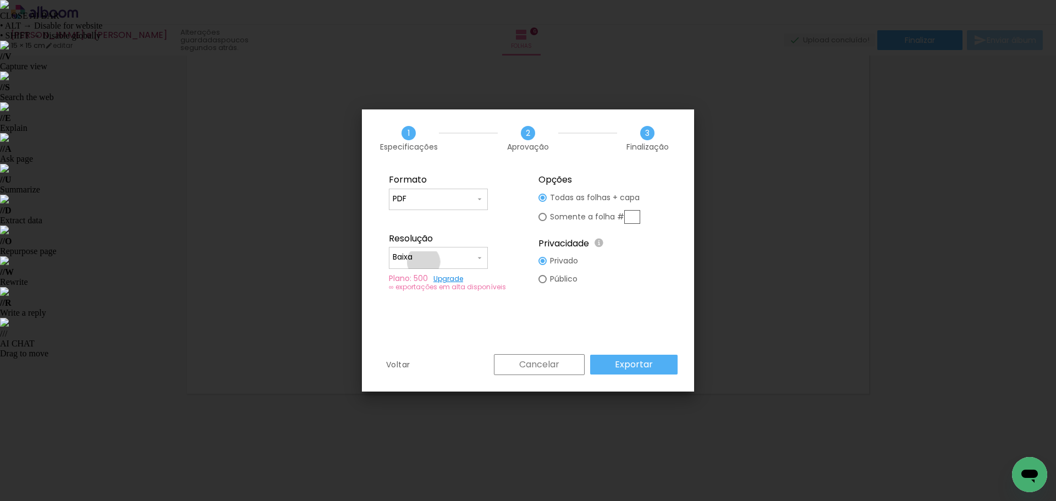
click at [423, 262] on input "Baixa" at bounding box center [434, 257] width 82 height 11
click at [0, 0] on slot "Baixa" at bounding box center [0, 0] width 0 height 0
click at [421, 255] on input "Baixa" at bounding box center [434, 257] width 82 height 11
click at [0, 0] on slot "Alta, 300 DPI" at bounding box center [0, 0] width 0 height 0
type input "Alta, 300 DPI"
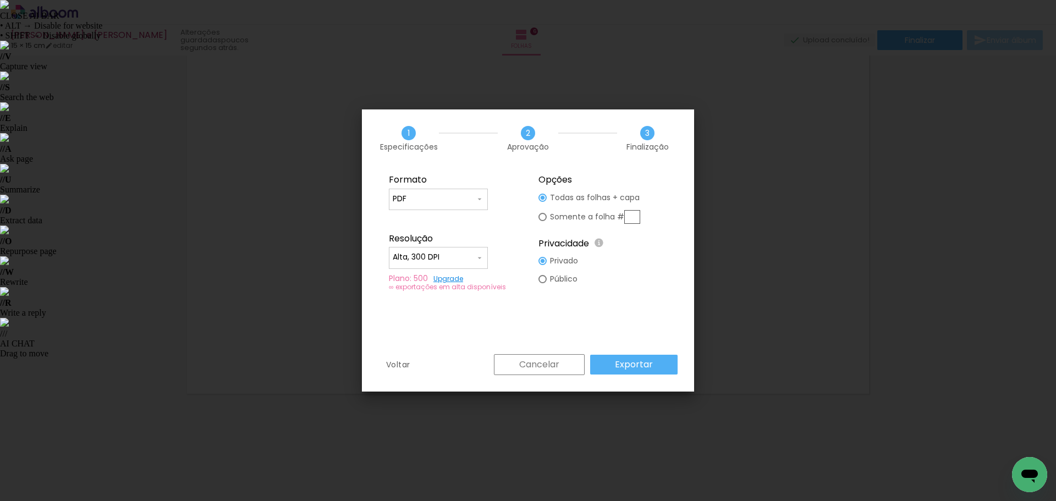
click at [0, 0] on slot "Exportar" at bounding box center [0, 0] width 0 height 0
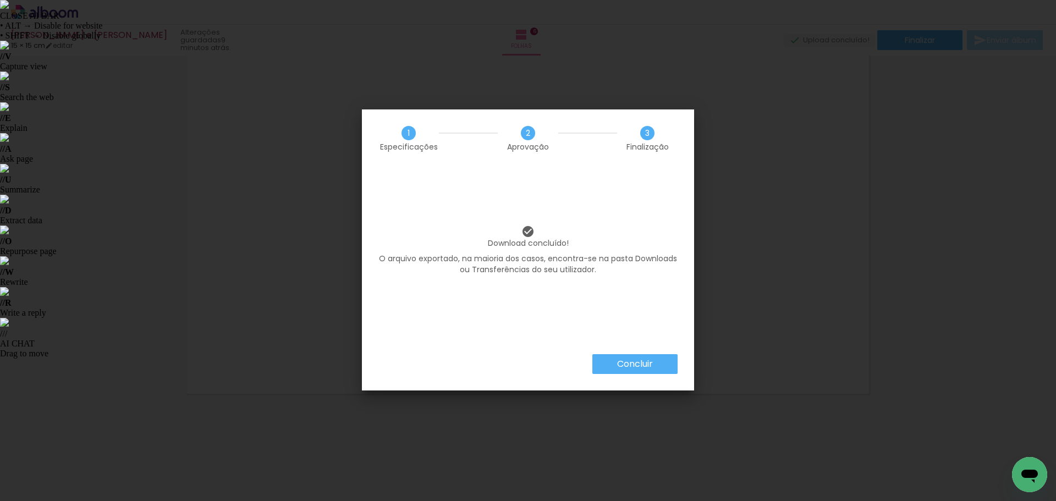
scroll to position [935, 0]
click at [0, 0] on slot "Concluir" at bounding box center [0, 0] width 0 height 0
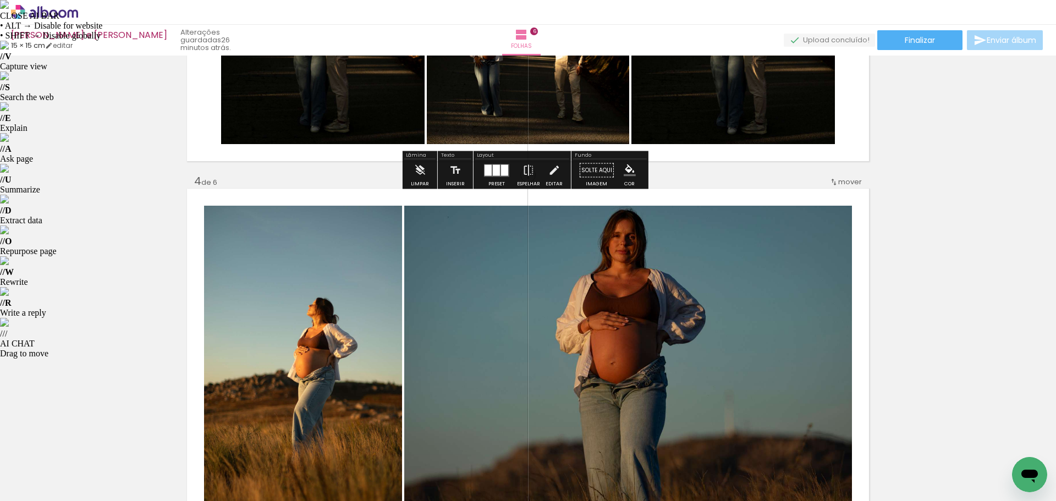
scroll to position [980, 0]
